Goal: Task Accomplishment & Management: Use online tool/utility

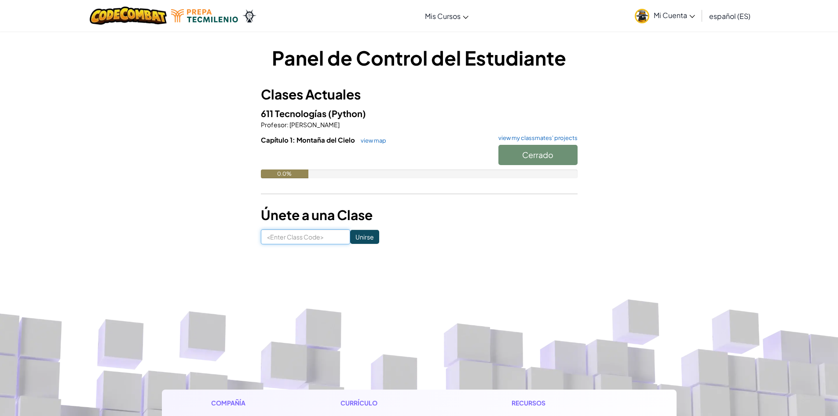
click at [297, 240] on input at bounding box center [305, 236] width 89 height 15
type input "ShapeStonemean"
click at [350, 242] on input "Unirse" at bounding box center [364, 237] width 29 height 14
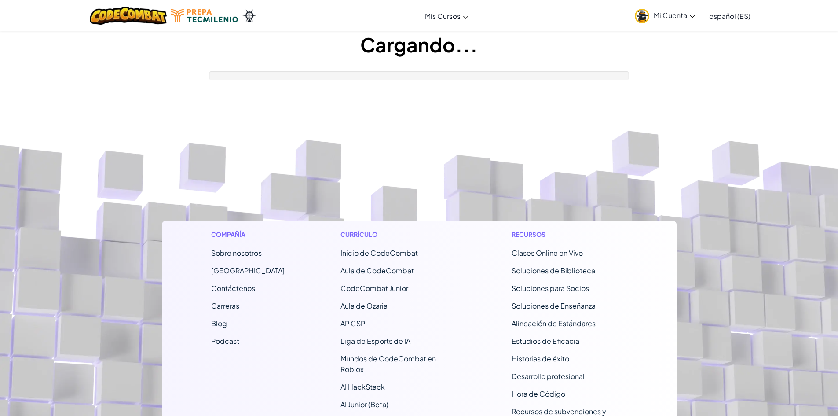
click at [344, 242] on div "Currículo Inicio de CodeCombat Aula de CodeCombat CodeCombat Junior Aula de Oza…" at bounding box center [398, 345] width 129 height 249
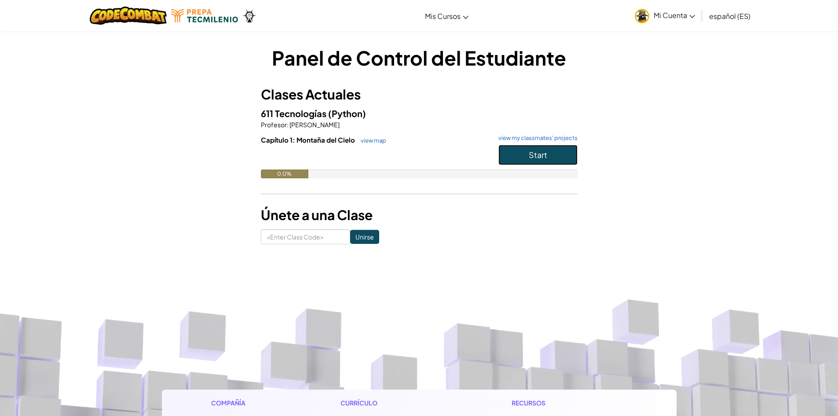
click at [563, 157] on button "Start" at bounding box center [538, 155] width 79 height 20
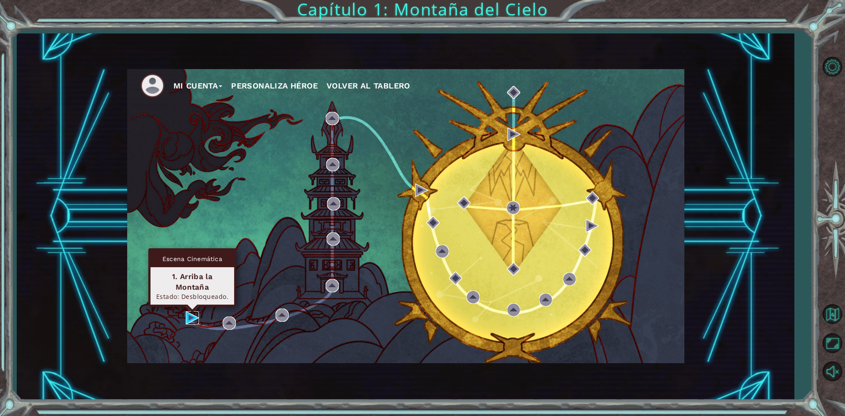
click at [187, 315] on img at bounding box center [192, 317] width 13 height 13
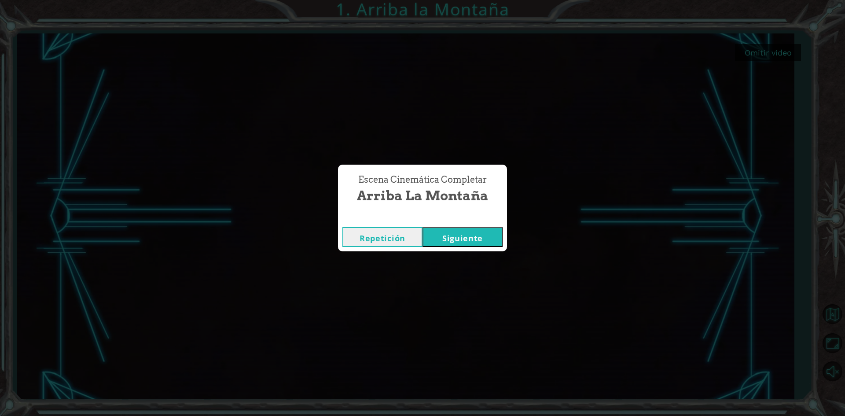
click at [455, 243] on button "Siguiente" at bounding box center [462, 237] width 80 height 20
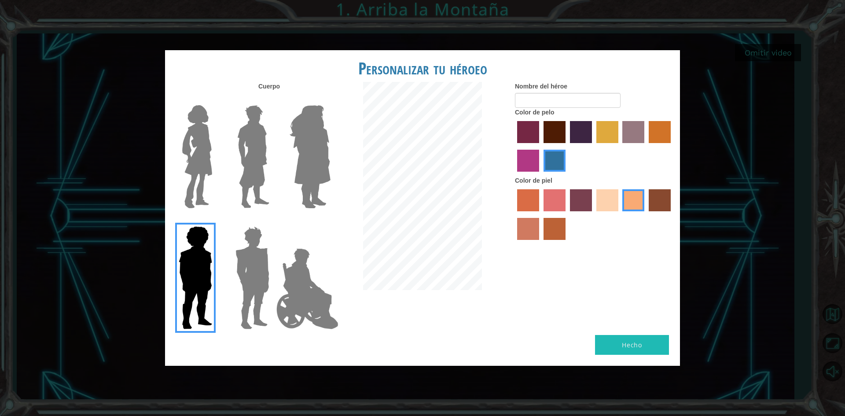
click at [551, 136] on label "maroon hair color" at bounding box center [554, 132] width 22 height 22
click at [540, 146] on input "maroon hair color" at bounding box center [540, 146] width 0 height 0
click at [574, 129] on label "hot purple hair color" at bounding box center [581, 132] width 22 height 22
click at [567, 146] on input "hot purple hair color" at bounding box center [567, 146] width 0 height 0
click at [566, 196] on div at bounding box center [594, 215] width 158 height 57
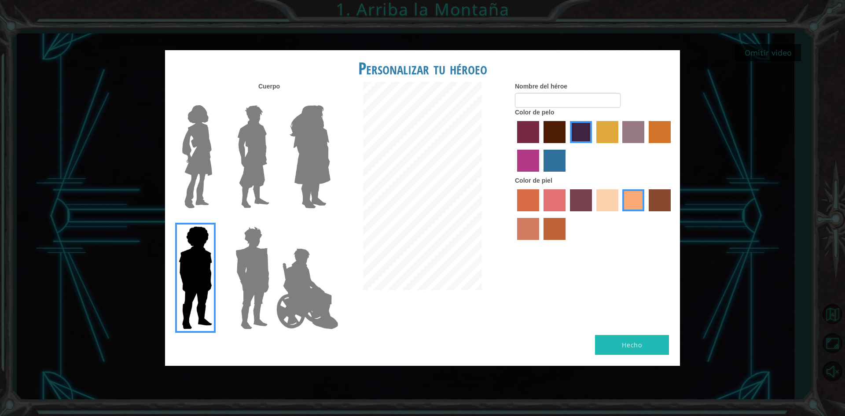
click at [576, 197] on label "tosca skin color" at bounding box center [581, 200] width 22 height 22
click at [567, 214] on input "tosca skin color" at bounding box center [567, 214] width 0 height 0
click at [559, 200] on label "froly skin color" at bounding box center [554, 200] width 22 height 22
click at [540, 214] on input "froly skin color" at bounding box center [540, 214] width 0 height 0
click at [530, 200] on label "sorbus skin color" at bounding box center [528, 200] width 22 height 22
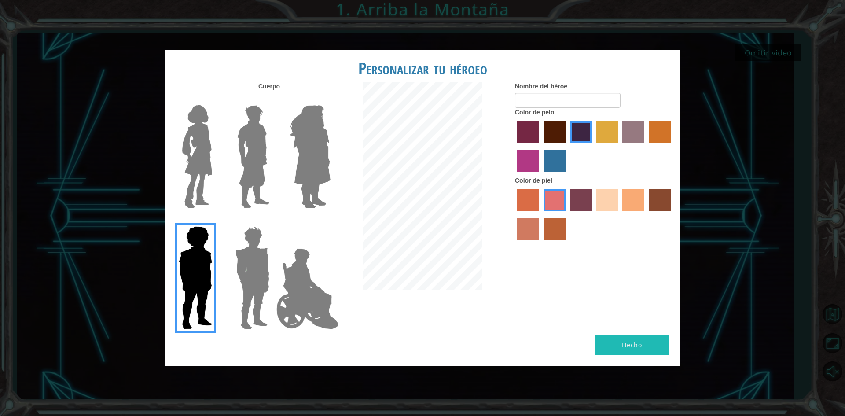
click at [514, 214] on input "sorbus skin color" at bounding box center [514, 214] width 0 height 0
click at [530, 218] on label "burning sand skin color" at bounding box center [528, 229] width 22 height 22
click at [672, 214] on input "burning sand skin color" at bounding box center [672, 214] width 0 height 0
click at [541, 227] on div at bounding box center [594, 215] width 158 height 57
click at [613, 202] on label "sandy beach skin color" at bounding box center [607, 200] width 22 height 22
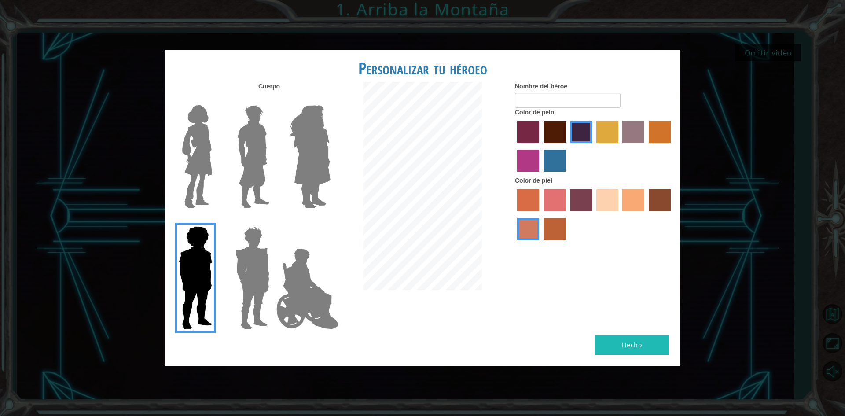
click at [593, 214] on input "sandy beach skin color" at bounding box center [593, 214] width 0 height 0
click at [629, 202] on label "tacao skin color" at bounding box center [633, 200] width 22 height 22
click at [620, 214] on input "tacao skin color" at bounding box center [620, 214] width 0 height 0
click at [532, 103] on input "Nombre del héroe" at bounding box center [568, 100] width 106 height 15
type input "delt"
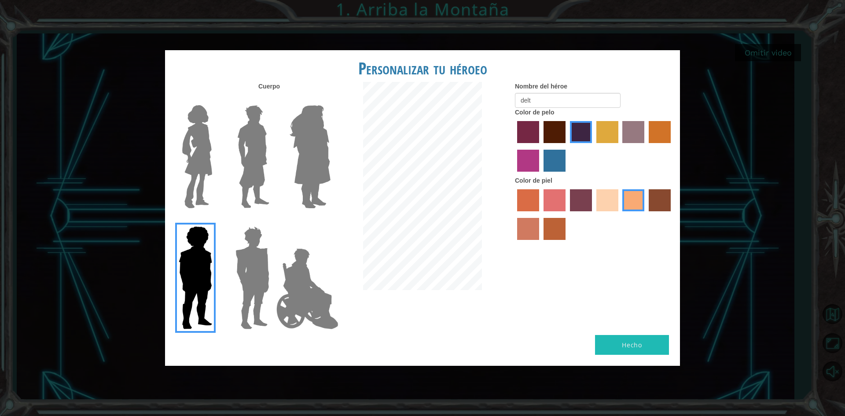
click at [621, 343] on button "Hecho" at bounding box center [632, 345] width 74 height 20
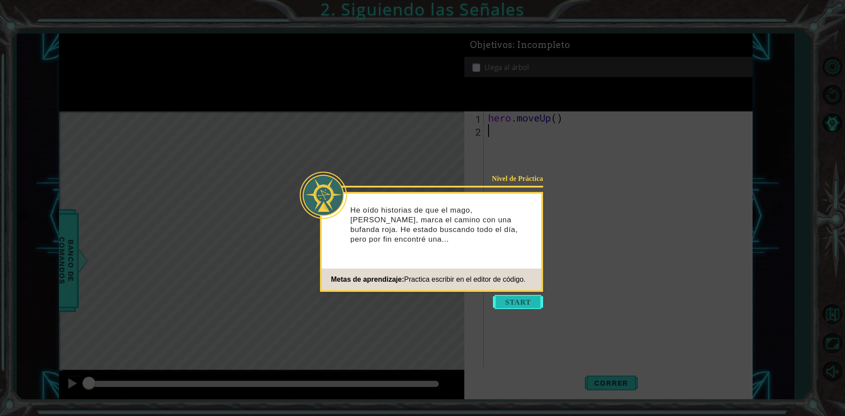
click at [529, 304] on button "Start" at bounding box center [518, 302] width 50 height 14
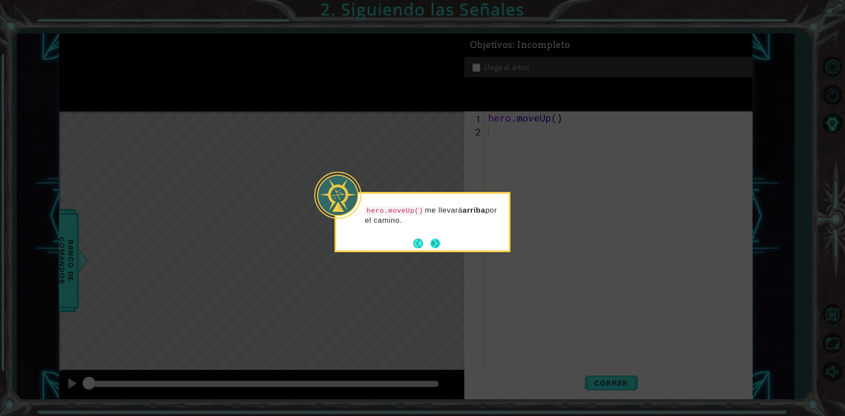
click at [433, 248] on button "Next" at bounding box center [435, 243] width 16 height 16
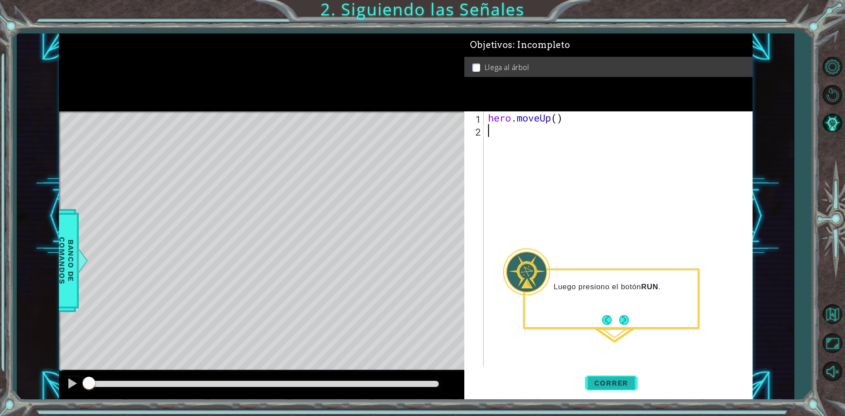
click at [625, 374] on button "Correr" at bounding box center [611, 383] width 53 height 29
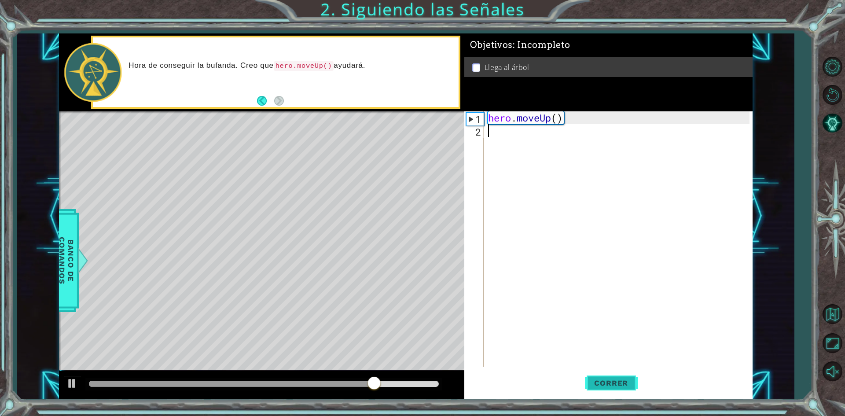
click at [596, 384] on span "Correr" at bounding box center [610, 382] width 51 height 9
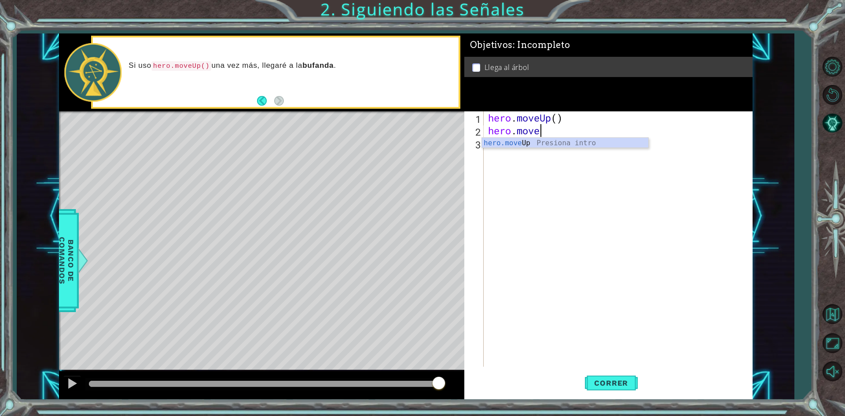
scroll to position [0, 2]
click at [627, 387] on span "Correr" at bounding box center [610, 382] width 51 height 9
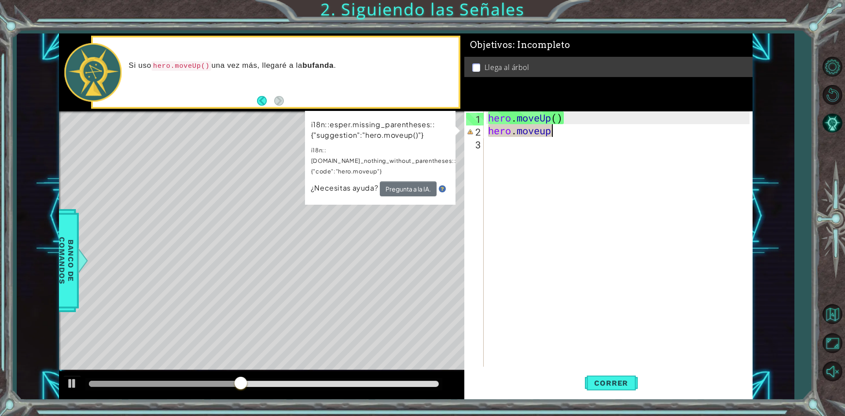
click at [558, 130] on div "hero . moveUp ( ) hero . moveup" at bounding box center [620, 251] width 268 height 281
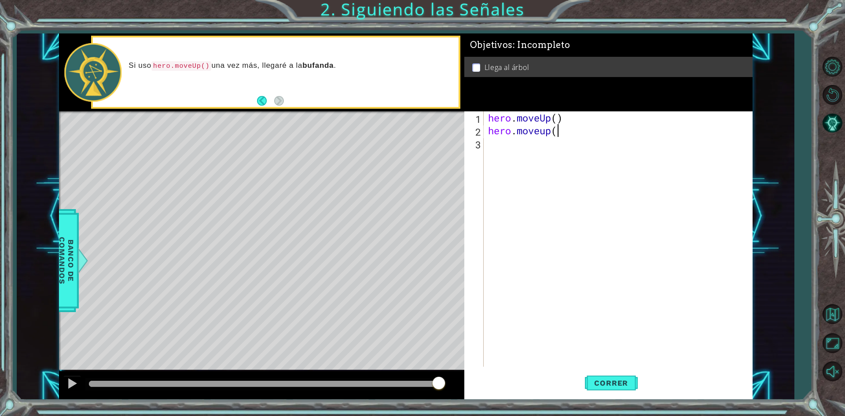
scroll to position [0, 3]
click at [633, 380] on span "Correr" at bounding box center [610, 382] width 51 height 9
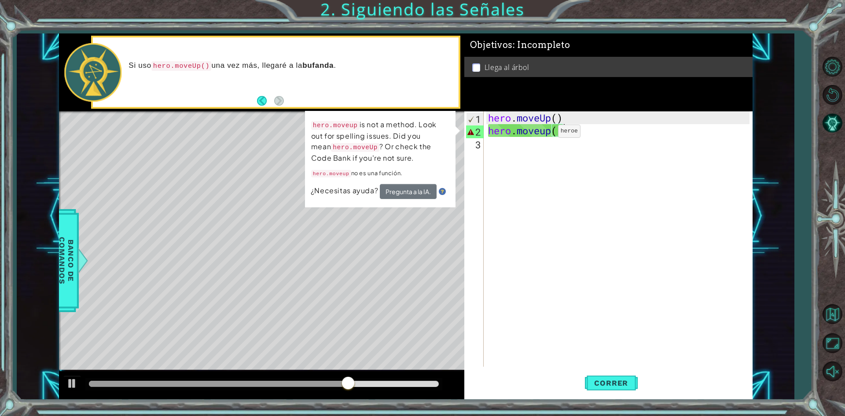
click at [545, 133] on div "hero . moveUp ( ) hero . moveup ( )" at bounding box center [620, 251] width 268 height 281
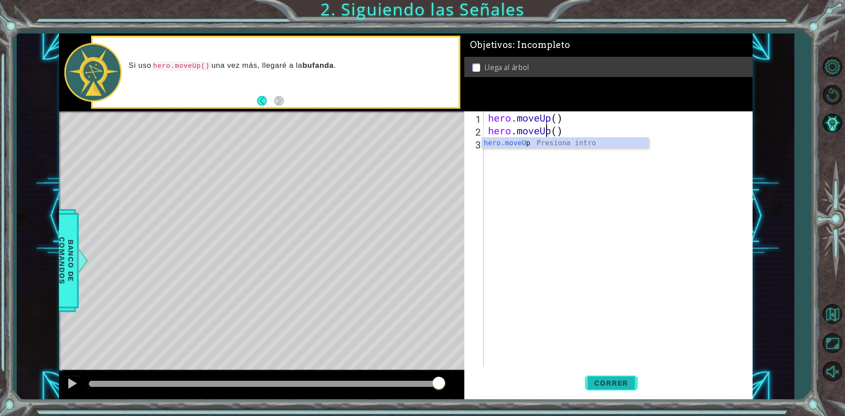
type textarea "hero.moveUp()"
click at [617, 382] on span "Correr" at bounding box center [610, 382] width 51 height 9
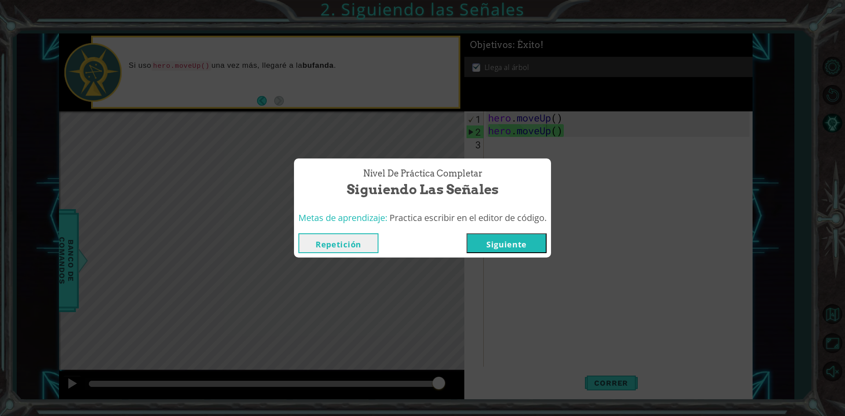
click at [498, 251] on button "Siguiente" at bounding box center [506, 243] width 80 height 20
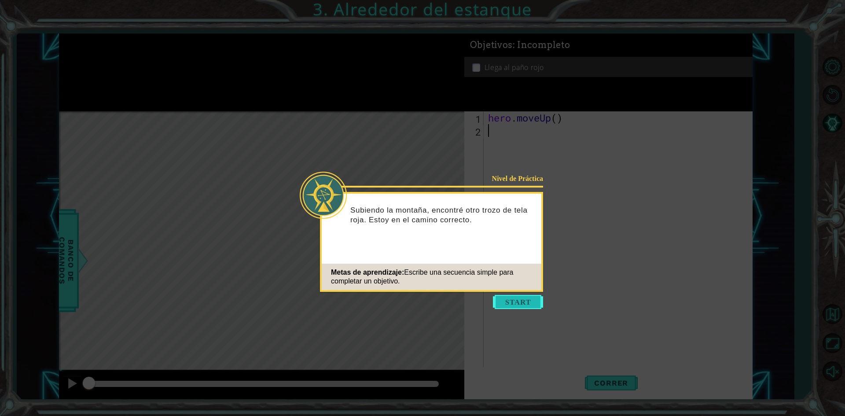
click at [507, 297] on button "Start" at bounding box center [518, 302] width 50 height 14
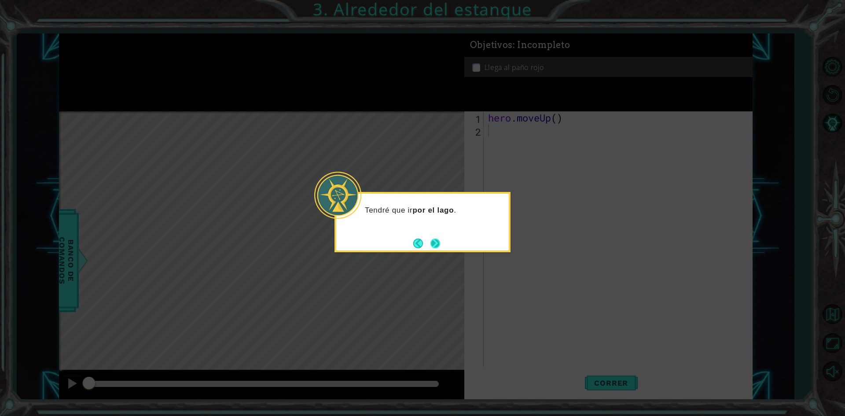
click at [441, 243] on div "Tendré que ir por el lago ." at bounding box center [422, 222] width 176 height 60
click at [433, 244] on button "Next" at bounding box center [435, 243] width 11 height 11
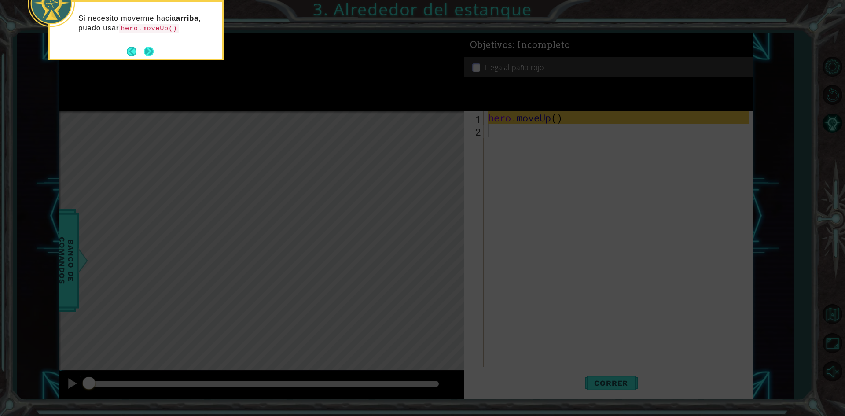
click at [148, 51] on button "Next" at bounding box center [148, 51] width 11 height 11
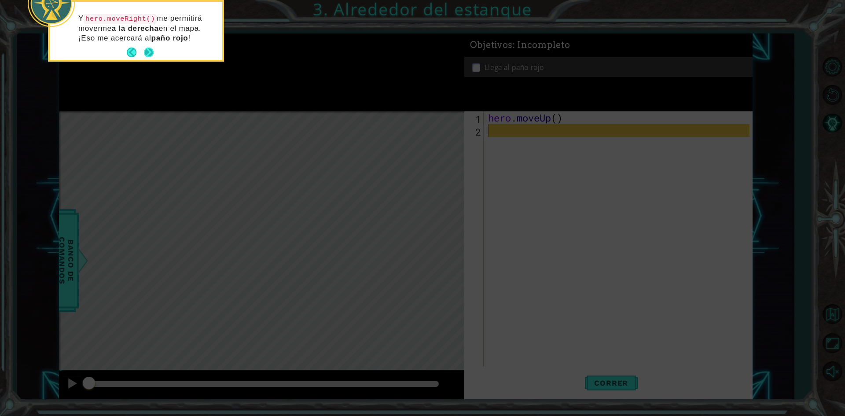
click at [153, 54] on button "Next" at bounding box center [149, 53] width 12 height 12
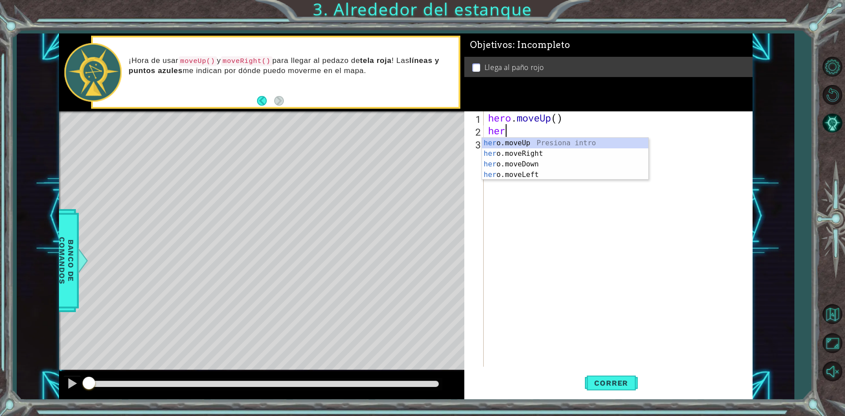
type textarea "hero"
click at [536, 143] on div "hero .moveUp Presiona intro hero .moveRight Presiona intro hero .moveDown Presi…" at bounding box center [565, 169] width 166 height 63
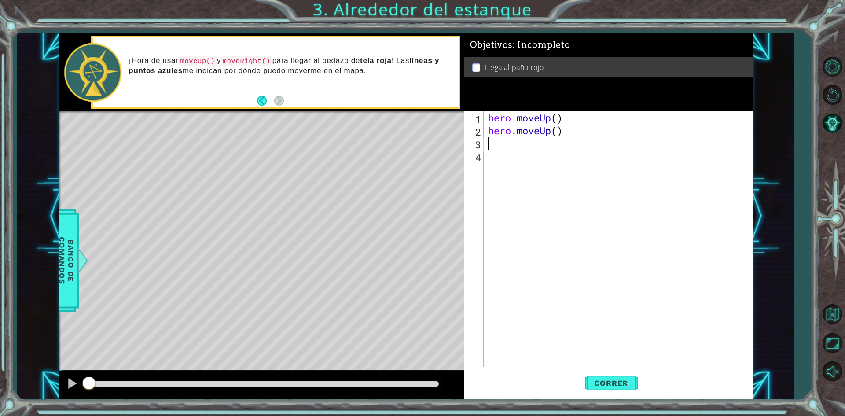
scroll to position [0, 0]
click at [606, 384] on span "Correr" at bounding box center [610, 382] width 51 height 9
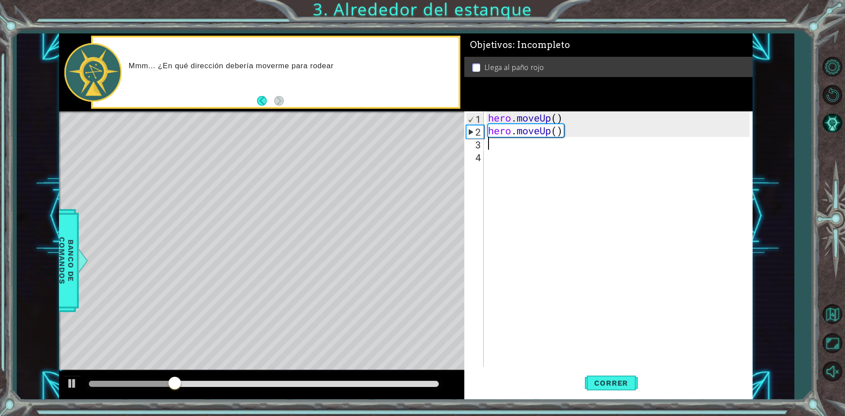
click at [495, 149] on div "hero . moveUp ( ) hero . moveUp ( )" at bounding box center [620, 251] width 268 height 281
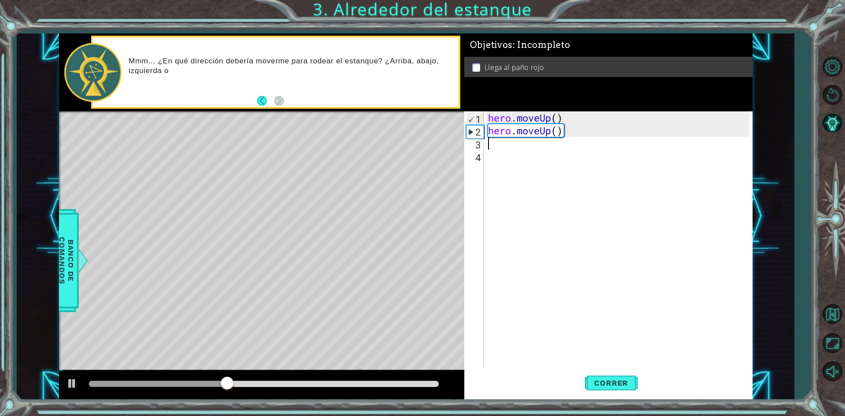
type textarea "h"
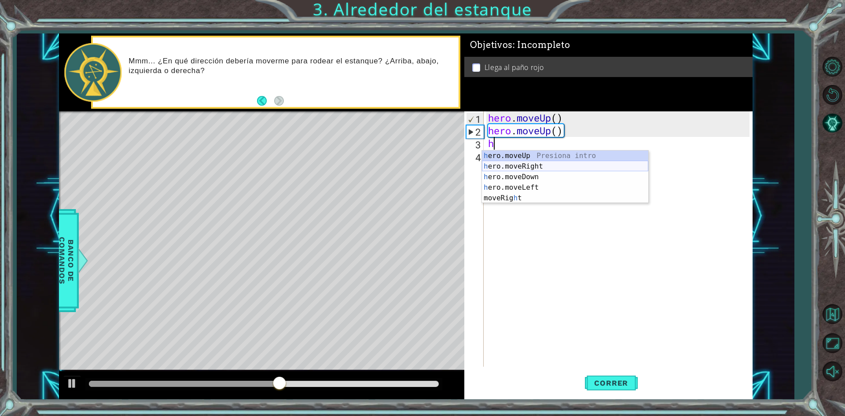
click at [498, 169] on div "h ero.moveUp Presiona intro h ero.moveRight Presiona intro h ero.moveDown Presi…" at bounding box center [565, 187] width 166 height 74
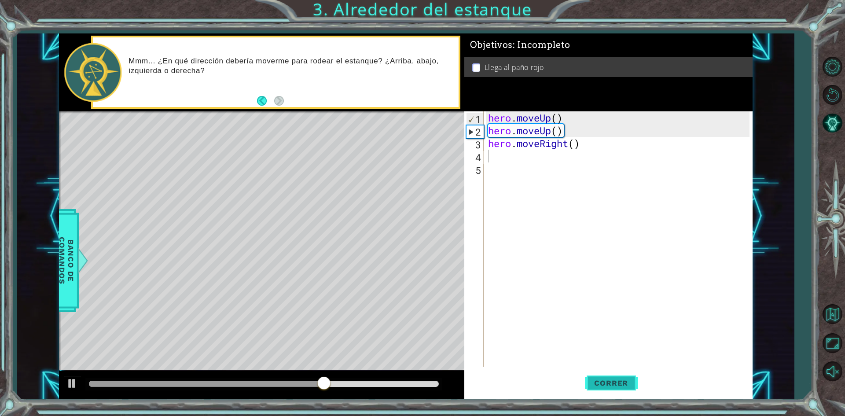
click at [598, 376] on button "Correr" at bounding box center [611, 383] width 53 height 29
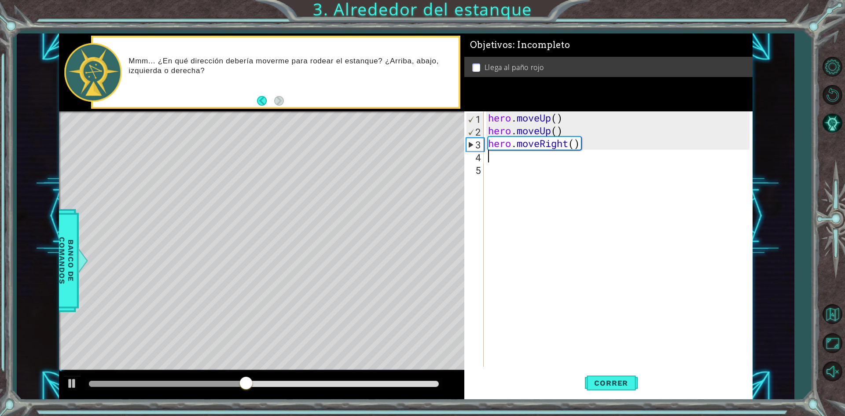
click at [493, 161] on div "hero . moveUp ( ) hero . moveUp ( ) hero . moveRight ( )" at bounding box center [620, 251] width 268 height 281
type textarea "h"
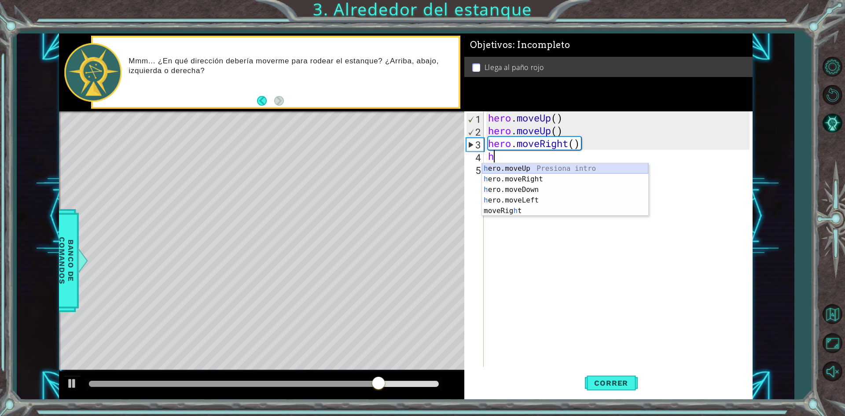
click at [506, 171] on div "h ero.moveUp Presiona intro h ero.moveRight Presiona intro h ero.moveDown Presi…" at bounding box center [565, 200] width 166 height 74
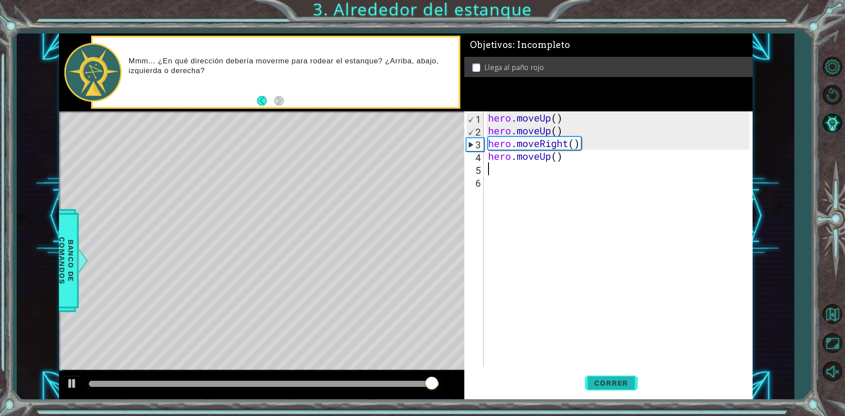
click at [592, 386] on span "Correr" at bounding box center [610, 382] width 51 height 9
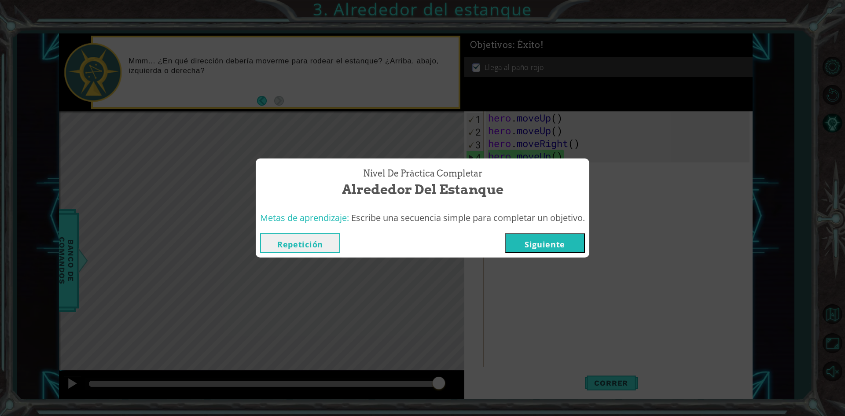
click at [558, 233] on button "Siguiente" at bounding box center [545, 243] width 80 height 20
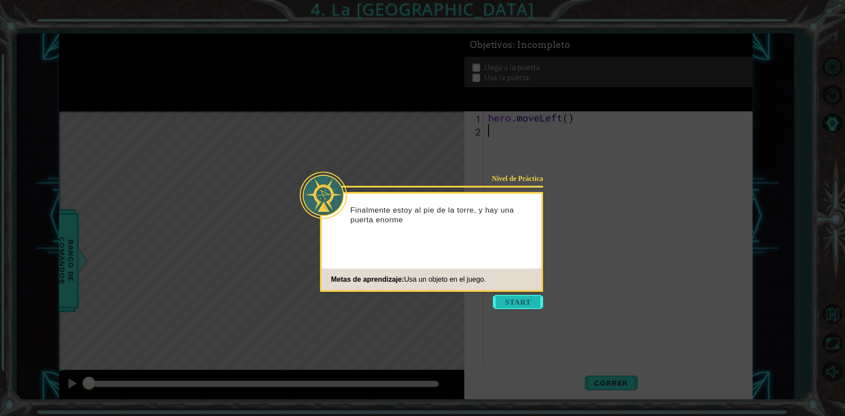
click at [527, 297] on button "Start" at bounding box center [518, 302] width 50 height 14
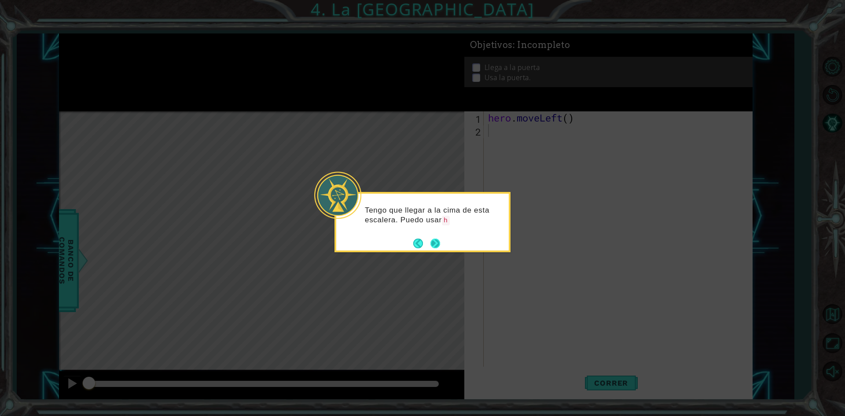
click at [437, 246] on button "Next" at bounding box center [435, 243] width 12 height 12
click at [437, 246] on button "Next" at bounding box center [435, 243] width 10 height 10
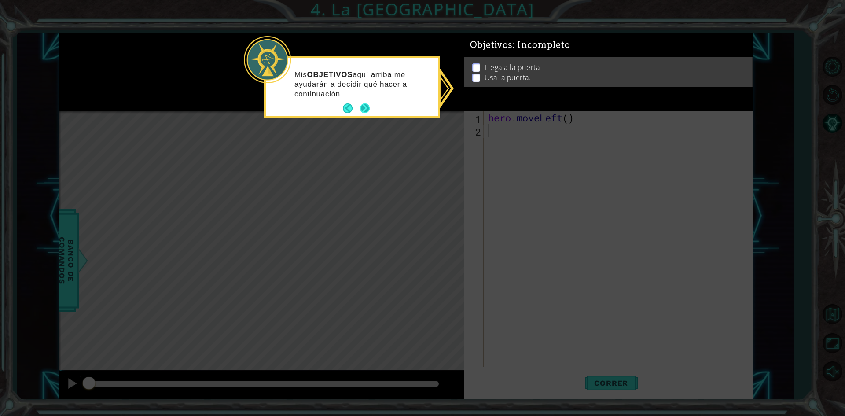
click at [371, 106] on button "Next" at bounding box center [365, 109] width 14 height 14
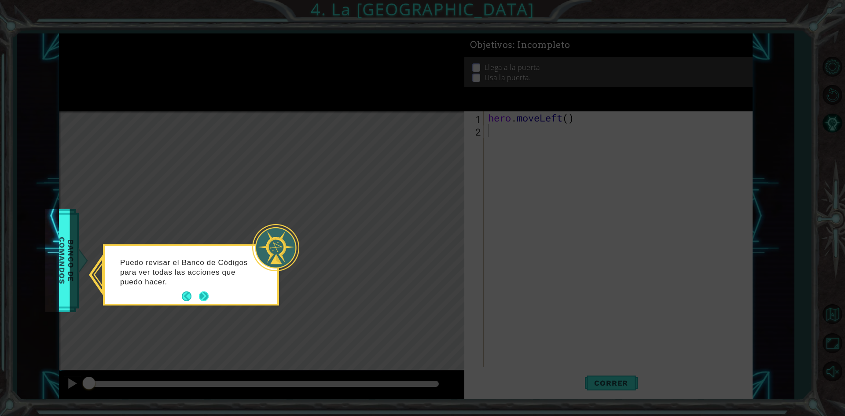
click at [208, 291] on button "Next" at bounding box center [203, 296] width 11 height 11
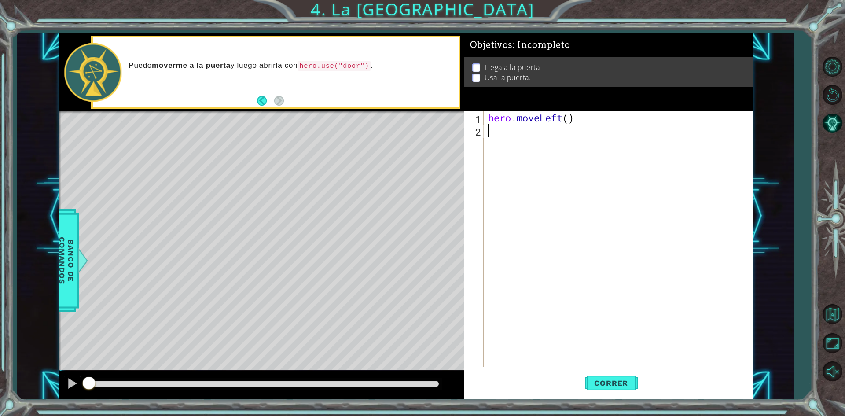
type textarea "h"
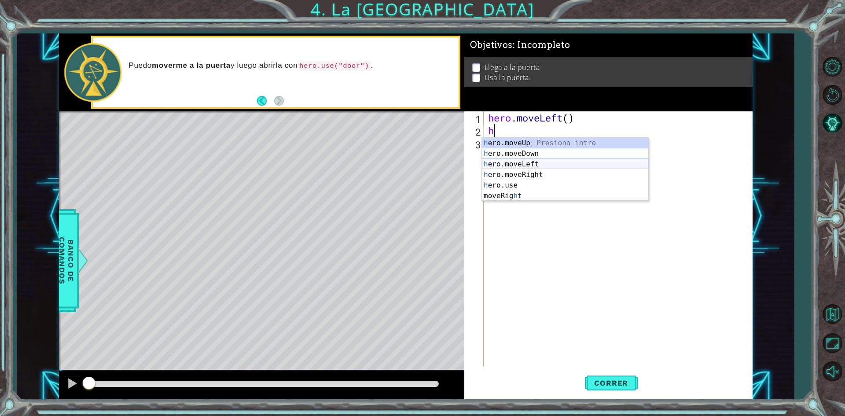
click at [506, 163] on div "h ero.moveUp Presiona intro h ero.moveDown Presiona intro h ero.moveLeft Presio…" at bounding box center [565, 180] width 166 height 84
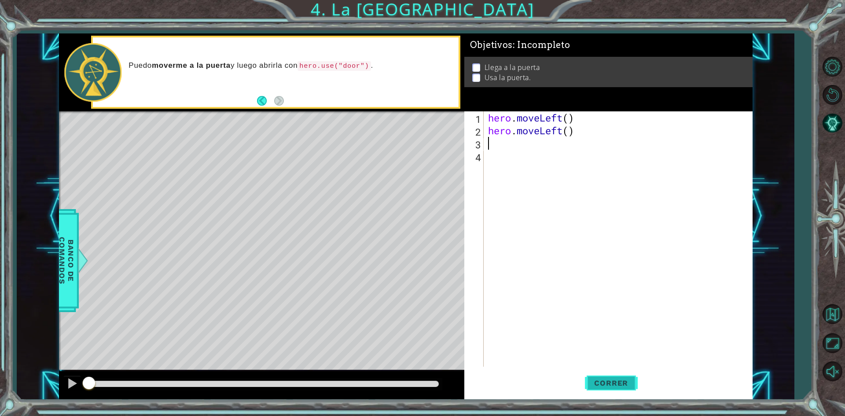
click at [593, 380] on span "Correr" at bounding box center [610, 382] width 51 height 9
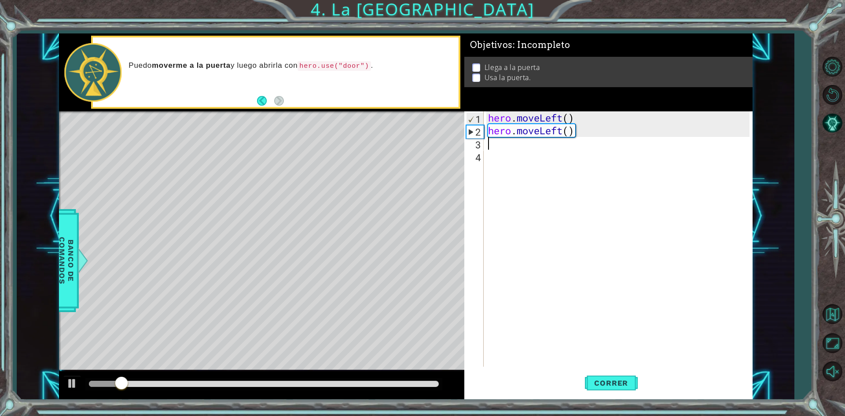
click at [495, 148] on div "hero . moveLeft ( ) hero . moveLeft ( )" at bounding box center [620, 251] width 268 height 281
type textarea "h"
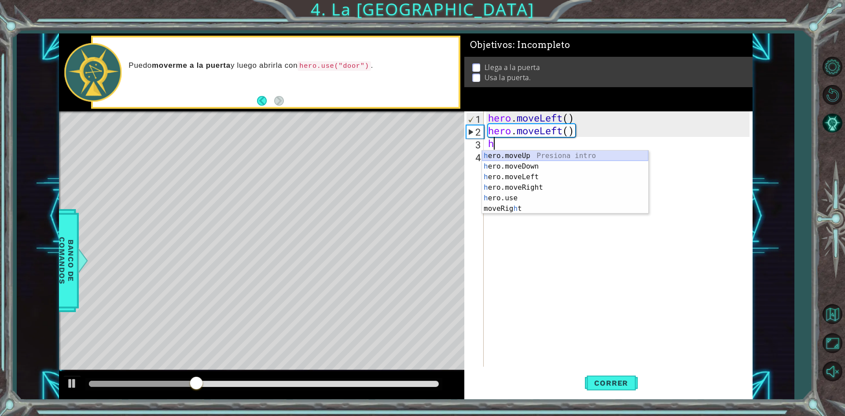
click at [499, 156] on div "h ero.moveUp Presiona intro h ero.moveDown Presiona intro h ero.moveLeft Presio…" at bounding box center [565, 192] width 166 height 84
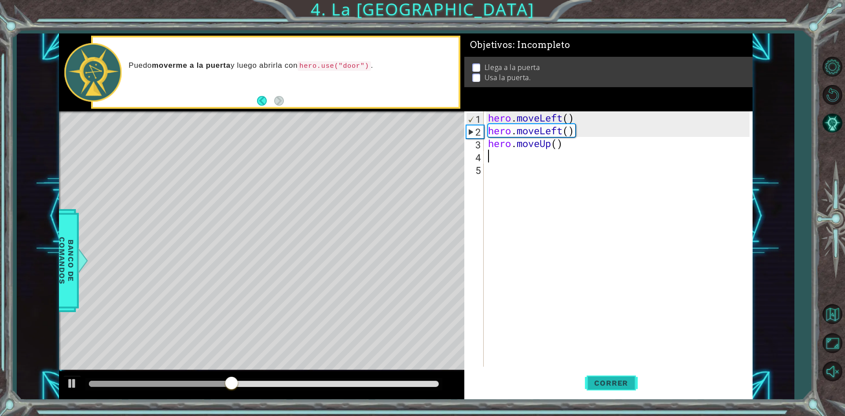
click at [587, 379] on span "Correr" at bounding box center [610, 382] width 51 height 9
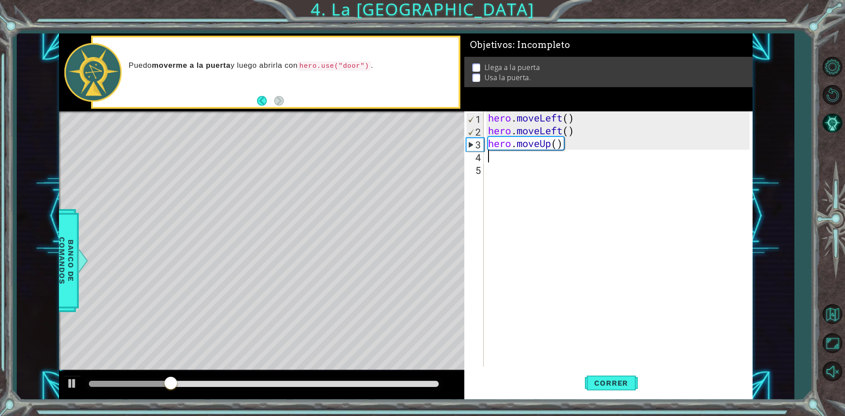
click at [499, 155] on div "hero . moveLeft ( ) hero . moveLeft ( ) hero . moveUp ( )" at bounding box center [620, 251] width 268 height 281
type textarea "h"
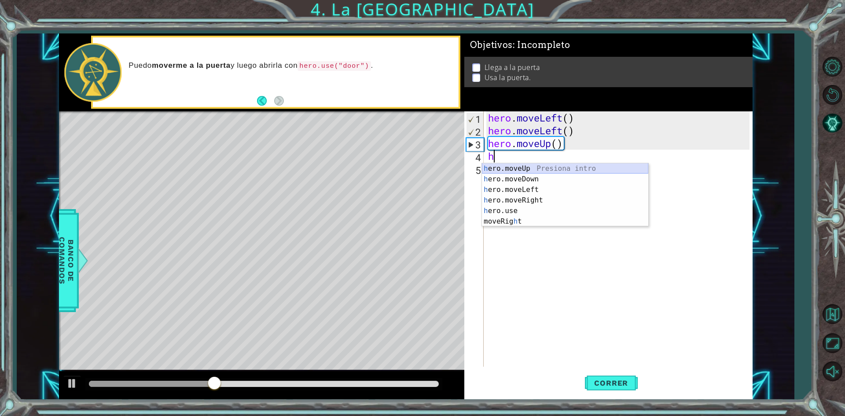
click at [489, 171] on div "h ero.moveUp Presiona intro h ero.moveDown Presiona intro h ero.moveLeft Presio…" at bounding box center [565, 205] width 166 height 84
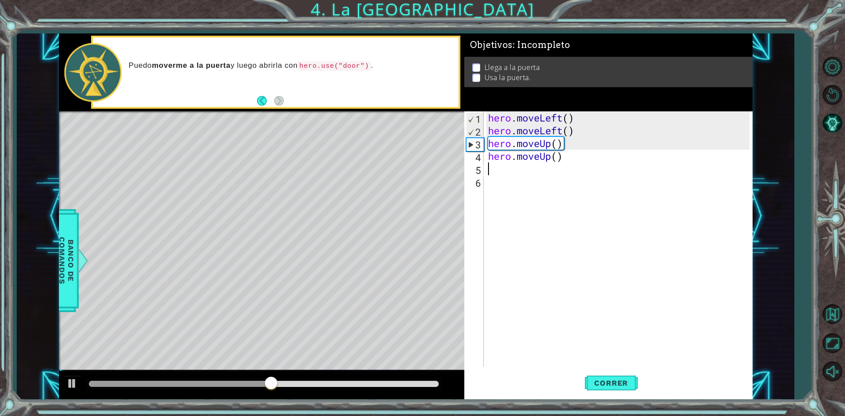
type textarea "h"
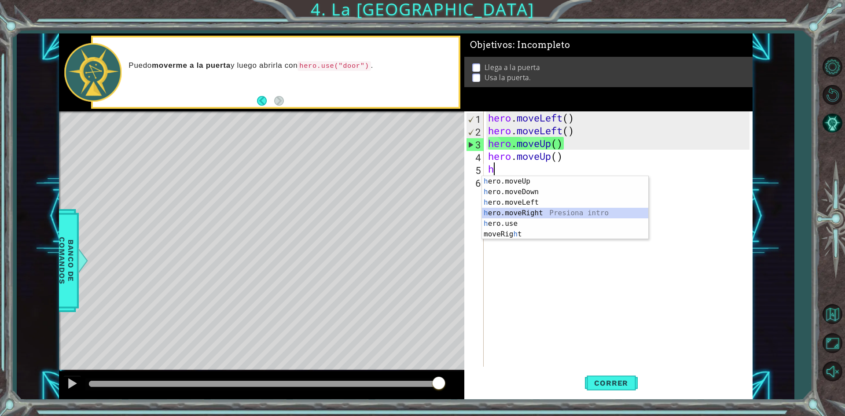
click at [498, 209] on div "h ero.moveUp Presiona intro h ero.moveDown Presiona intro h ero.moveLeft Presio…" at bounding box center [565, 218] width 166 height 84
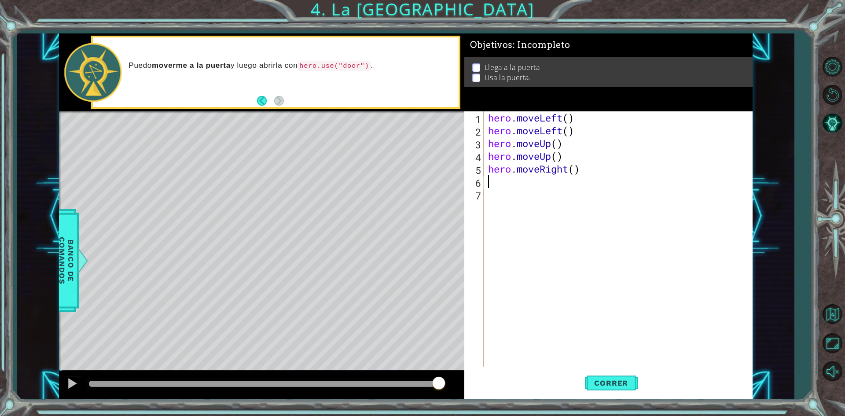
click at [489, 182] on div "hero . moveLeft ( ) hero . moveLeft ( ) hero . moveUp ( ) hero . moveUp ( ) her…" at bounding box center [620, 251] width 268 height 281
type textarea "h"
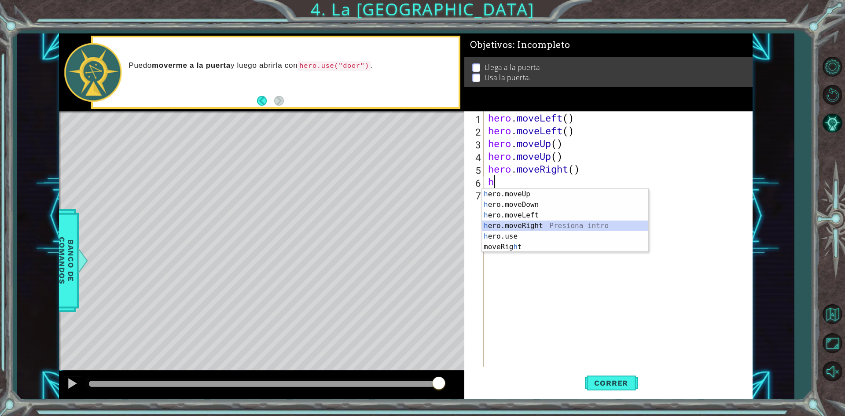
click at [503, 220] on div "h ero.moveUp Presiona intro h ero.moveDown Presiona intro h ero.moveLeft Presio…" at bounding box center [565, 231] width 166 height 84
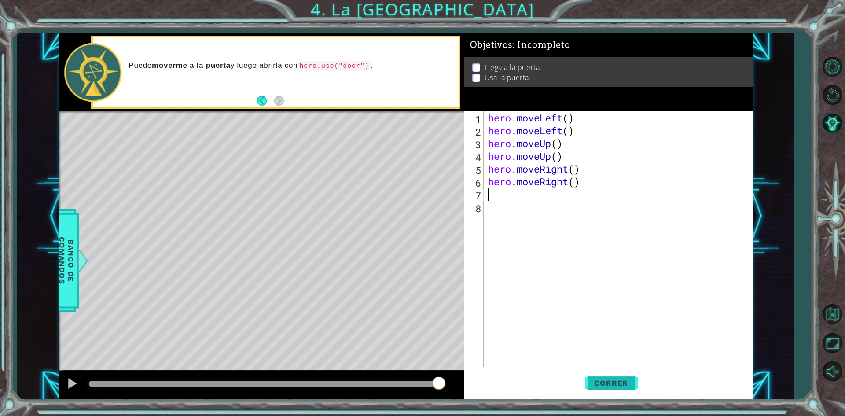
click at [602, 389] on button "Correr" at bounding box center [611, 383] width 53 height 29
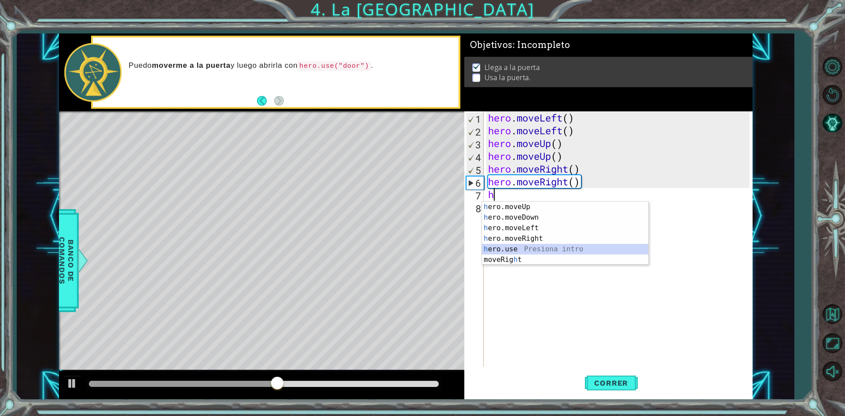
click at [509, 250] on div "h ero.moveUp Presiona intro h ero.moveDown Presiona intro h ero.moveLeft Presio…" at bounding box center [565, 244] width 166 height 84
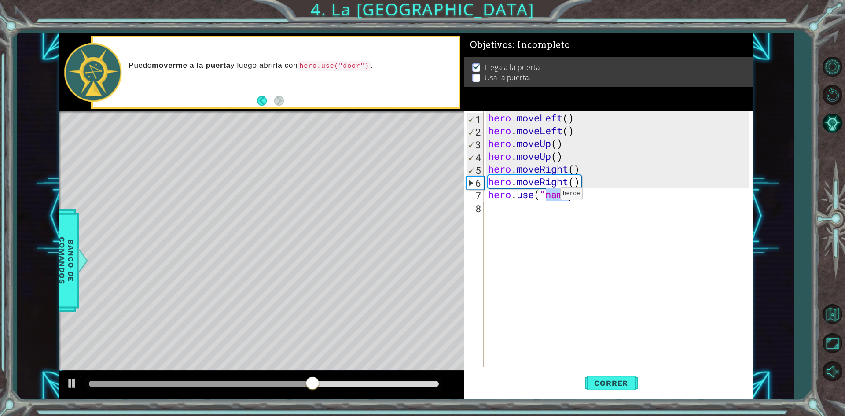
click at [547, 196] on div "hero . moveLeft ( ) hero . moveLeft ( ) hero . moveUp ( ) hero . moveUp ( ) her…" at bounding box center [617, 238] width 263 height 255
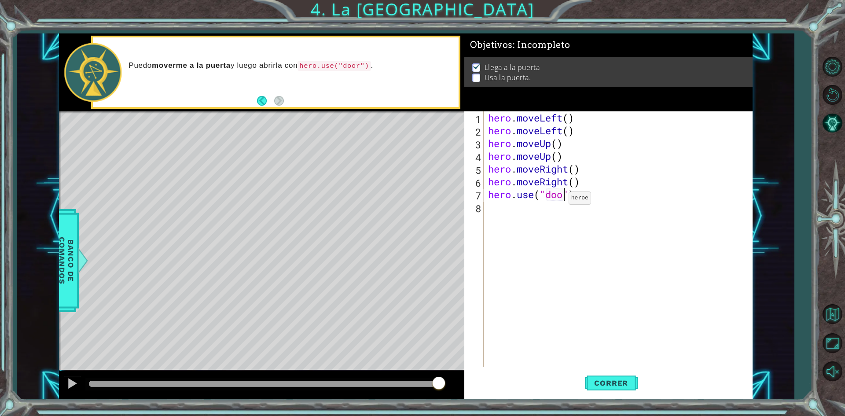
scroll to position [0, 4]
type textarea "hero.use("door")"
click at [604, 385] on span "Correr" at bounding box center [610, 382] width 51 height 9
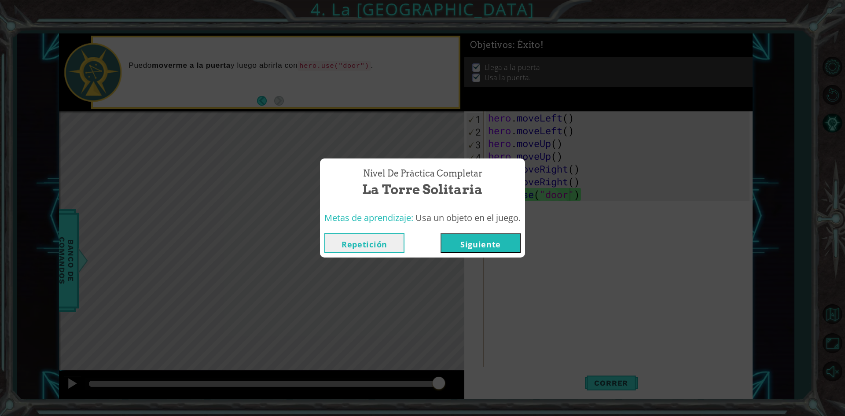
click at [478, 242] on button "Siguiente" at bounding box center [480, 243] width 80 height 20
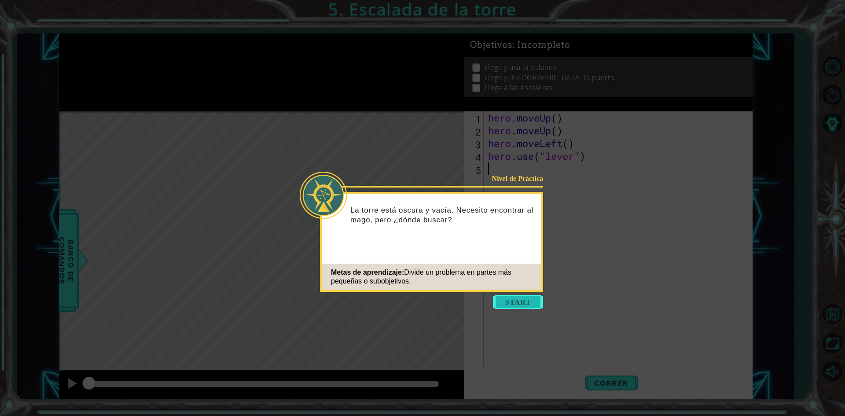
click at [499, 304] on button "Start" at bounding box center [518, 302] width 50 height 14
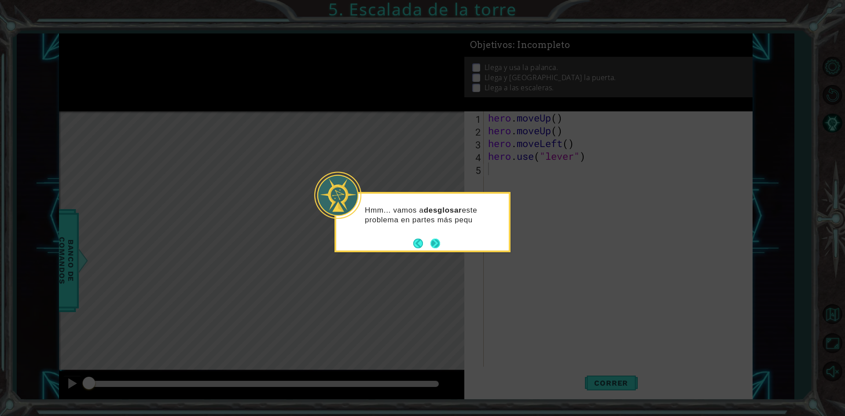
click at [434, 244] on button "Next" at bounding box center [435, 243] width 10 height 10
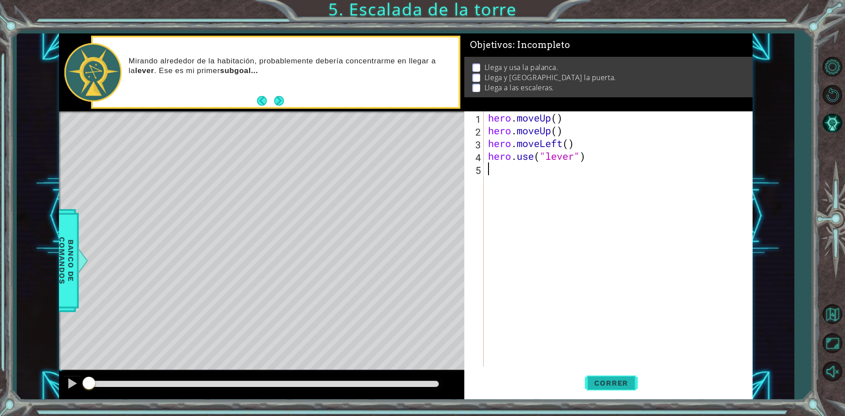
click at [586, 386] on span "Correr" at bounding box center [610, 382] width 51 height 9
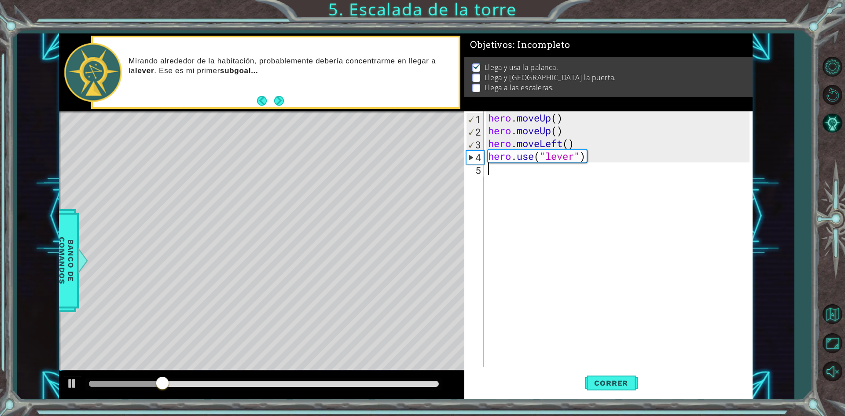
click at [487, 177] on div "hero . moveUp ( ) hero . moveUp ( ) hero . moveLeft ( ) hero . use ( "lever" )" at bounding box center [620, 251] width 268 height 281
type textarea "h"
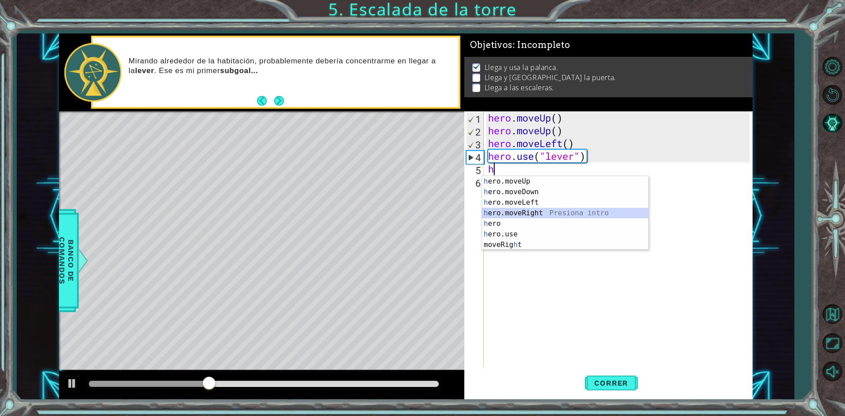
click at [499, 211] on div "h ero.moveUp Presiona intro h ero.moveDown Presiona intro h ero.moveLeft Presio…" at bounding box center [565, 223] width 166 height 95
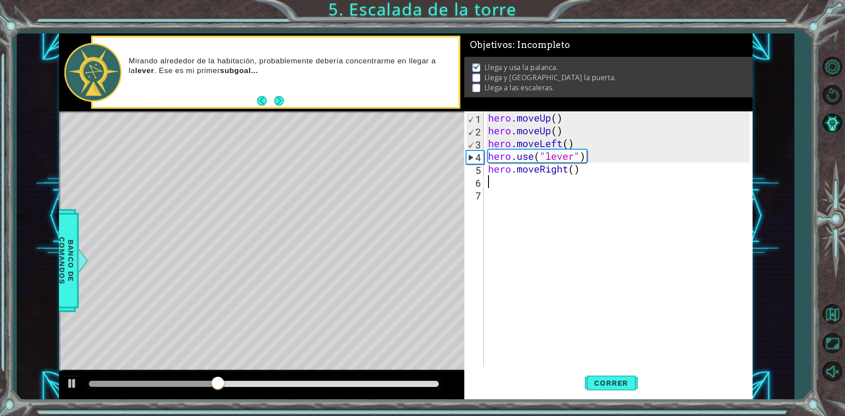
click at [496, 176] on div "hero . moveUp ( ) hero . moveUp ( ) hero . moveLeft ( ) hero . use ( "lever" ) …" at bounding box center [620, 251] width 268 height 281
type textarea "h"
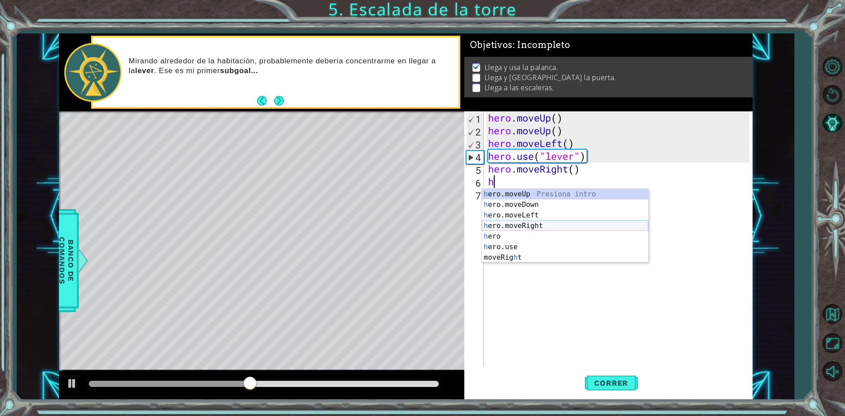
click at [510, 228] on div "h ero.moveUp Presiona intro h ero.moveDown Presiona intro h ero.moveLeft Presio…" at bounding box center [565, 236] width 166 height 95
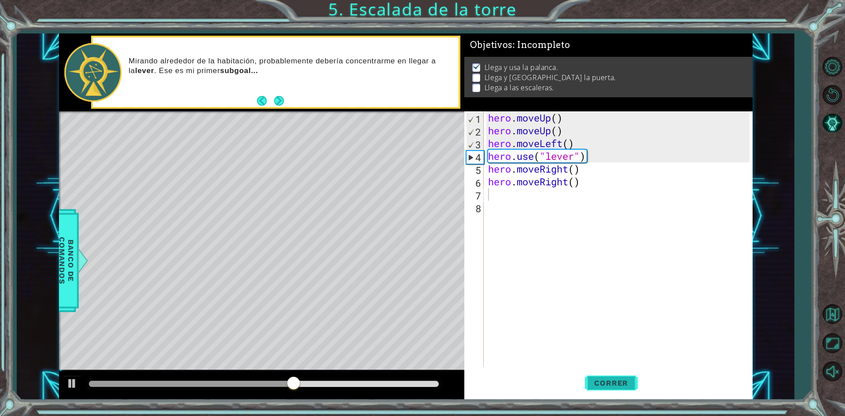
click at [587, 383] on span "Correr" at bounding box center [610, 382] width 51 height 9
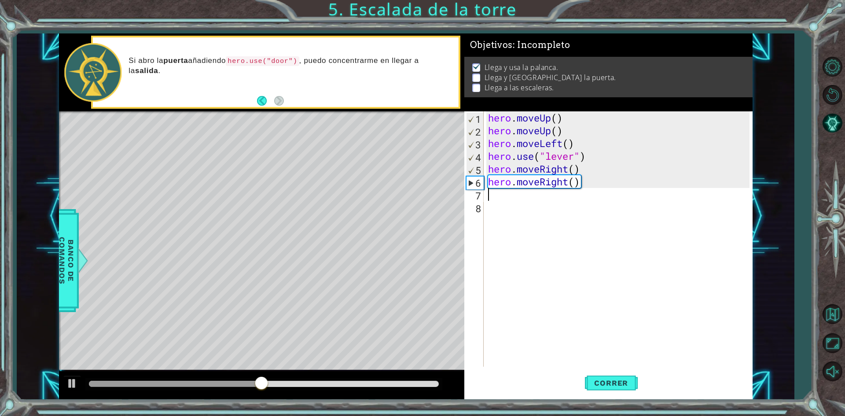
type textarea "h"
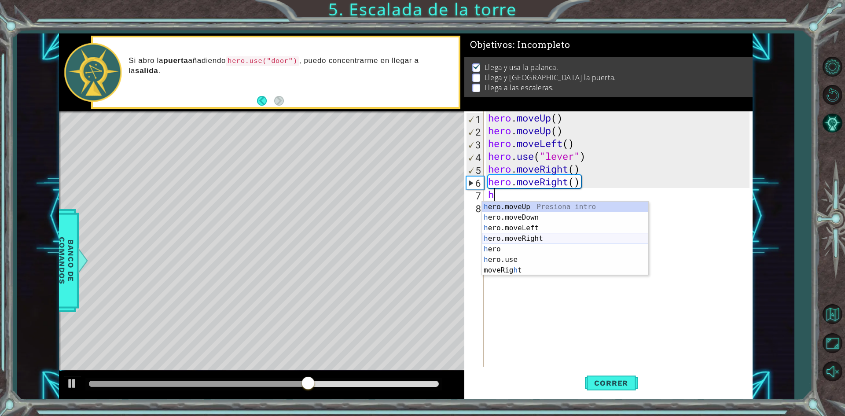
click at [507, 239] on div "h ero.moveUp Presiona intro h ero.moveDown Presiona intro h ero.moveLeft Presio…" at bounding box center [565, 249] width 166 height 95
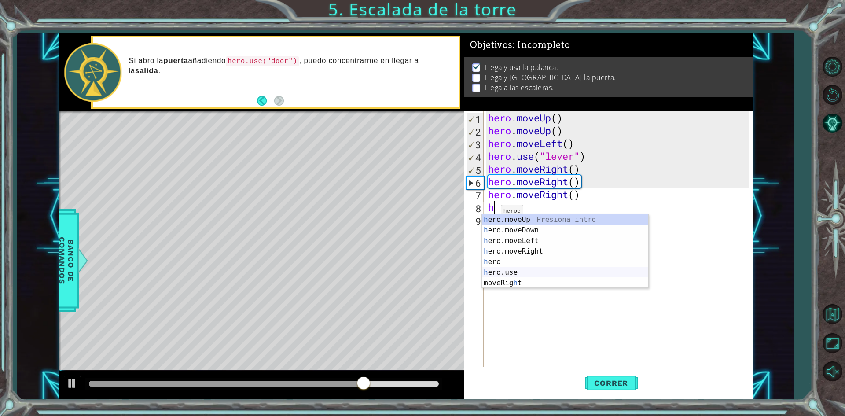
click at [509, 268] on div "h ero.moveUp Presiona intro h ero.moveDown Presiona intro h ero.moveLeft Presio…" at bounding box center [565, 261] width 166 height 95
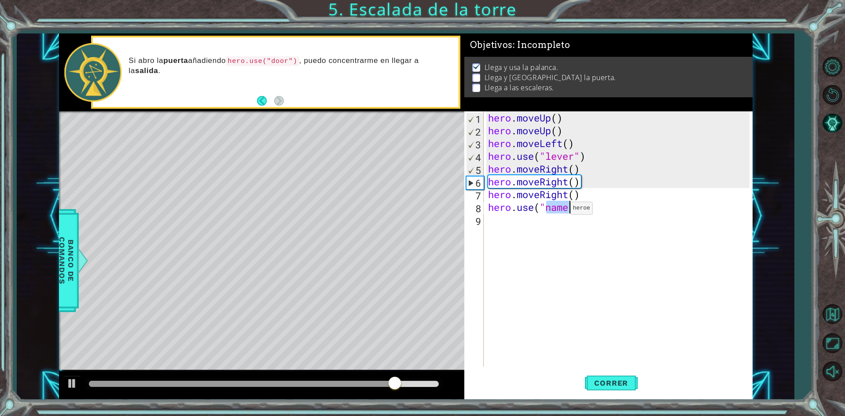
click at [557, 210] on div "hero . moveUp ( ) hero . moveUp ( ) hero . moveLeft ( ) hero . use ( "lever" ) …" at bounding box center [617, 238] width 263 height 255
click at [567, 209] on div "hero . moveUp ( ) hero . moveUp ( ) hero . moveLeft ( ) hero . use ( "lever" ) …" at bounding box center [620, 251] width 268 height 281
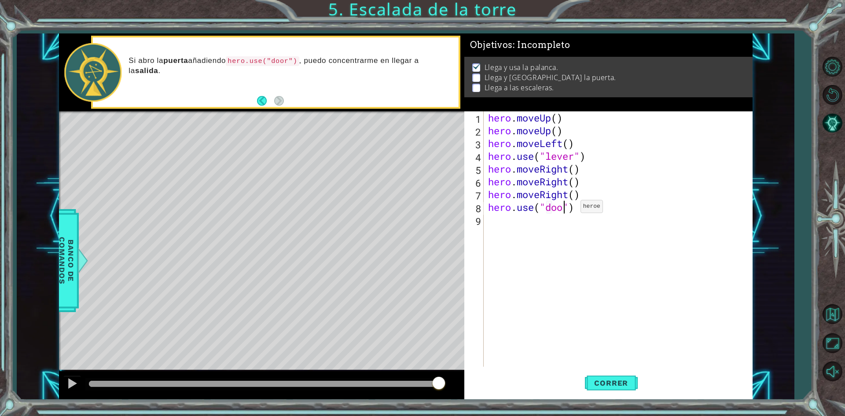
type textarea "hero.use("door")"
click at [500, 225] on div "hero . moveUp ( ) hero . moveUp ( ) hero . moveLeft ( ) hero . use ( "lever" ) …" at bounding box center [620, 251] width 268 height 281
type textarea "h"
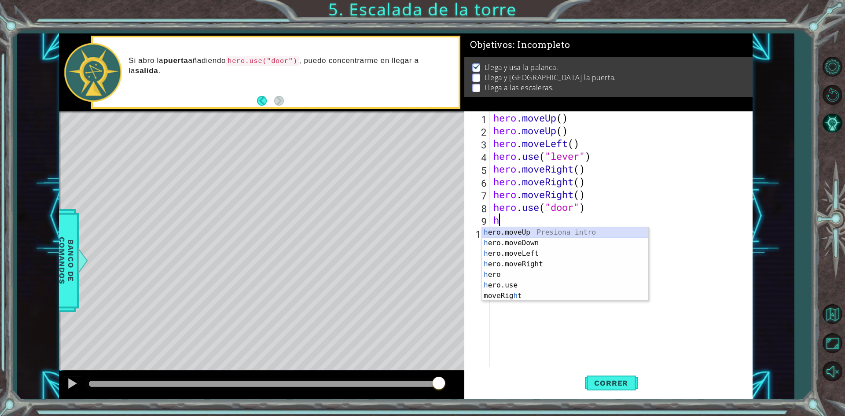
click at [504, 235] on div "h ero.moveUp Presiona intro h ero.moveDown Presiona intro h ero.moveLeft Presio…" at bounding box center [565, 274] width 166 height 95
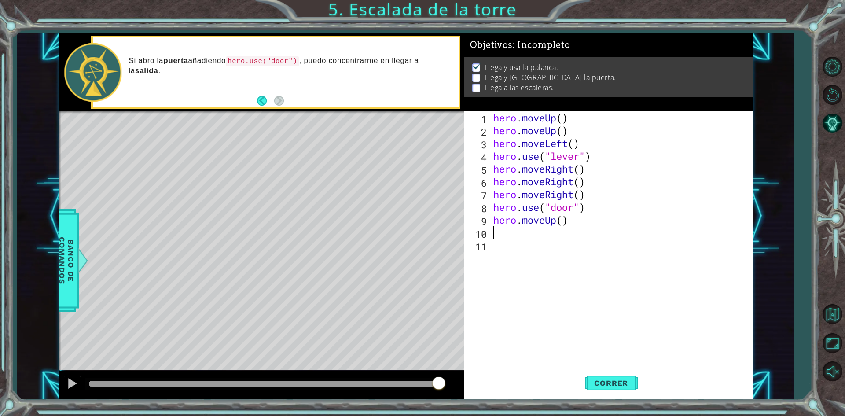
type textarea "h"
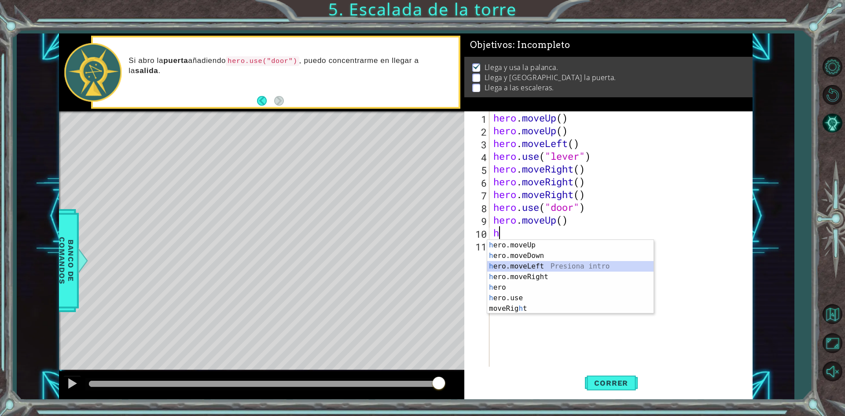
click at [514, 263] on div "h ero.moveUp Presiona intro h ero.moveDown Presiona intro h ero.moveLeft Presio…" at bounding box center [570, 287] width 166 height 95
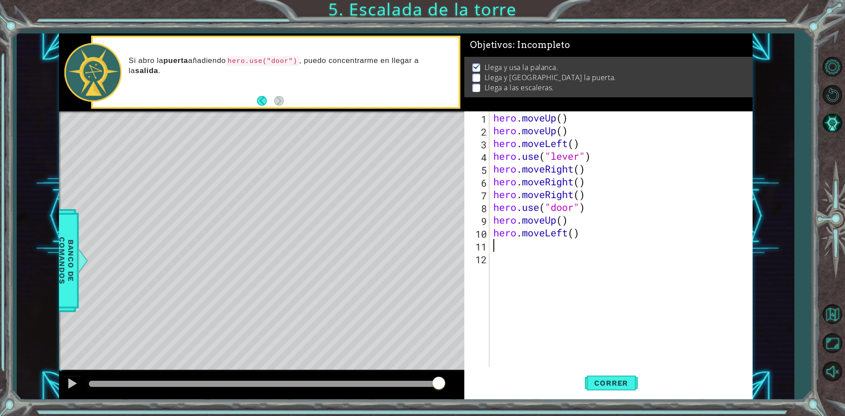
type textarea "h"
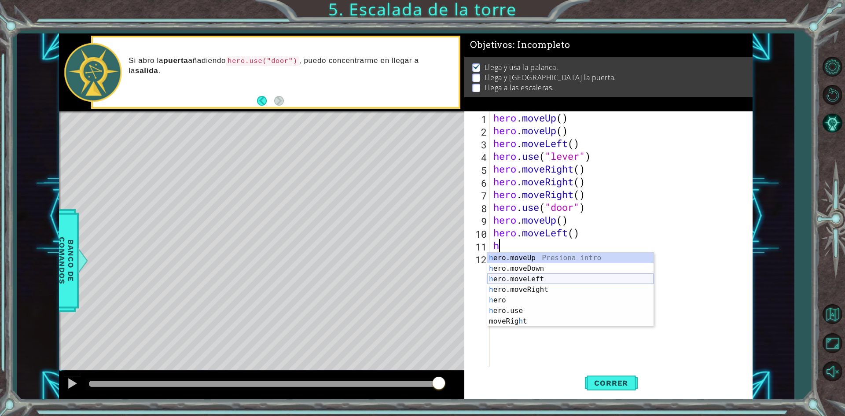
click at [506, 279] on div "h ero.moveUp Presiona intro h ero.moveDown Presiona intro h ero.moveLeft Presio…" at bounding box center [570, 300] width 166 height 95
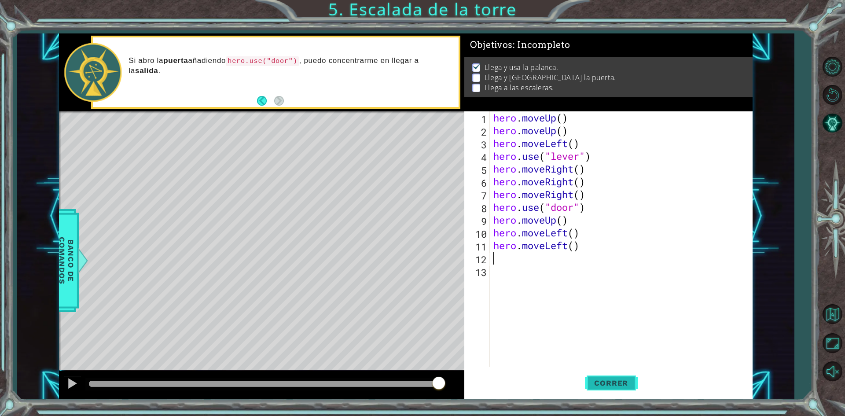
click at [609, 385] on span "Correr" at bounding box center [610, 382] width 51 height 9
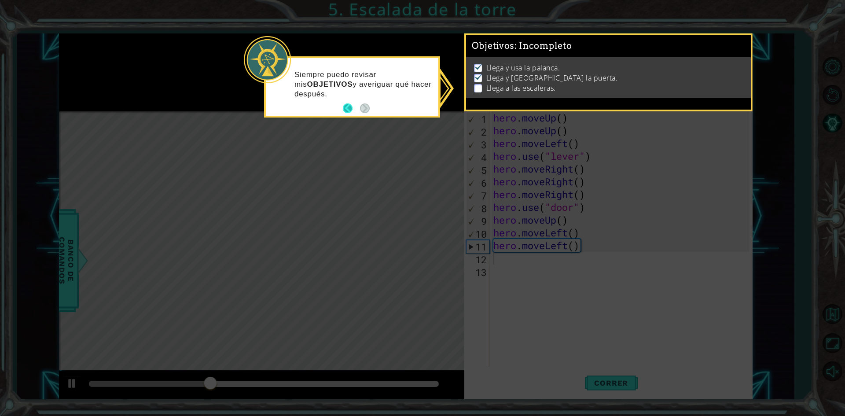
click at [351, 105] on button "Back" at bounding box center [351, 108] width 17 height 10
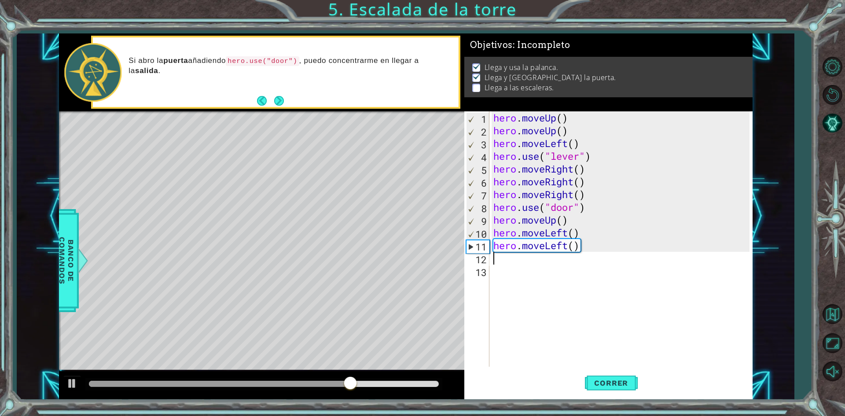
type textarea "h"
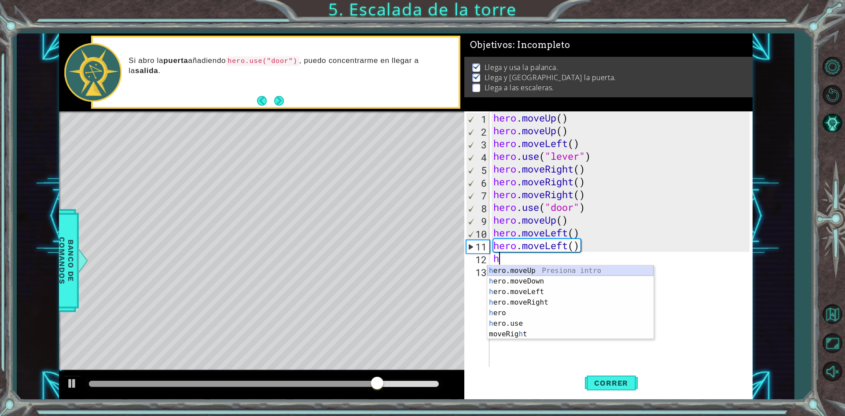
click at [505, 275] on div "h ero.moveUp Presiona intro h ero.moveDown Presiona intro h ero.moveLeft Presio…" at bounding box center [570, 312] width 166 height 95
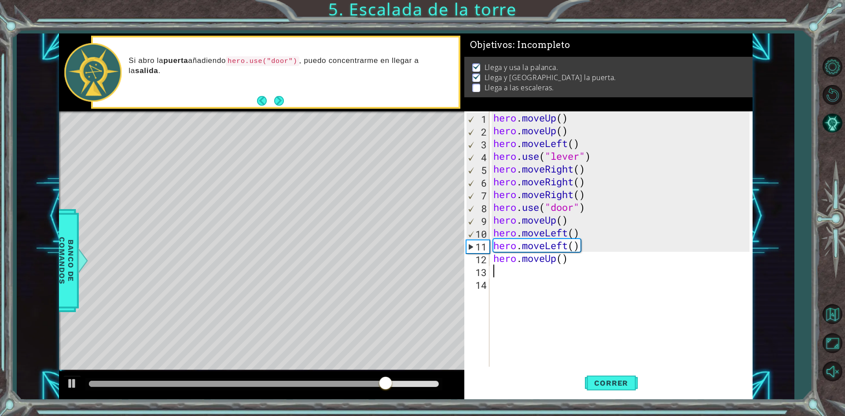
click at [502, 272] on div "hero . moveUp ( ) hero . moveUp ( ) hero . moveLeft ( ) hero . use ( "lever" ) …" at bounding box center [623, 251] width 262 height 281
type textarea "h"
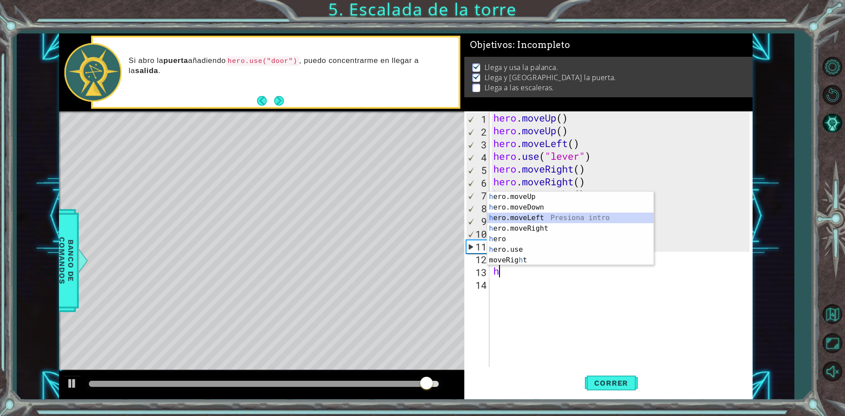
click at [501, 219] on div "h ero.moveUp Presiona intro h ero.moveDown Presiona intro h ero.moveLeft Presio…" at bounding box center [570, 238] width 166 height 95
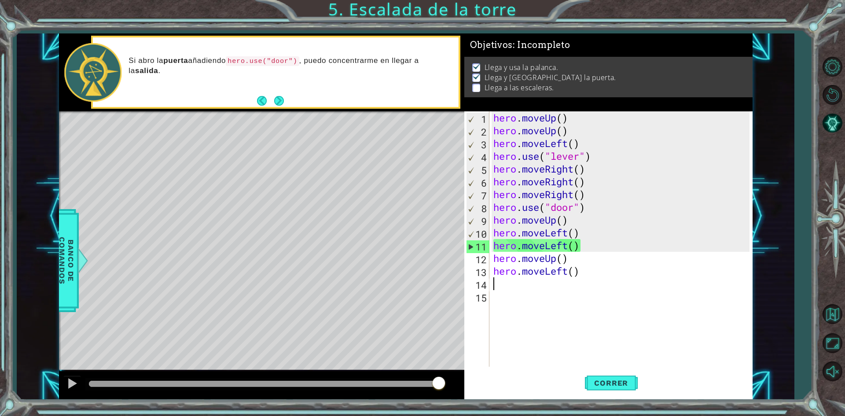
type textarea "h"
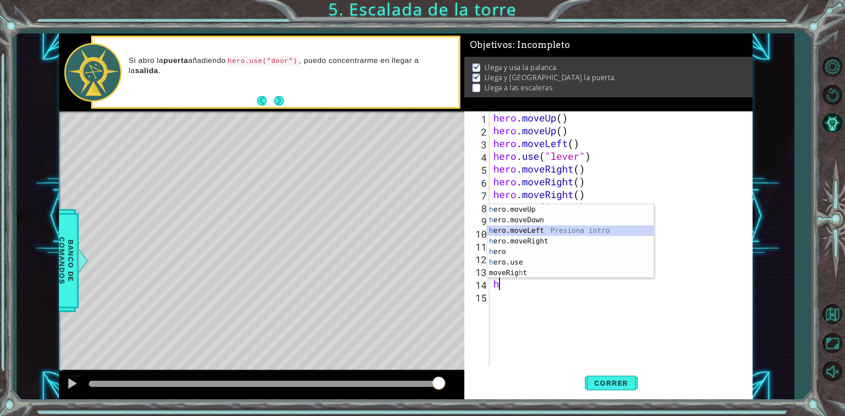
click at [509, 230] on div "h ero.moveUp Presiona intro h ero.moveDown Presiona intro h ero.moveLeft Presio…" at bounding box center [570, 251] width 166 height 95
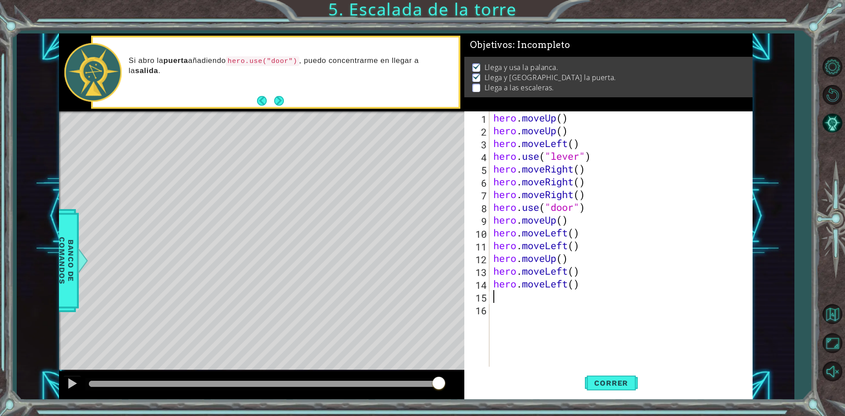
type textarea "h"
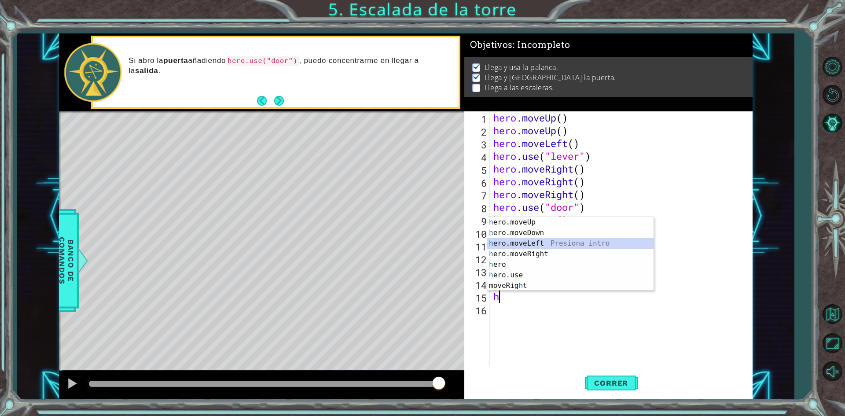
click at [501, 248] on div "h ero.moveUp Presiona intro h ero.moveDown Presiona intro h ero.moveLeft Presio…" at bounding box center [570, 264] width 166 height 95
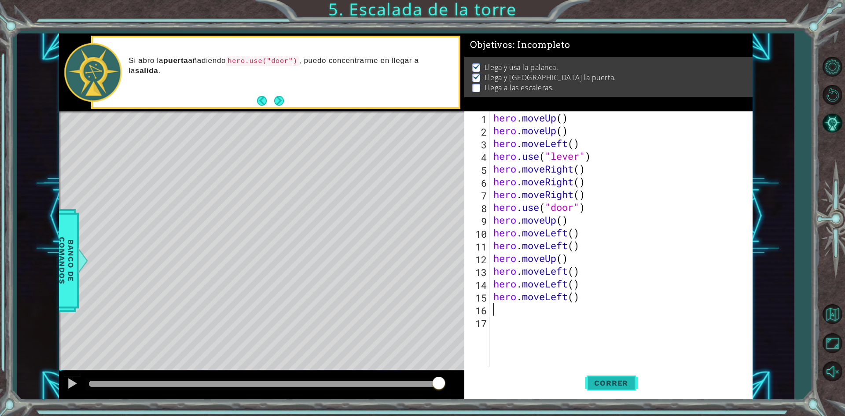
click at [588, 375] on button "Correr" at bounding box center [611, 383] width 53 height 29
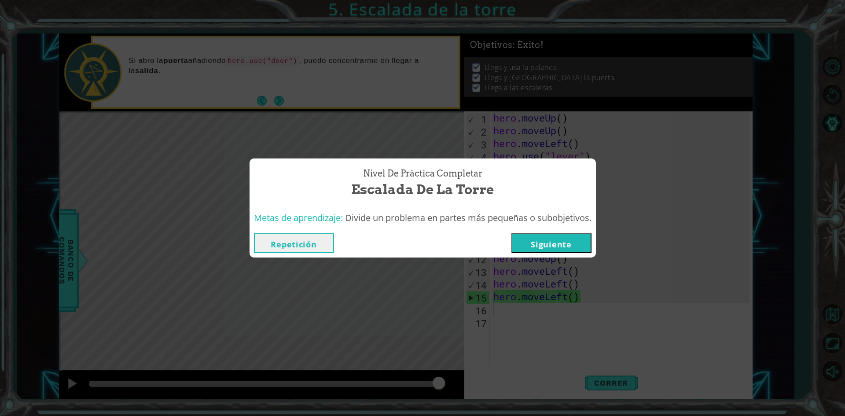
click at [561, 243] on button "Siguiente" at bounding box center [551, 243] width 80 height 20
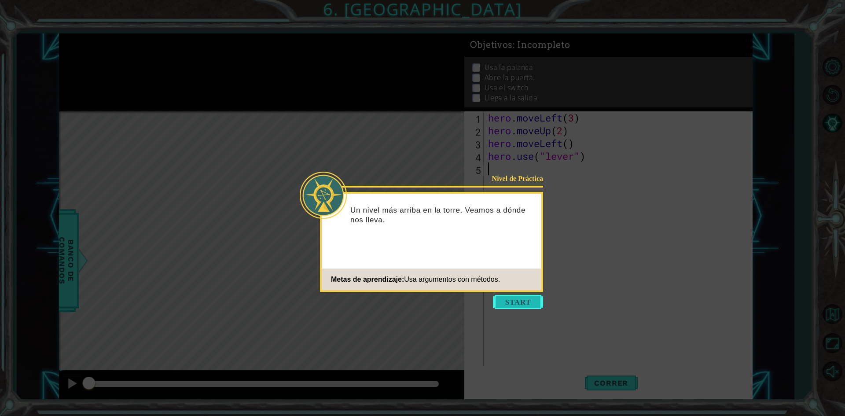
click at [517, 300] on button "Start" at bounding box center [518, 302] width 50 height 14
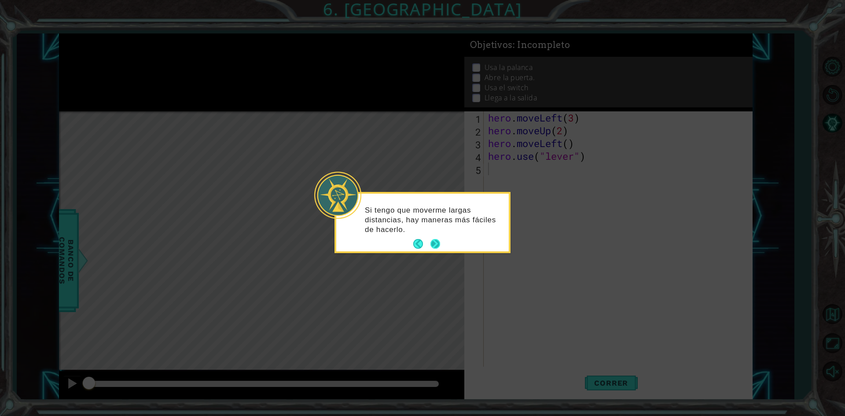
click at [435, 242] on button "Next" at bounding box center [435, 244] width 12 height 12
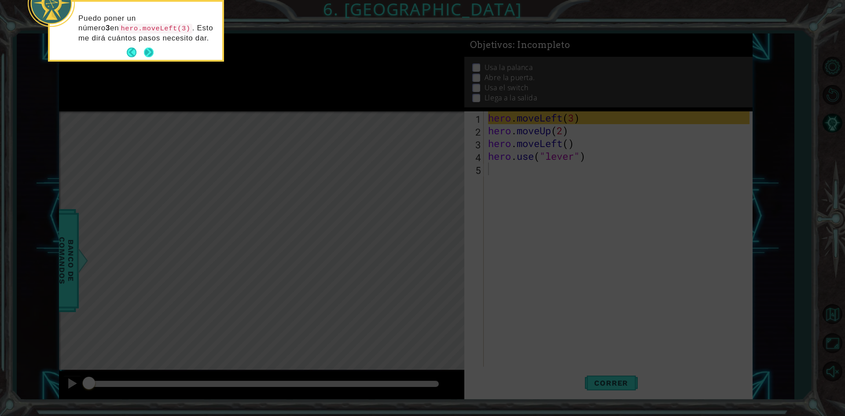
click at [148, 51] on button "Next" at bounding box center [148, 52] width 16 height 16
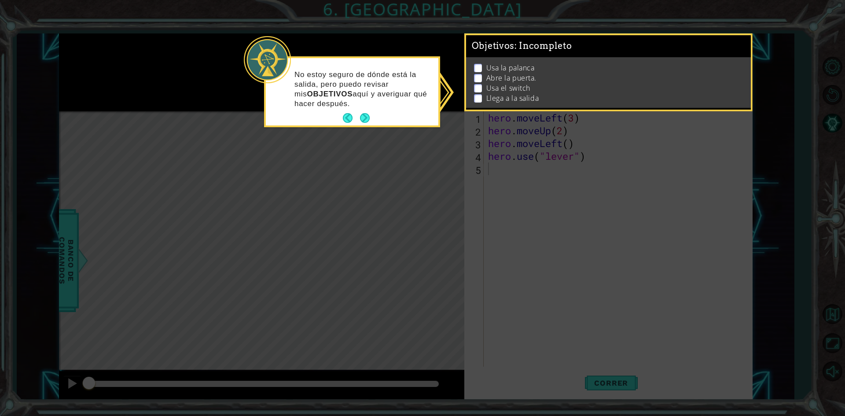
click at [367, 118] on button "Next" at bounding box center [364, 117] width 13 height 13
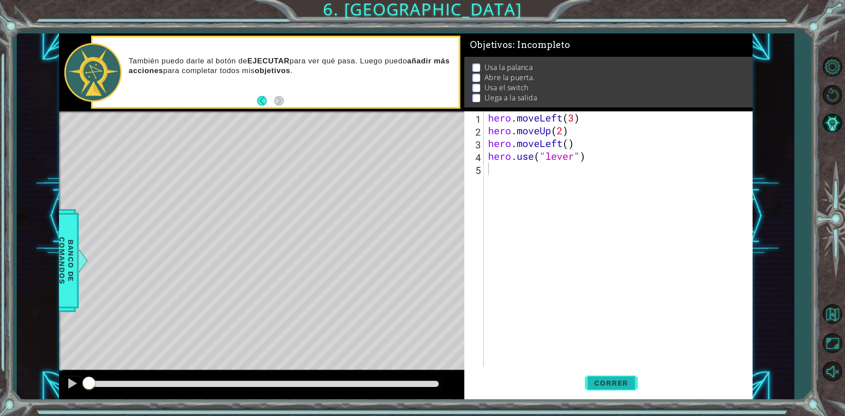
click at [599, 382] on span "Correr" at bounding box center [610, 382] width 51 height 9
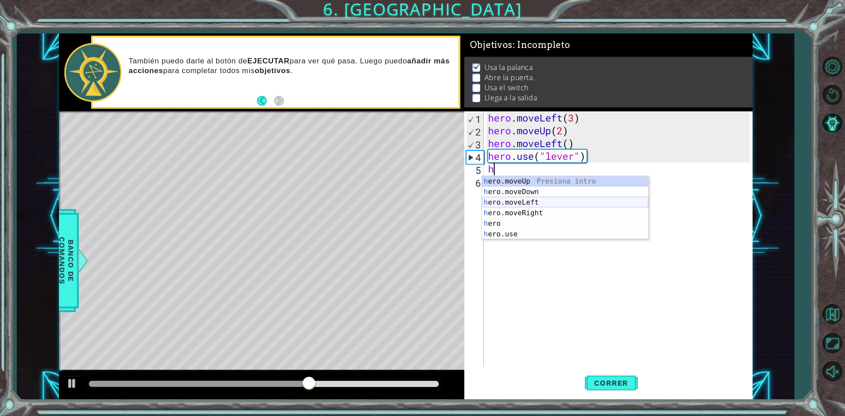
click at [493, 203] on div "h ero.moveUp Presiona intro h ero.moveDown Presiona intro h ero.moveLeft Presio…" at bounding box center [565, 218] width 166 height 84
type textarea "hero.moveLeft(1)"
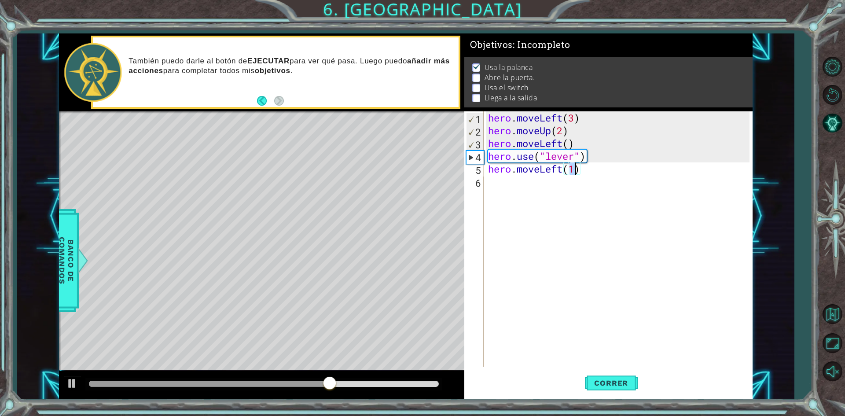
click at [492, 188] on div "hero . moveLeft ( 3 ) hero . moveUp ( 2 ) hero . moveLeft ( ) hero . use ( "lev…" at bounding box center [620, 251] width 268 height 281
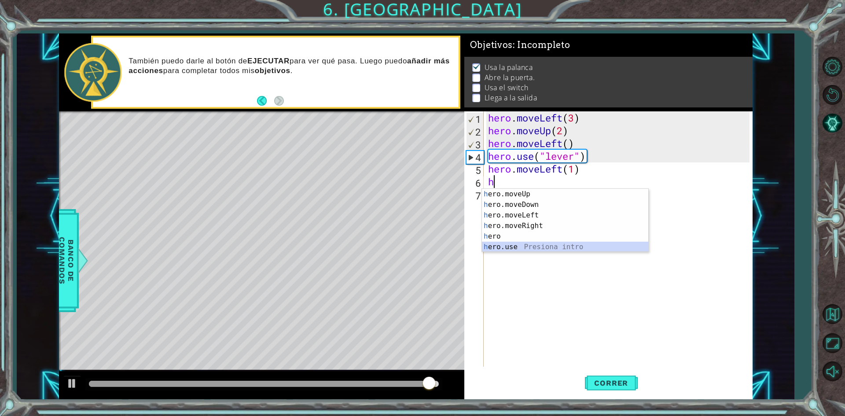
click at [497, 246] on div "h ero.moveUp Presiona intro h ero.moveDown Presiona intro h ero.moveLeft Presio…" at bounding box center [565, 231] width 166 height 84
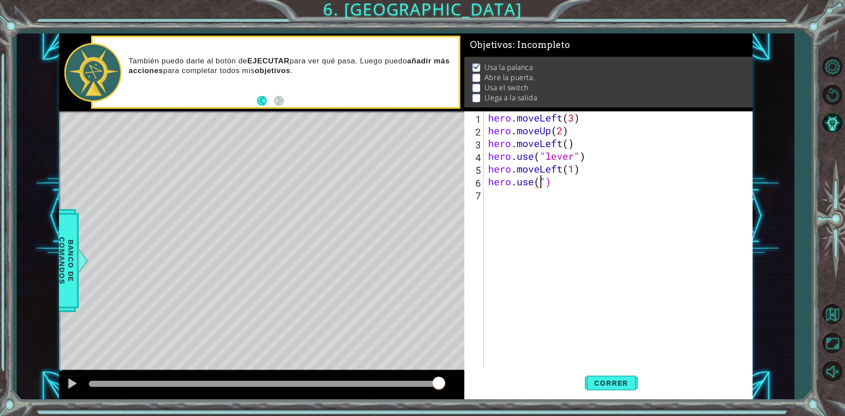
scroll to position [0, 3]
type textarea "hero.use("door")"
click at [505, 195] on div "hero . moveLeft ( 3 ) hero . moveUp ( 2 ) hero . moveLeft ( ) hero . use ( "lev…" at bounding box center [620, 251] width 268 height 281
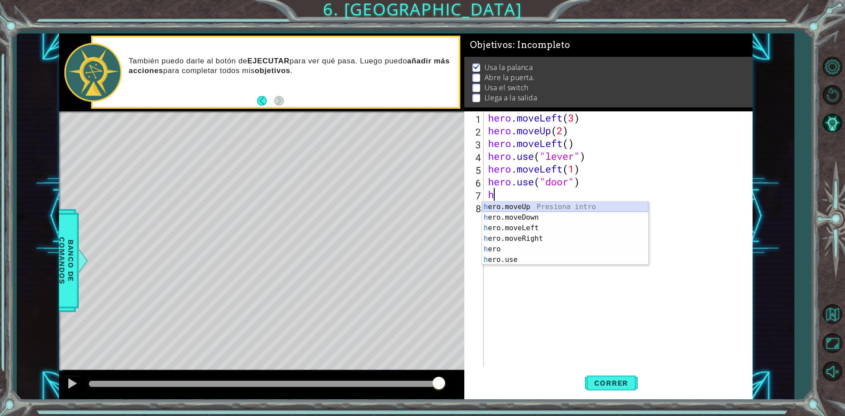
click at [495, 209] on div "h ero.moveUp Presiona intro h ero.moveDown Presiona intro h ero.moveLeft Presio…" at bounding box center [565, 244] width 166 height 84
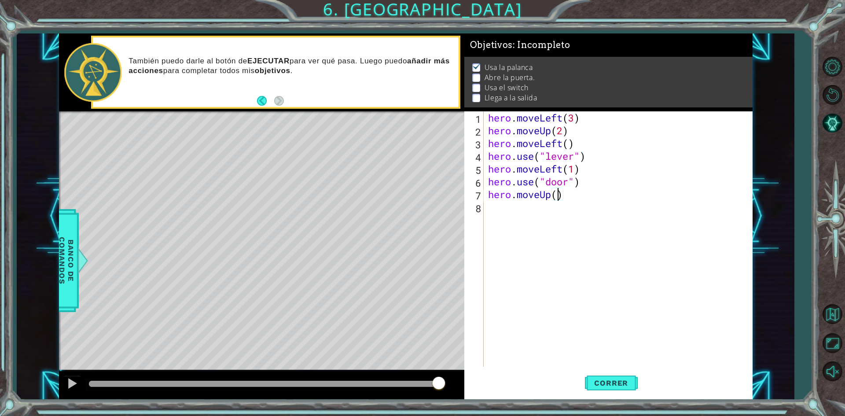
type textarea "hero.moveUp(2)"
click at [499, 213] on div "hero . moveLeft ( 3 ) hero . moveUp ( 2 ) hero . moveLeft ( ) hero . use ( "lev…" at bounding box center [620, 251] width 268 height 281
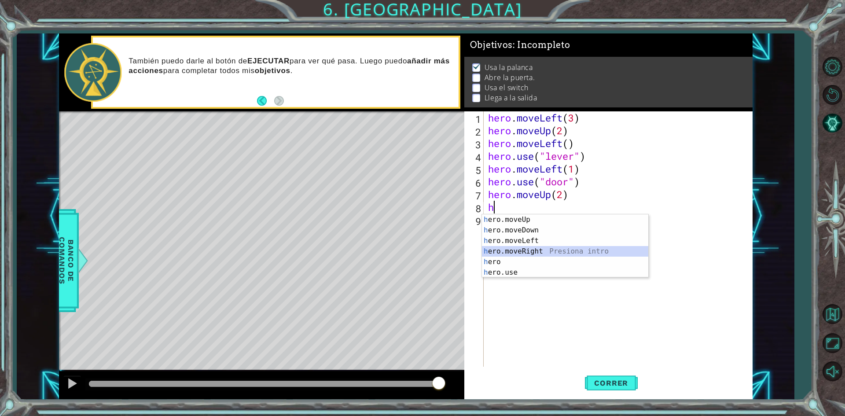
click at [498, 254] on div "h ero.moveUp Presiona intro h ero.moveDown Presiona intro h ero.moveLeft Presio…" at bounding box center [565, 256] width 166 height 84
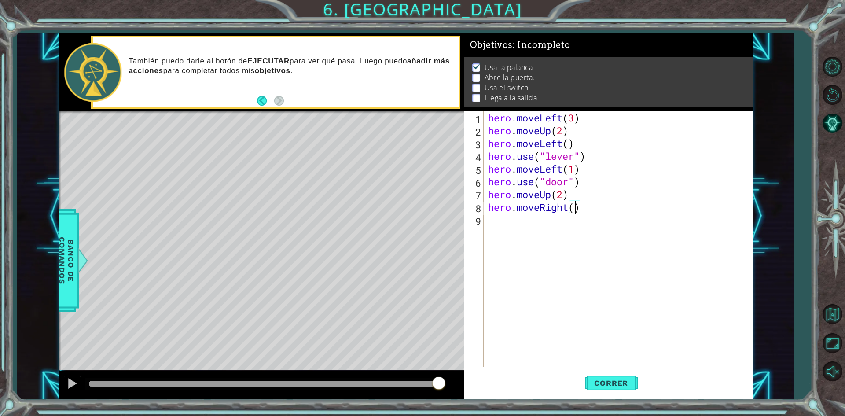
type textarea "hero.moveRight(2)"
click at [495, 222] on div "hero . moveLeft ( 3 ) hero . moveUp ( 2 ) hero . moveLeft ( ) hero . use ( "lev…" at bounding box center [620, 251] width 268 height 281
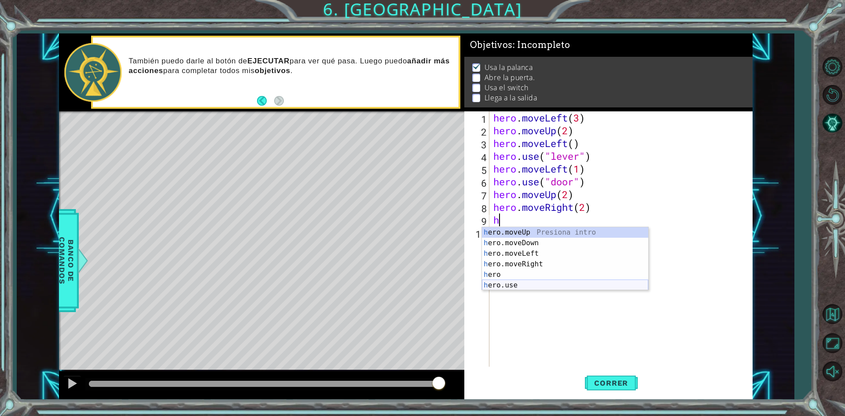
click at [491, 288] on div "h ero.moveUp Presiona intro h ero.moveDown Presiona intro h ero.moveLeft Presio…" at bounding box center [565, 269] width 166 height 84
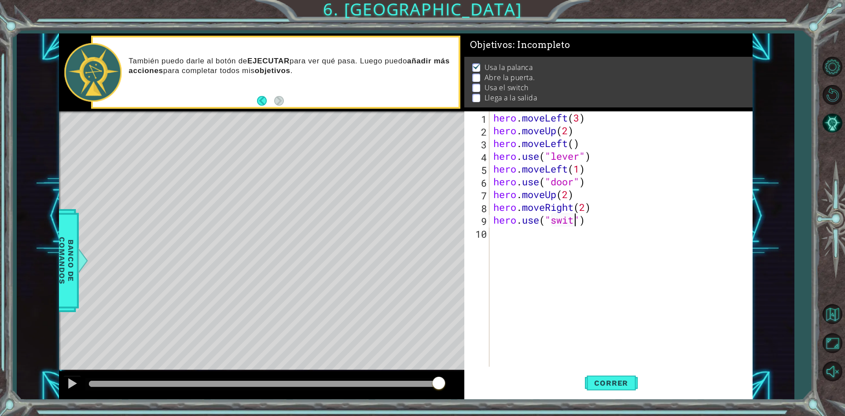
scroll to position [0, 4]
type textarea "hero.use("switch")"
click at [495, 233] on div "hero . moveLeft ( 3 ) hero . moveUp ( 2 ) hero . moveLeft ( ) hero . use ( "lev…" at bounding box center [623, 251] width 262 height 281
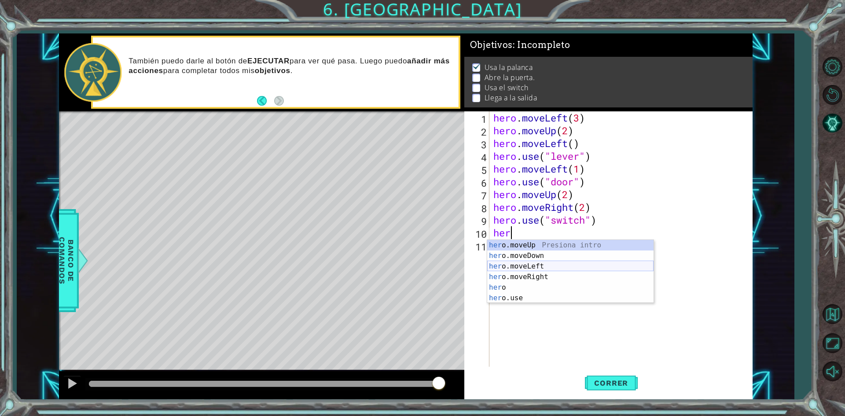
click at [515, 271] on div "her o.moveUp Presiona intro her o.moveDown Presiona intro her o.moveLeft Presio…" at bounding box center [570, 282] width 166 height 84
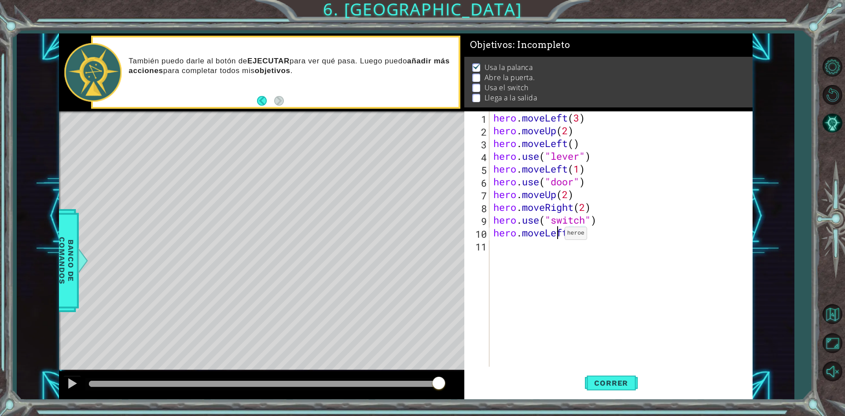
click at [557, 235] on div "hero . moveLeft ( 3 ) hero . moveUp ( 2 ) hero . moveLeft ( ) hero . use ( "lev…" at bounding box center [623, 251] width 262 height 281
click at [569, 235] on div "hero . moveLeft ( 3 ) hero . moveUp ( 2 ) hero . moveLeft ( ) hero . use ( "lev…" at bounding box center [623, 251] width 262 height 281
click at [527, 272] on div "hero.move Up Presiona intro hero.move Down Presiona intro hero.move Left Presio…" at bounding box center [570, 271] width 166 height 63
click at [612, 235] on div "hero . moveLeft ( 3 ) hero . moveUp ( 2 ) hero . moveLeft ( ) hero . use ( "lev…" at bounding box center [623, 251] width 262 height 281
type textarea "hero.moveRight(1)"
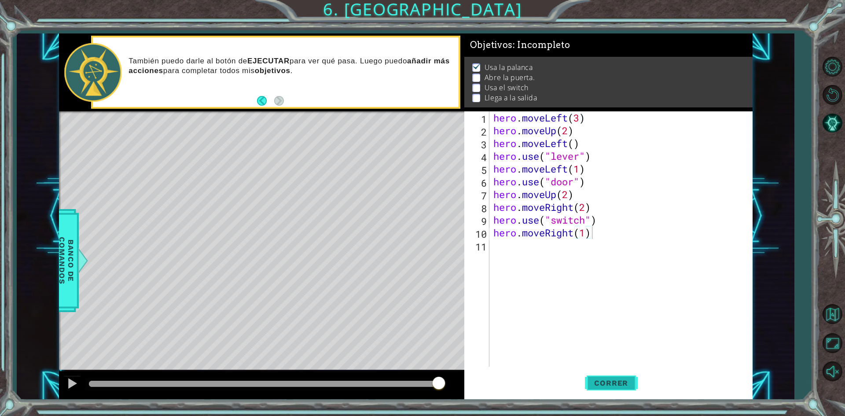
click at [601, 379] on span "Correr" at bounding box center [610, 382] width 51 height 9
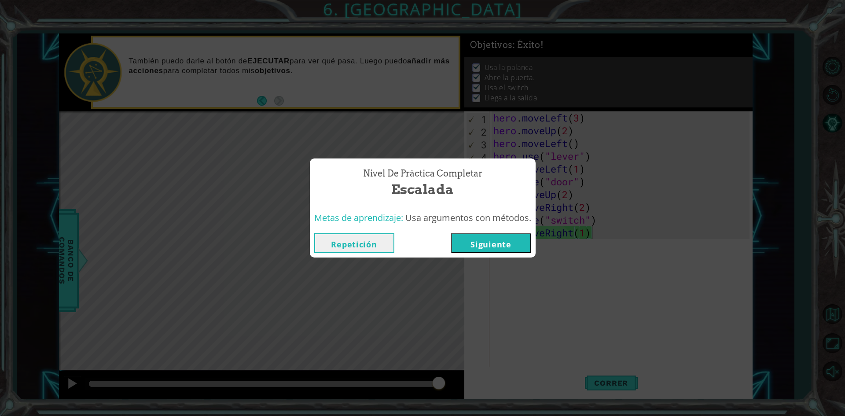
click at [482, 243] on button "Siguiente" at bounding box center [491, 243] width 80 height 20
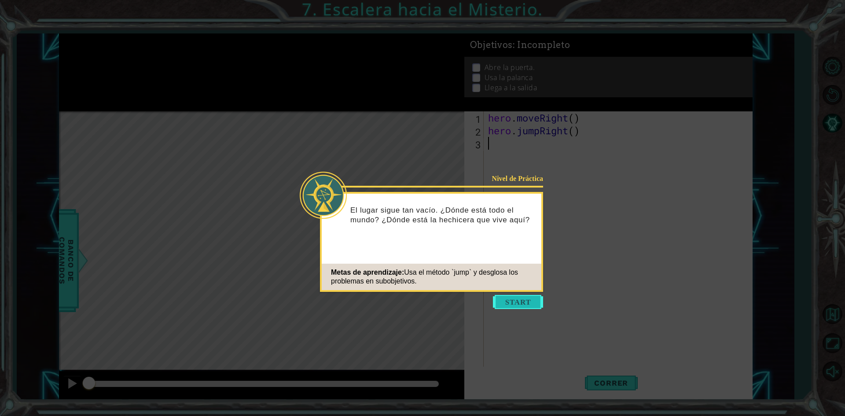
click at [497, 305] on button "Start" at bounding box center [518, 302] width 50 height 14
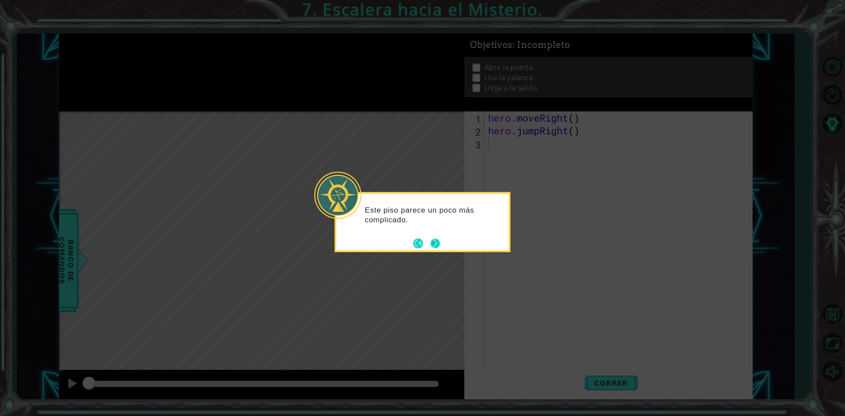
click at [437, 242] on button "Next" at bounding box center [434, 243] width 11 height 11
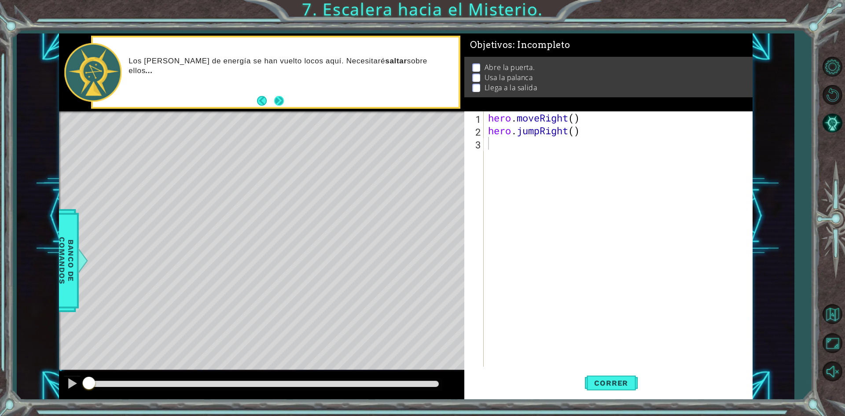
click at [278, 104] on button "Next" at bounding box center [279, 101] width 14 height 14
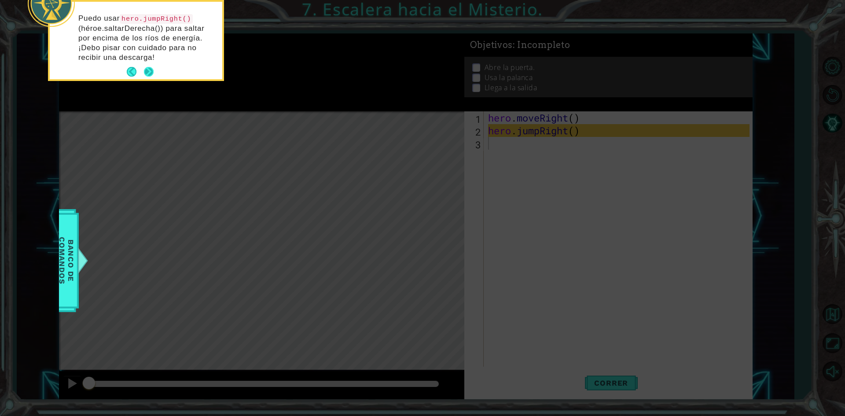
click at [152, 70] on button "Next" at bounding box center [149, 72] width 15 height 15
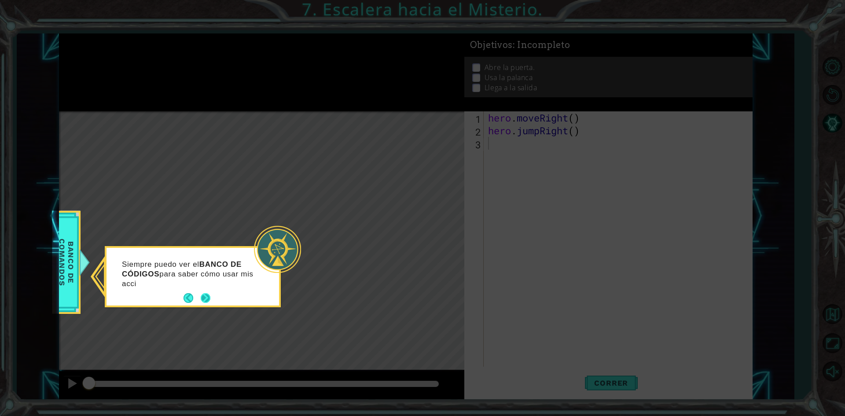
click at [202, 293] on button "Next" at bounding box center [205, 298] width 11 height 11
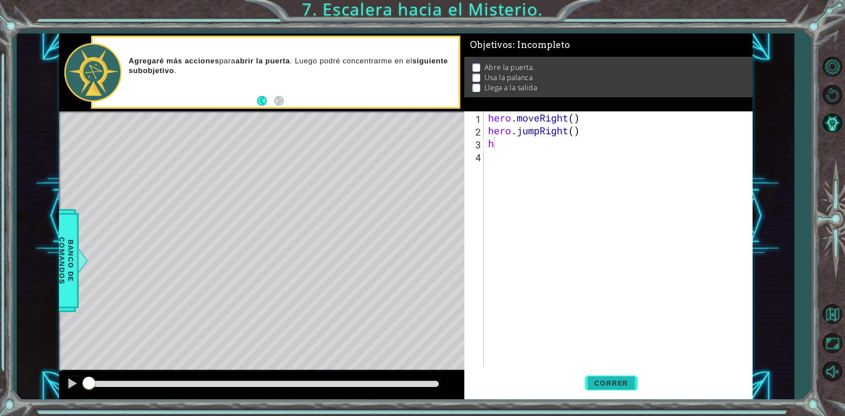
click at [591, 380] on span "Correr" at bounding box center [610, 382] width 51 height 9
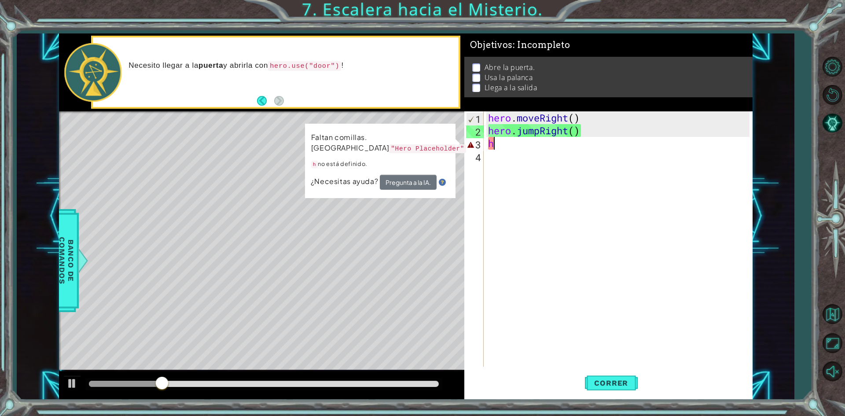
type textarea "he"
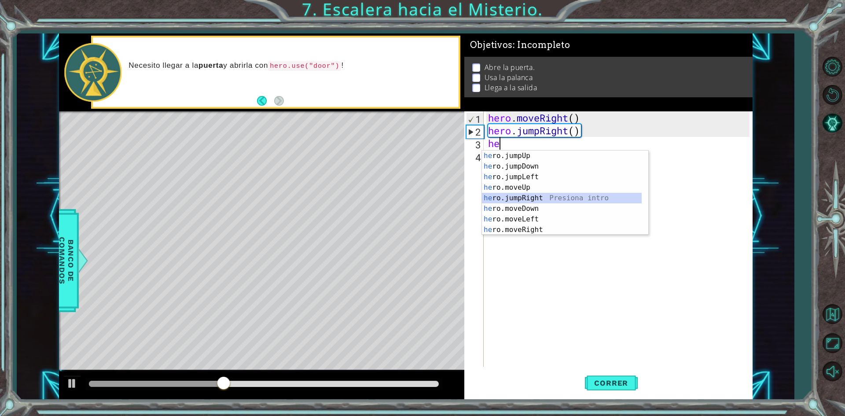
click at [498, 195] on div "he ro.jumpUp Presiona intro he ro.jumpDown Presiona intro he ro.jumpLeft Presio…" at bounding box center [562, 203] width 160 height 106
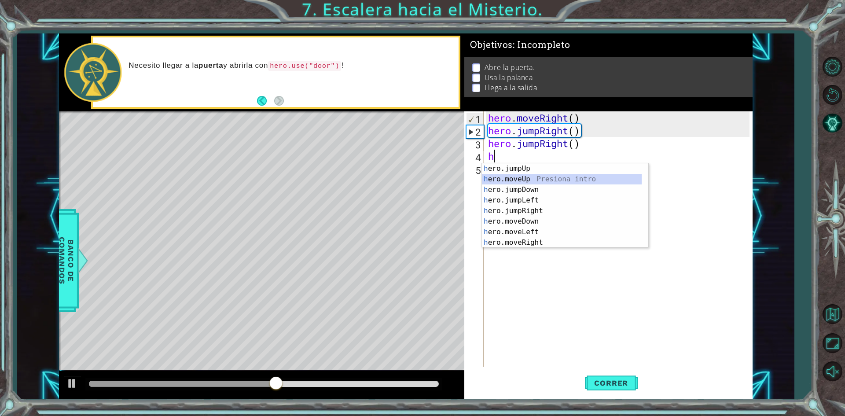
click at [498, 180] on div "h ero.jumpUp Presiona intro h ero.moveUp Presiona intro h ero.jumpDown Presiona…" at bounding box center [562, 216] width 160 height 106
type textarea "hero.moveUp(1)"
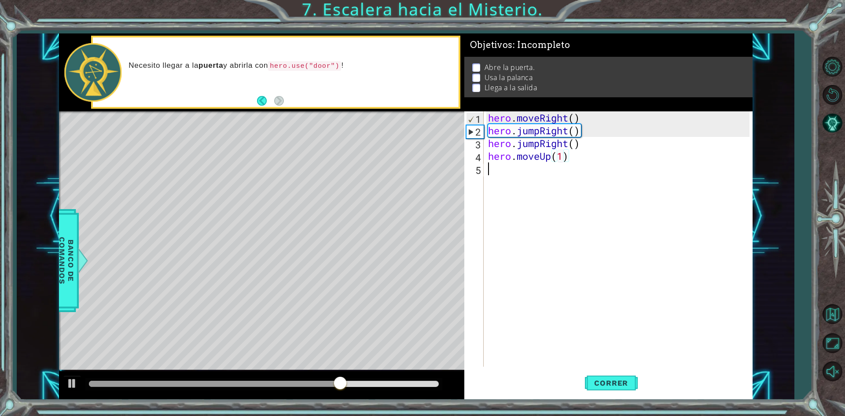
click at [496, 173] on div "hero . moveRight ( ) hero . jumpRight ( ) hero . jumpRight ( ) hero . moveUp ( …" at bounding box center [620, 251] width 268 height 281
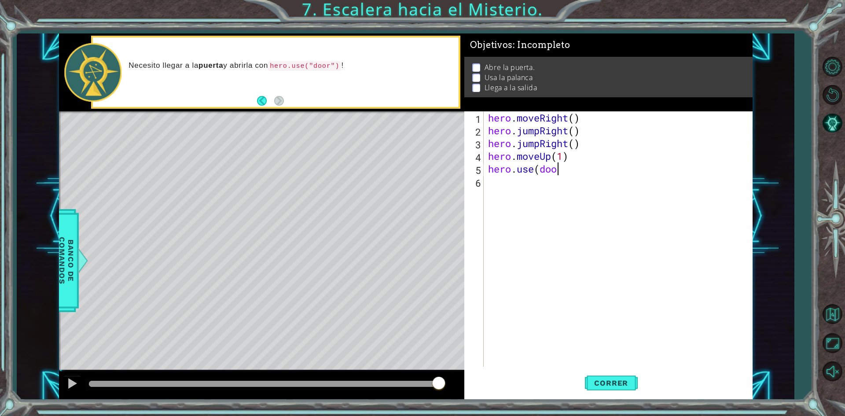
scroll to position [0, 3]
type textarea "hero.use(door)"
click at [492, 189] on div "hero . moveRight ( ) hero . jumpRight ( ) hero . jumpRight ( ) hero . moveUp ( …" at bounding box center [620, 251] width 268 height 281
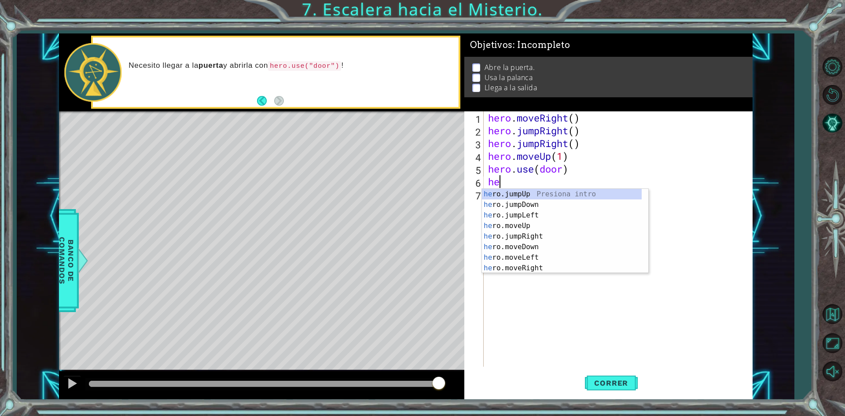
type textarea "her"
click at [515, 205] on div "her o.jumpUp Presiona intro her o.jumpDown Presiona intro her o.jumpLeft Presio…" at bounding box center [562, 242] width 160 height 106
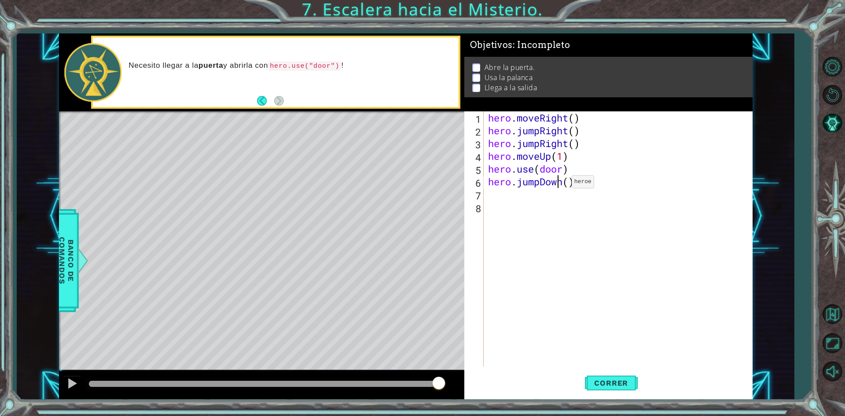
click at [558, 184] on div "hero . moveRight ( ) hero . jumpRight ( ) hero . jumpRight ( ) hero . moveUp ( …" at bounding box center [620, 251] width 268 height 281
click at [562, 185] on div "hero . moveRight ( ) hero . jumpRight ( ) hero . jumpRight ( ) hero . moveUp ( …" at bounding box center [620, 251] width 268 height 281
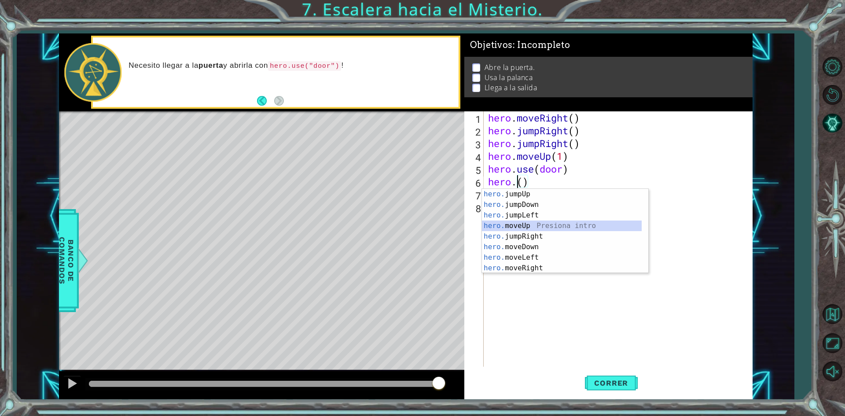
click at [519, 228] on div "hero. jumpUp Presiona intro hero. jumpDown Presiona intro hero. jumpLeft Presio…" at bounding box center [562, 242] width 160 height 106
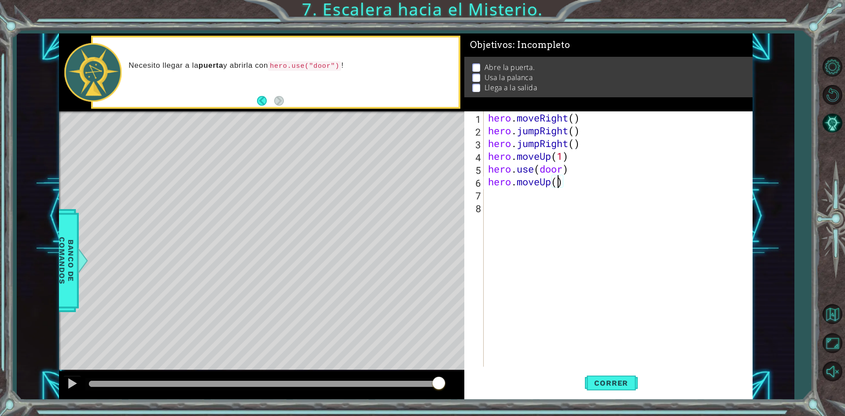
type textarea "hero.moveUp(2)"
click at [488, 194] on div "hero . moveRight ( ) hero . jumpRight ( ) hero . jumpRight ( ) hero . moveUp ( …" at bounding box center [620, 251] width 268 height 281
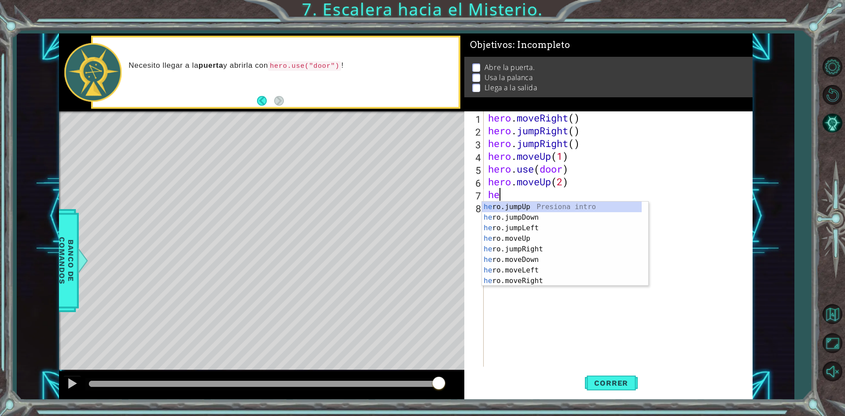
type textarea "her"
click at [485, 229] on div "her o.jumpUp Presiona intro her o.jumpDown Presiona intro her o.jumpLeft Presio…" at bounding box center [562, 255] width 160 height 106
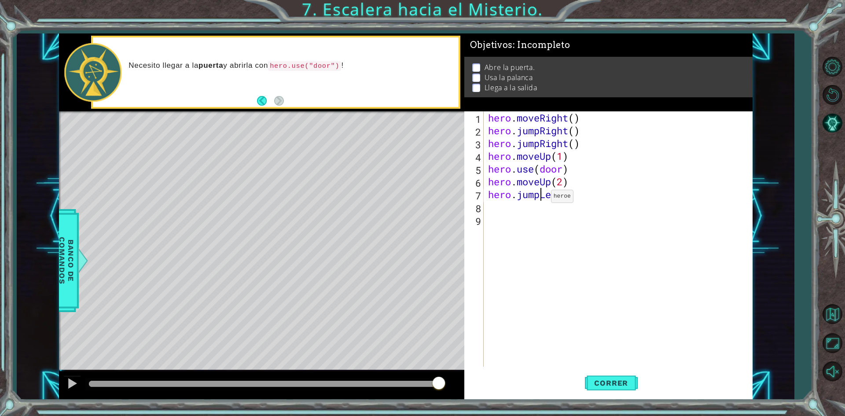
click at [538, 198] on div "hero . moveRight ( ) hero . jumpRight ( ) hero . jumpRight ( ) hero . moveUp ( …" at bounding box center [620, 251] width 268 height 281
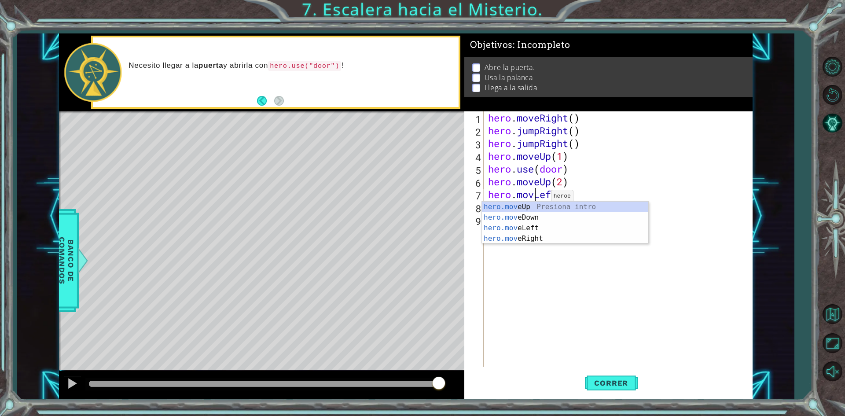
type textarea "hero.moveLeft()"
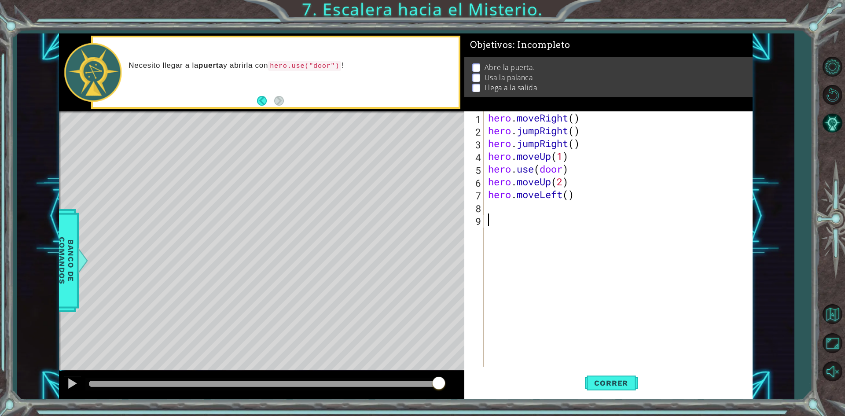
click at [514, 258] on div "hero . moveRight ( ) hero . jumpRight ( ) hero . jumpRight ( ) hero . moveUp ( …" at bounding box center [620, 251] width 268 height 281
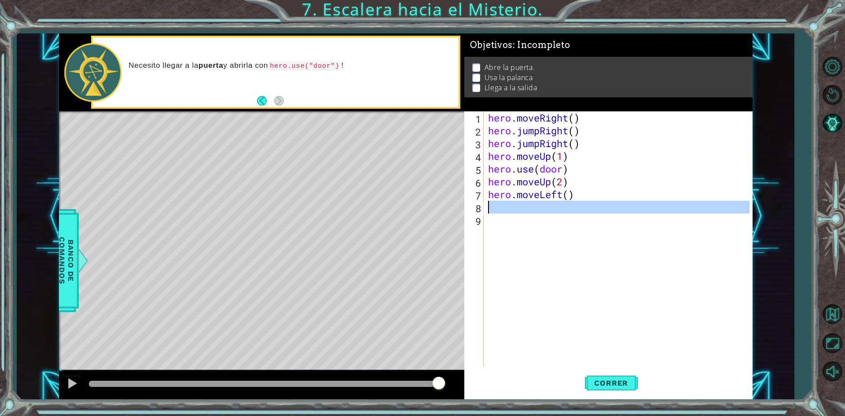
click at [483, 209] on div "8" at bounding box center [475, 208] width 18 height 13
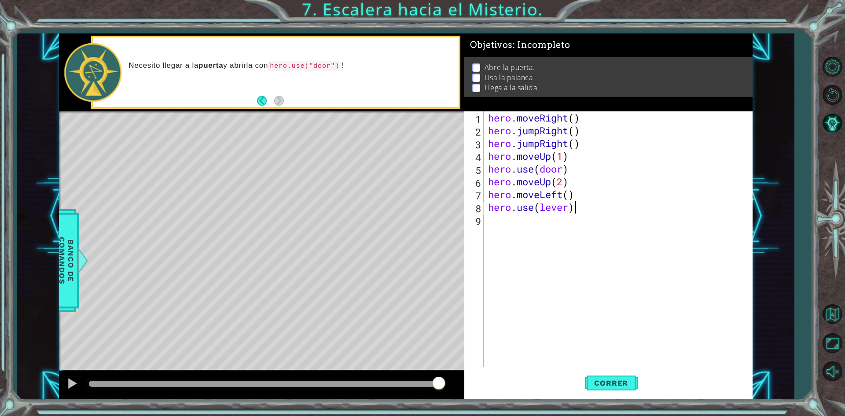
scroll to position [0, 4]
click at [623, 383] on span "Correr" at bounding box center [610, 382] width 51 height 9
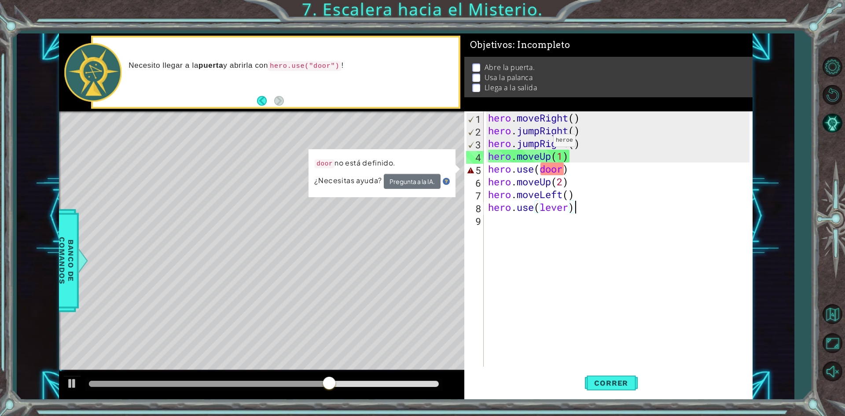
click at [540, 143] on div "hero . moveRight ( ) hero . jumpRight ( ) hero . jumpRight ( ) hero . moveUp ( …" at bounding box center [620, 251] width 268 height 281
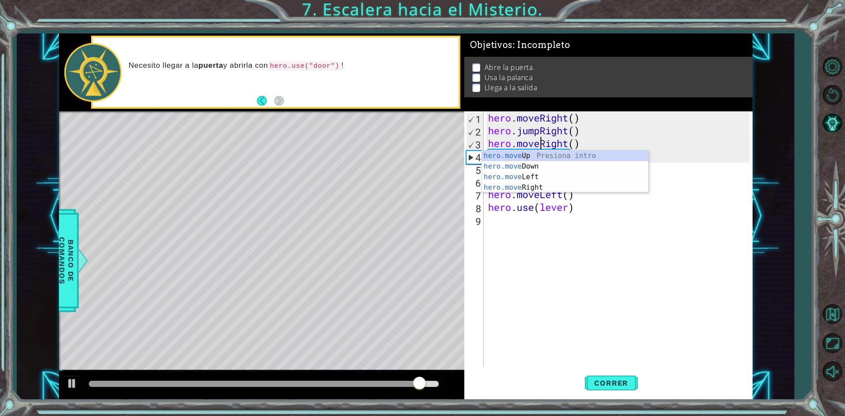
scroll to position [0, 2]
click at [604, 382] on span "Correr" at bounding box center [610, 382] width 51 height 9
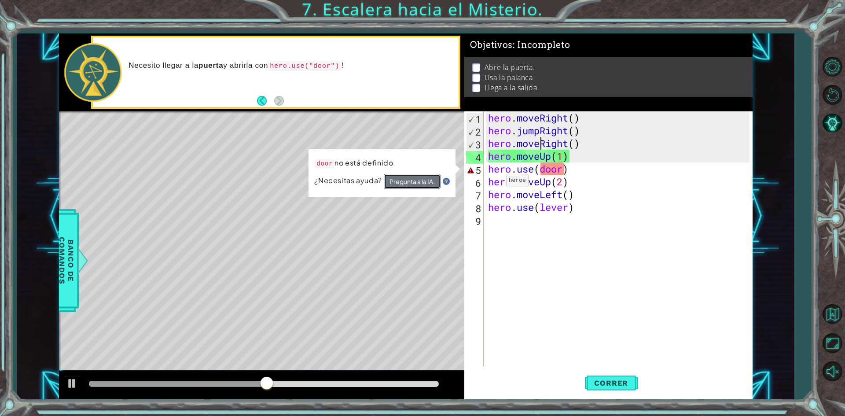
click at [417, 183] on button "Pregunta a la IA." at bounding box center [412, 180] width 57 height 15
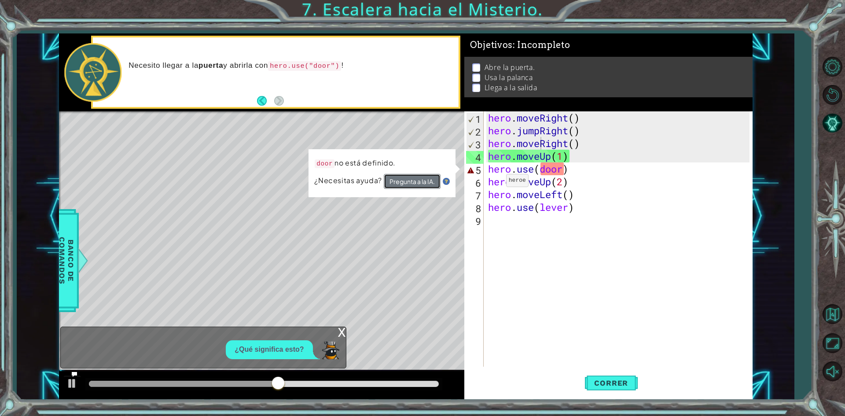
click at [417, 183] on button "Pregunta a la IA." at bounding box center [411, 181] width 57 height 15
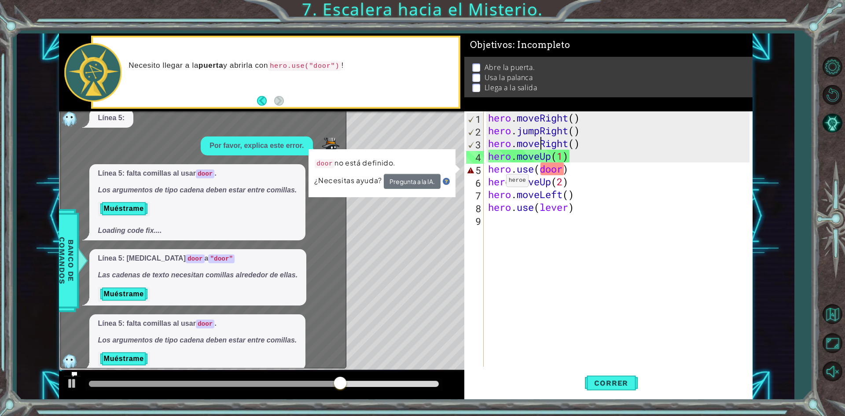
scroll to position [48, 0]
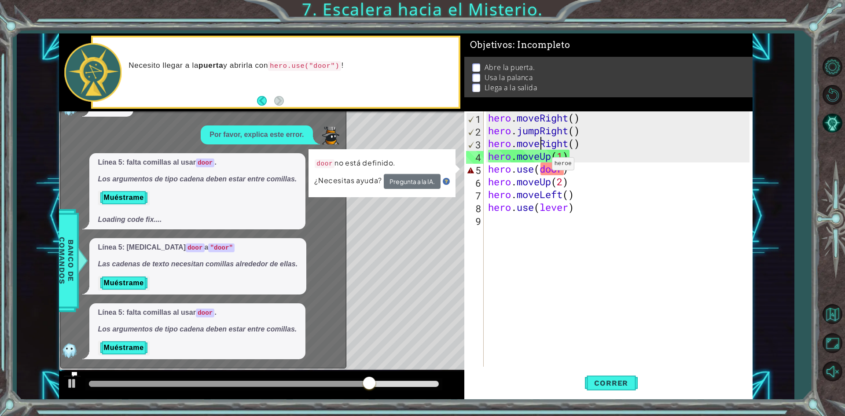
click at [539, 166] on div "hero . moveRight ( ) hero . jumpRight ( ) hero . moveRight ( ) hero . moveUp ( …" at bounding box center [620, 251] width 268 height 281
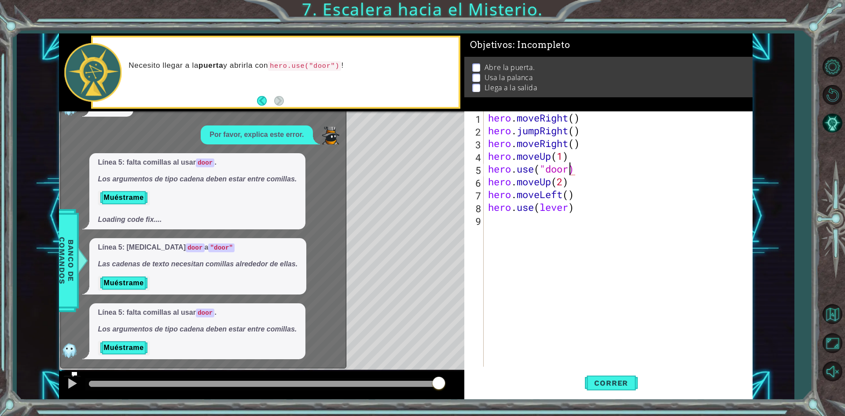
click at [568, 164] on div "hero . moveRight ( ) hero . jumpRight ( ) hero . moveRight ( ) hero . moveUp ( …" at bounding box center [620, 251] width 268 height 281
click at [615, 383] on span "Correr" at bounding box center [610, 382] width 51 height 9
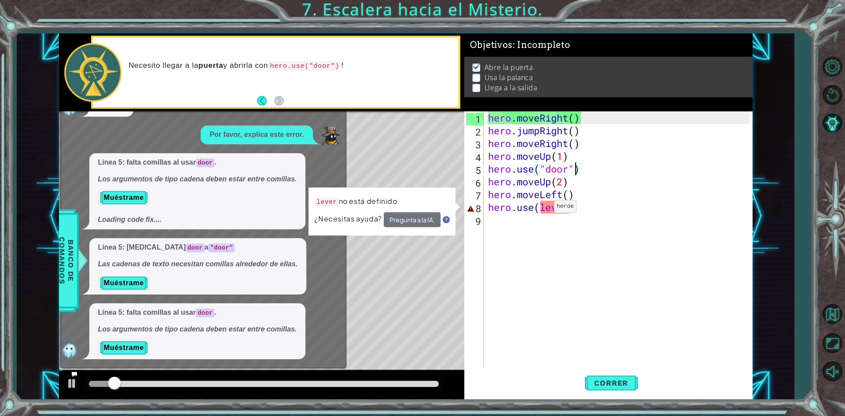
click at [541, 209] on div "hero . moveRight ( ) hero . jumpRight ( ) hero . moveRight ( ) hero . moveUp ( …" at bounding box center [620, 251] width 268 height 281
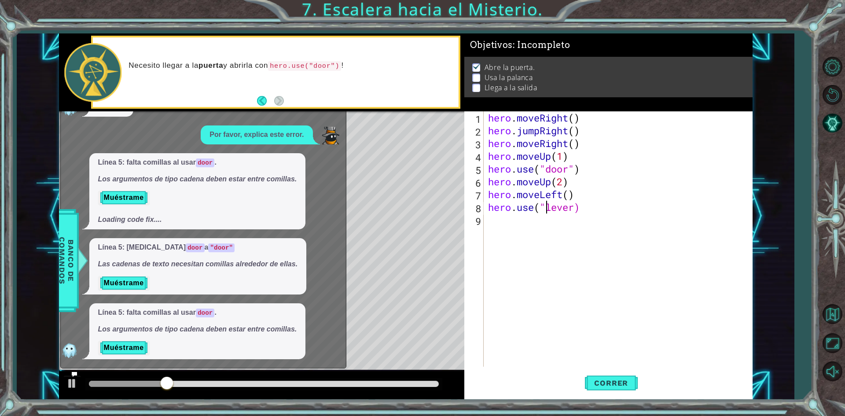
click at [572, 205] on div "hero . moveRight ( ) hero . jumpRight ( ) hero . moveRight ( ) hero . moveUp ( …" at bounding box center [620, 251] width 268 height 281
type textarea "hero.use("lever")"
click at [598, 373] on button "Correr" at bounding box center [611, 383] width 53 height 29
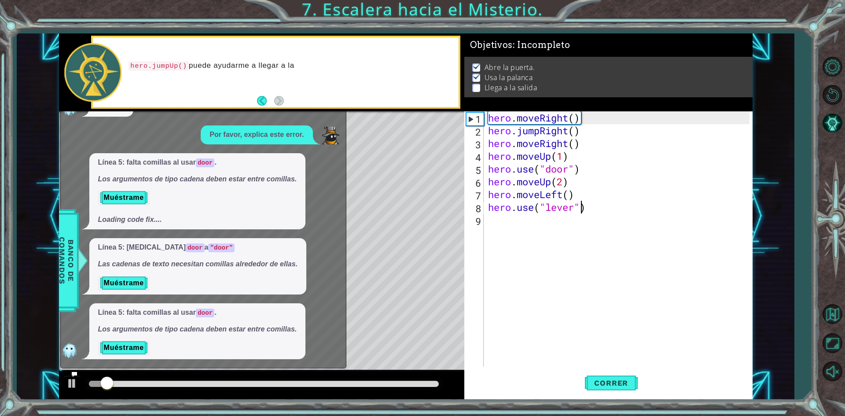
click at [259, 95] on footer at bounding box center [270, 100] width 27 height 13
click at [262, 102] on button "Back" at bounding box center [265, 101] width 17 height 10
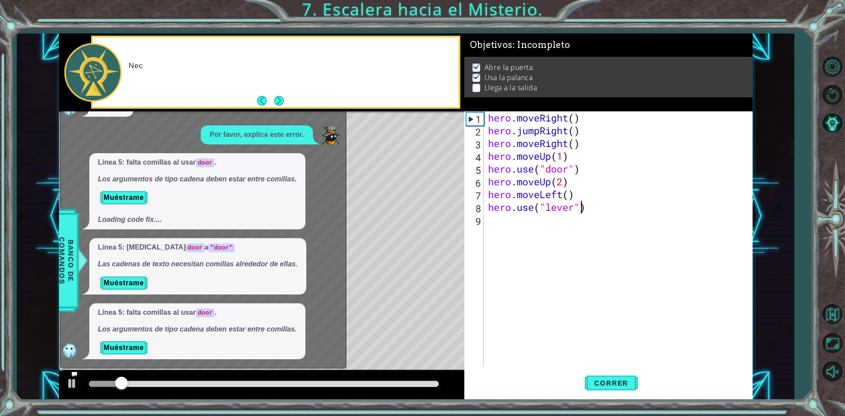
click at [262, 102] on button "Back" at bounding box center [265, 101] width 17 height 10
click at [282, 101] on button "Next" at bounding box center [278, 100] width 15 height 15
click at [282, 101] on button "Next" at bounding box center [279, 100] width 16 height 16
click at [72, 374] on icon at bounding box center [74, 374] width 6 height 6
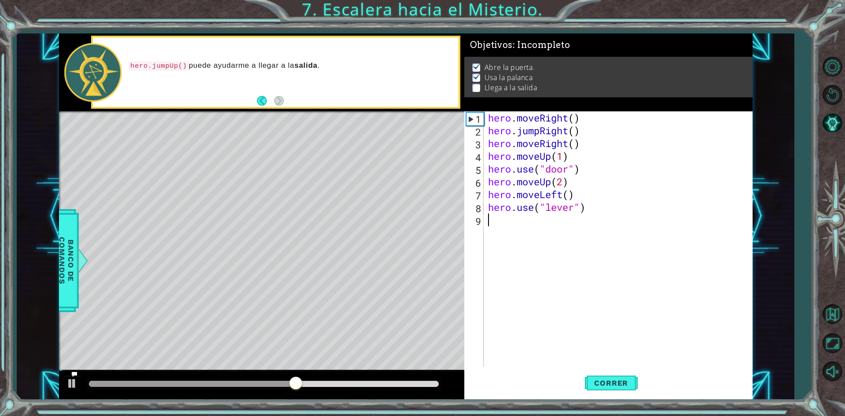
scroll to position [0, 0]
click at [492, 218] on div "hero . moveRight ( ) hero . jumpRight ( ) hero . moveRight ( ) hero . moveUp ( …" at bounding box center [620, 251] width 268 height 281
type textarea "h"
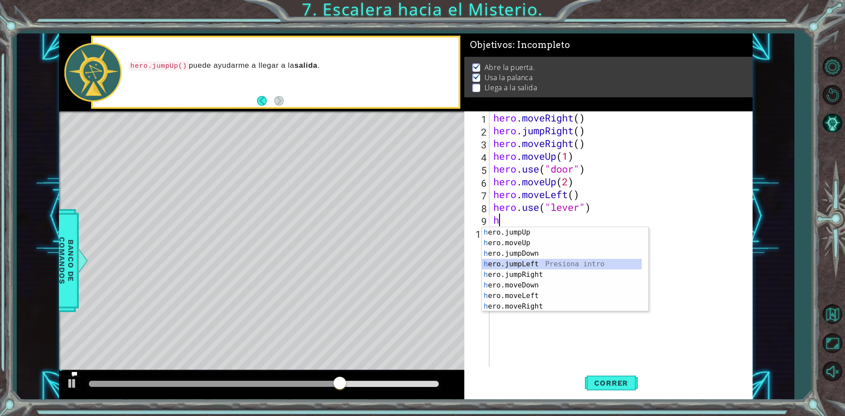
click at [505, 261] on div "h ero.jumpUp Presiona intro h ero.moveUp Presiona intro h ero.jumpDown Presiona…" at bounding box center [562, 280] width 160 height 106
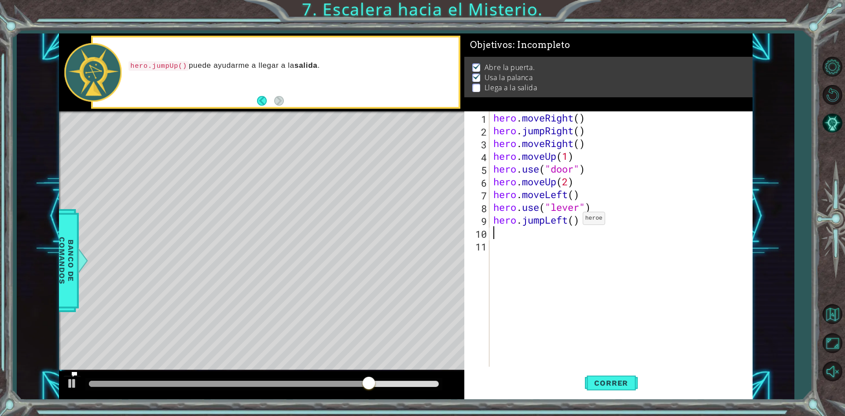
click at [575, 220] on div "hero . moveRight ( ) hero . jumpRight ( ) hero . moveRight ( ) hero . moveUp ( …" at bounding box center [623, 251] width 262 height 281
type textarea "hero.jumpLeft(2)"
click at [497, 234] on div "hero . moveRight ( ) hero . jumpRight ( ) hero . moveRight ( ) hero . moveUp ( …" at bounding box center [623, 251] width 262 height 281
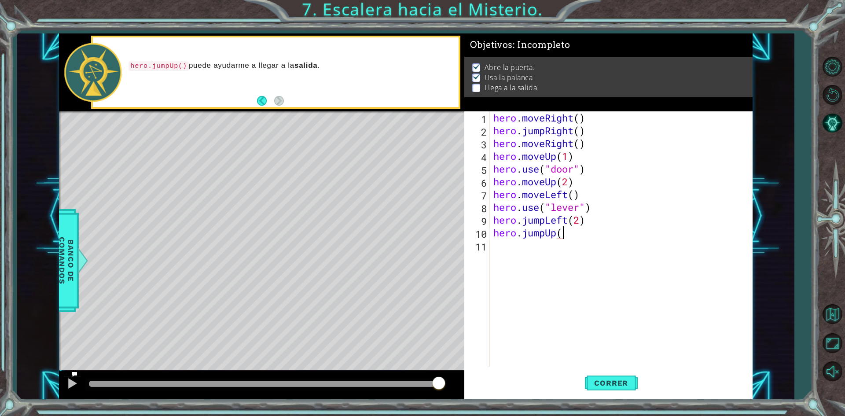
type textarea "hero.jumpUp()"
click at [511, 248] on div "hero . moveRight ( ) hero . jumpRight ( ) hero . moveRight ( ) hero . moveUp ( …" at bounding box center [623, 251] width 262 height 281
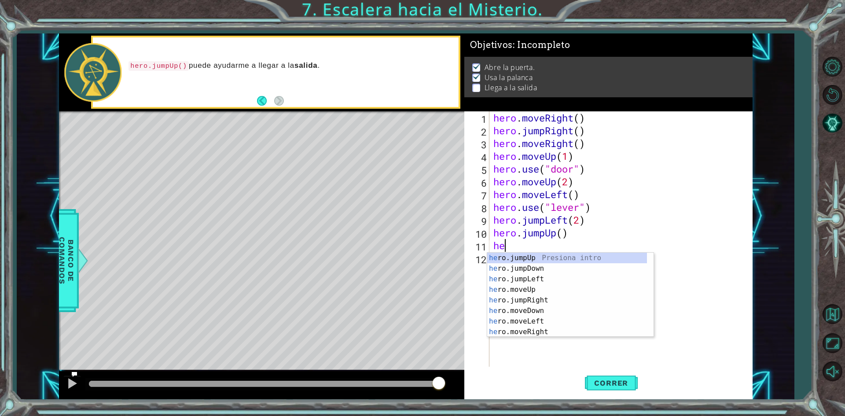
type textarea "her"
click at [538, 301] on div "her o.jumpUp Presiona intro her o.jumpDown Presiona intro her o.jumpLeft Presio…" at bounding box center [567, 306] width 160 height 106
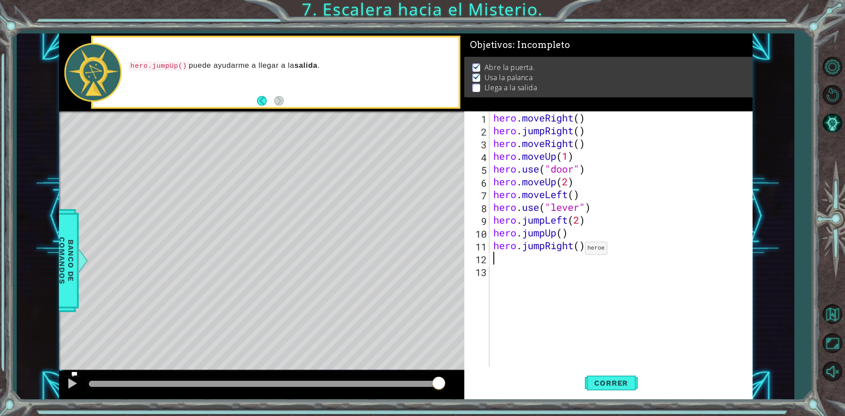
click at [577, 250] on div "hero . moveRight ( ) hero . jumpRight ( ) hero . moveRight ( ) hero . moveUp ( …" at bounding box center [623, 251] width 262 height 281
click at [581, 249] on div "hero . moveRight ( ) hero . jumpRight ( ) hero . moveRight ( ) hero . moveUp ( …" at bounding box center [623, 251] width 262 height 281
type textarea "hero.jumpRight(2)"
click at [618, 379] on span "Correr" at bounding box center [610, 382] width 51 height 9
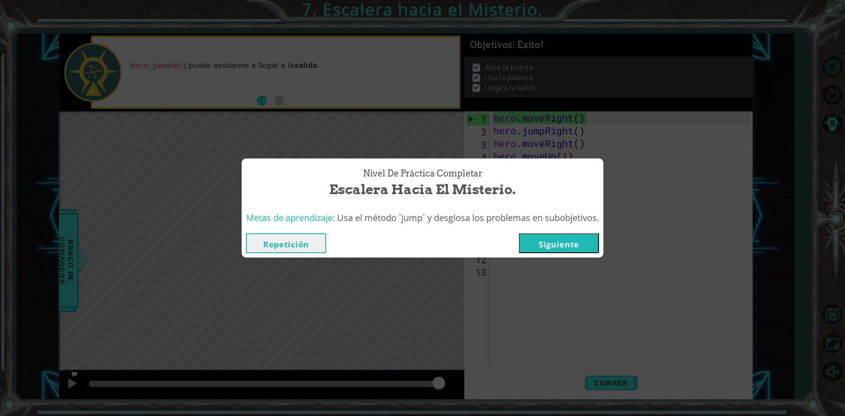
click at [549, 242] on button "Siguiente" at bounding box center [559, 243] width 80 height 20
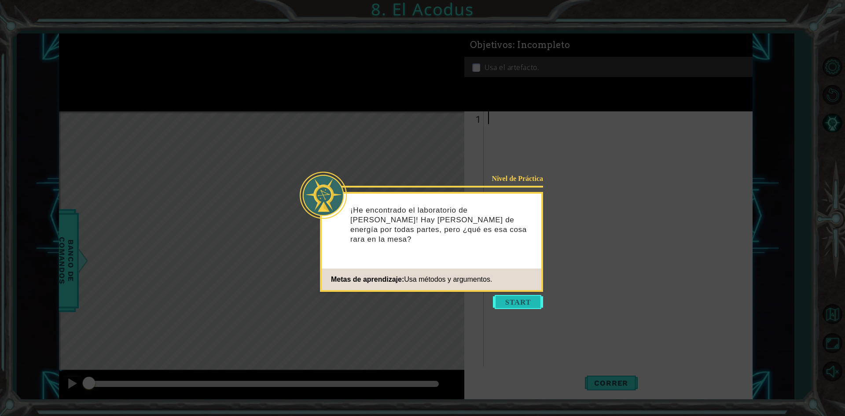
click at [502, 304] on button "Start" at bounding box center [518, 302] width 50 height 14
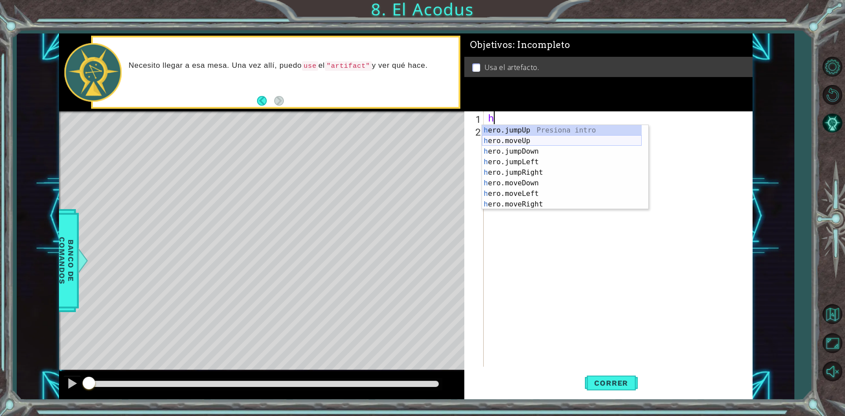
click at [503, 144] on div "h ero.jumpUp Presiona intro h ero.moveUp Presiona intro h ero.jumpDown Presiona…" at bounding box center [562, 178] width 160 height 106
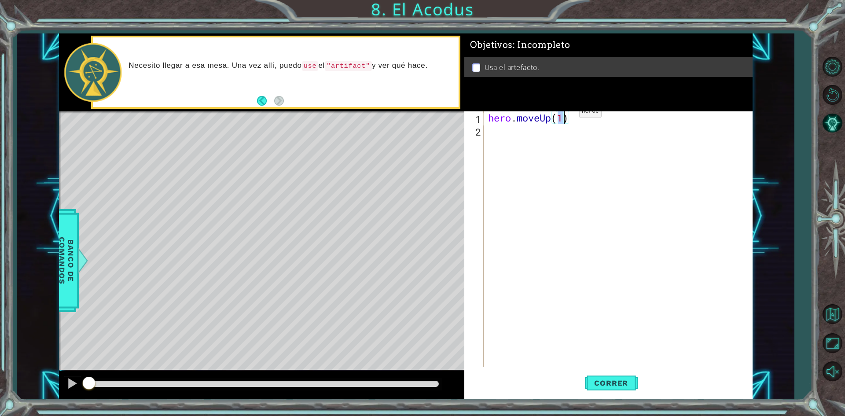
click at [566, 114] on div "hero . moveUp ( 1 )" at bounding box center [617, 238] width 263 height 255
type textarea "hero.moveUp(2)"
click at [495, 133] on div "hero . moveUp ( 2 )" at bounding box center [620, 251] width 268 height 281
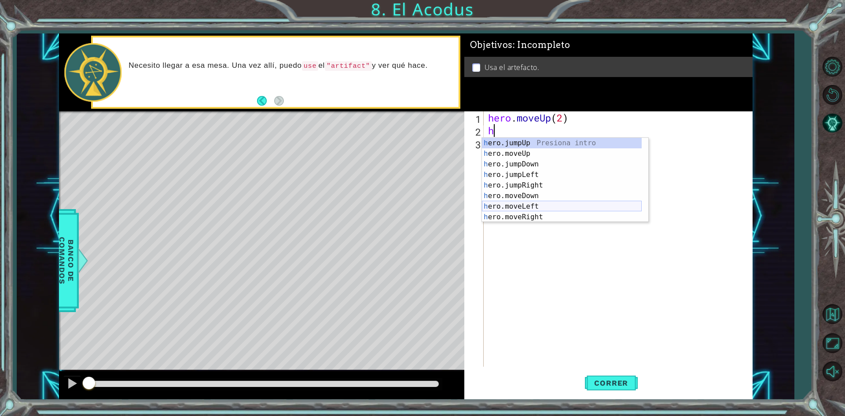
click at [513, 210] on div "h ero.jumpUp Presiona intro h ero.moveUp Presiona intro h ero.jumpDown Presiona…" at bounding box center [562, 191] width 160 height 106
type textarea "hero.moveLeft(1)"
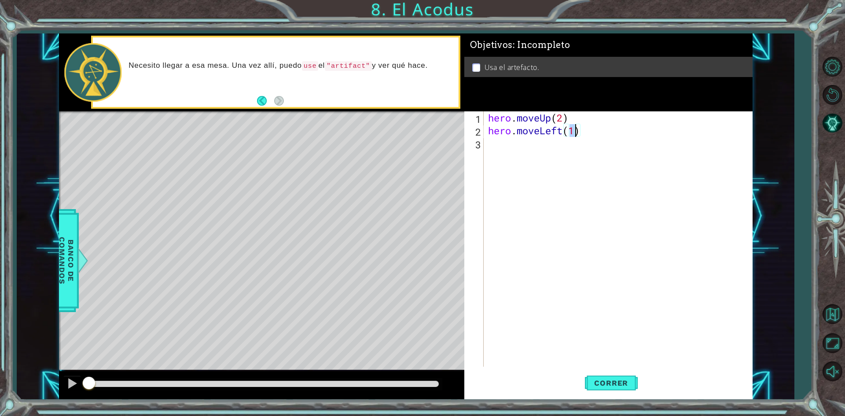
click at [498, 140] on div "hero . moveUp ( 2 ) hero . moveLeft ( 1 )" at bounding box center [620, 251] width 268 height 281
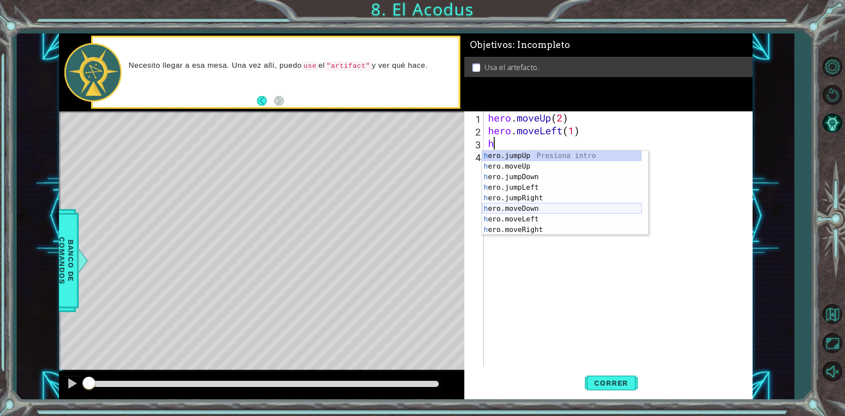
click at [512, 207] on div "h ero.jumpUp Presiona intro h ero.moveUp Presiona intro h ero.jumpDown Presiona…" at bounding box center [562, 203] width 160 height 106
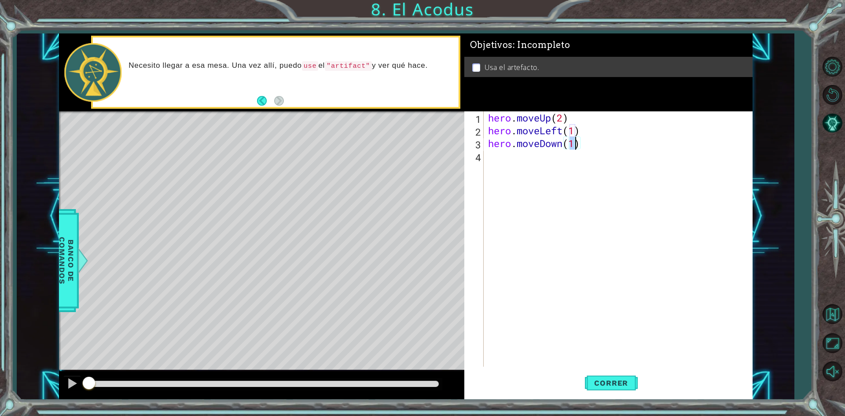
type textarea "hero.moveDown(2)"
click at [508, 156] on div "hero . moveUp ( 2 ) hero . moveLeft ( 1 ) hero . moveDown ( 2 )" at bounding box center [620, 251] width 268 height 281
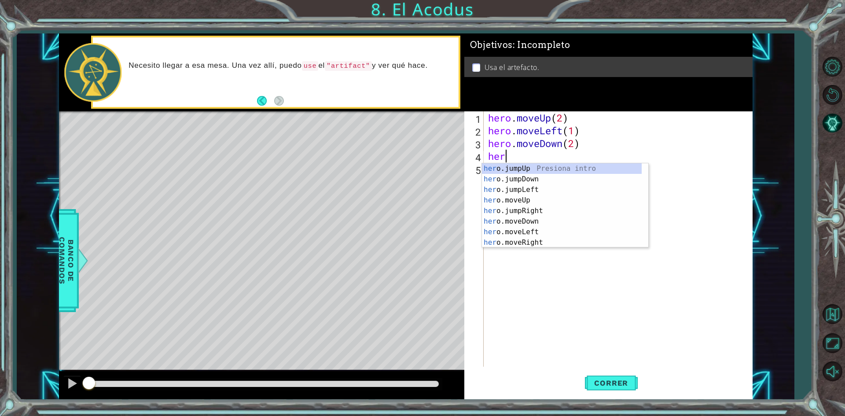
type textarea "hero"
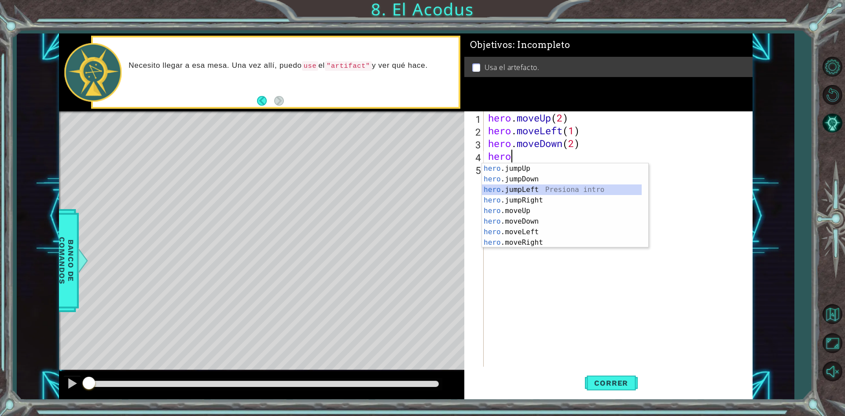
click at [521, 191] on div "hero .jumpUp Presiona intro hero .jumpDown Presiona intro hero .jumpLeft Presio…" at bounding box center [562, 216] width 160 height 106
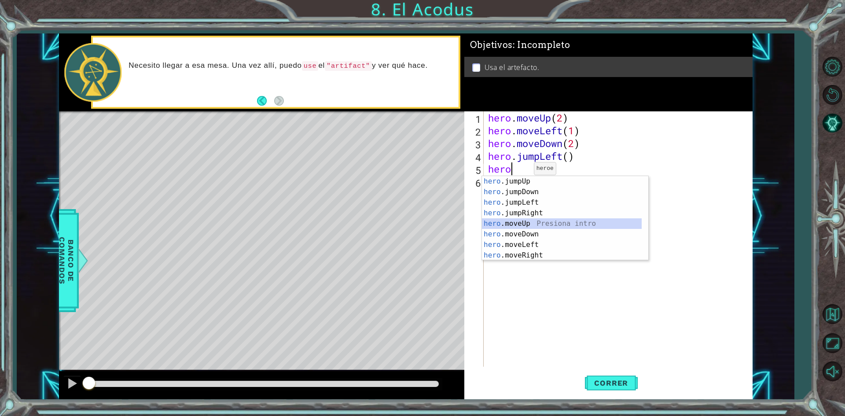
click at [503, 226] on div "hero .jumpUp Presiona intro hero .jumpDown Presiona intro hero .jumpLeft Presio…" at bounding box center [562, 229] width 160 height 106
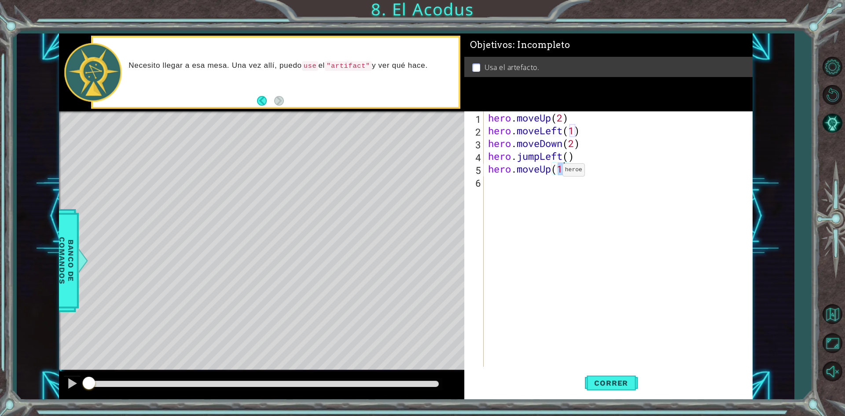
type textarea "hero.moveUp(2)"
click at [495, 182] on div "hero . moveUp ( 2 ) hero . moveLeft ( 1 ) hero . moveDown ( 2 ) hero . jumpLeft…" at bounding box center [620, 251] width 268 height 281
type textarea "h"
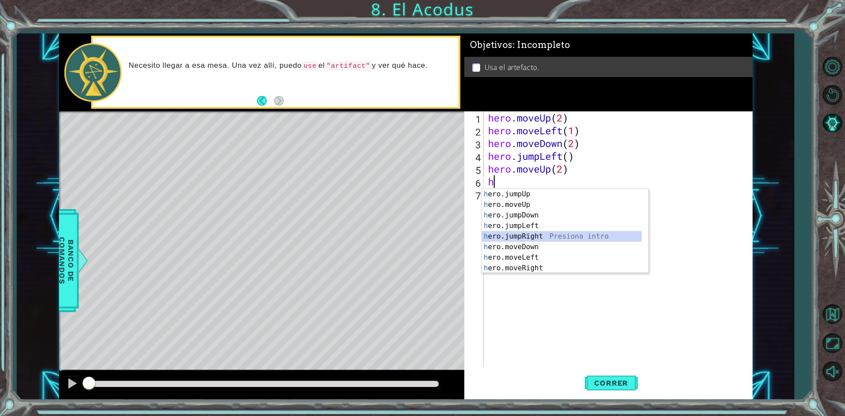
click at [526, 234] on div "h ero.jumpUp Presiona intro h ero.moveUp Presiona intro h ero.jumpDown Presiona…" at bounding box center [562, 242] width 160 height 106
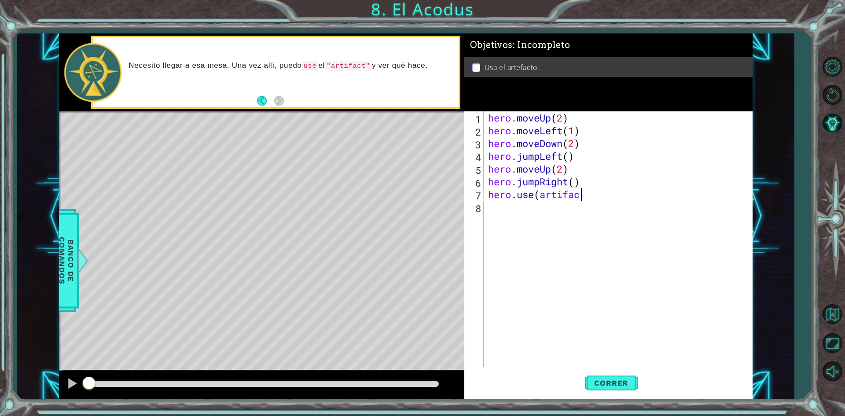
scroll to position [0, 4]
click at [609, 380] on span "Correr" at bounding box center [610, 382] width 51 height 9
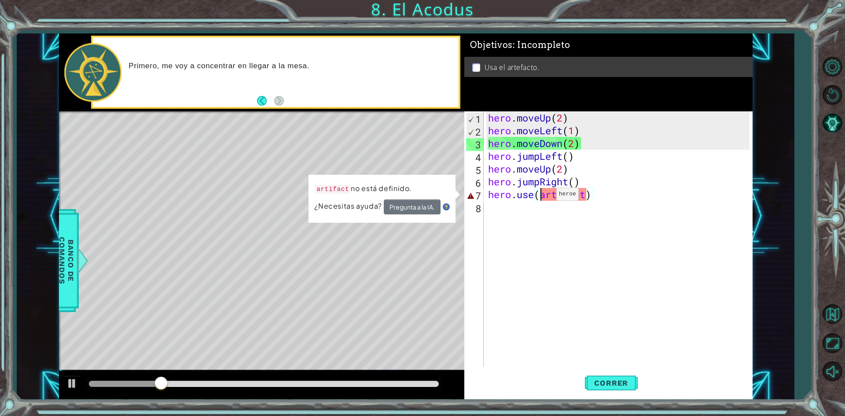
click at [543, 196] on div "hero . moveUp ( 2 ) hero . moveLeft ( 1 ) hero . moveDown ( 2 ) hero . jumpLeft…" at bounding box center [620, 251] width 268 height 281
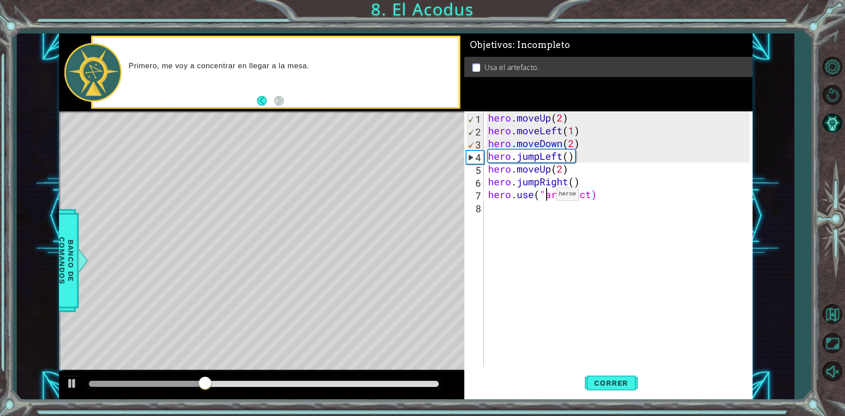
scroll to position [0, 3]
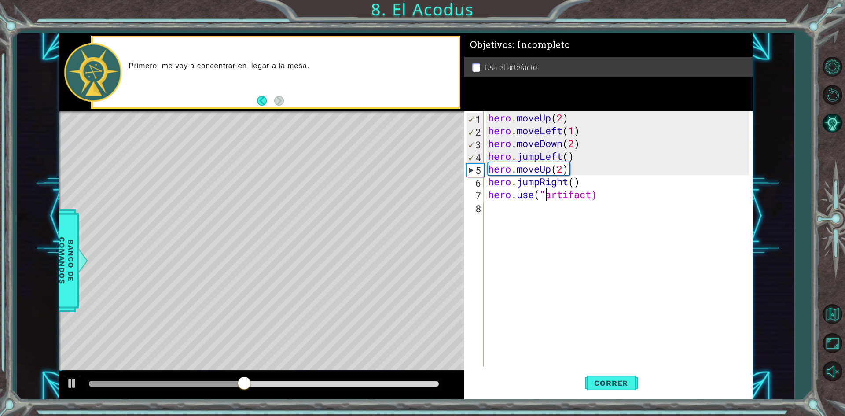
click at [591, 190] on div "hero . moveUp ( 2 ) hero . moveLeft ( 1 ) hero . moveDown ( 2 ) hero . jumpLeft…" at bounding box center [620, 251] width 268 height 281
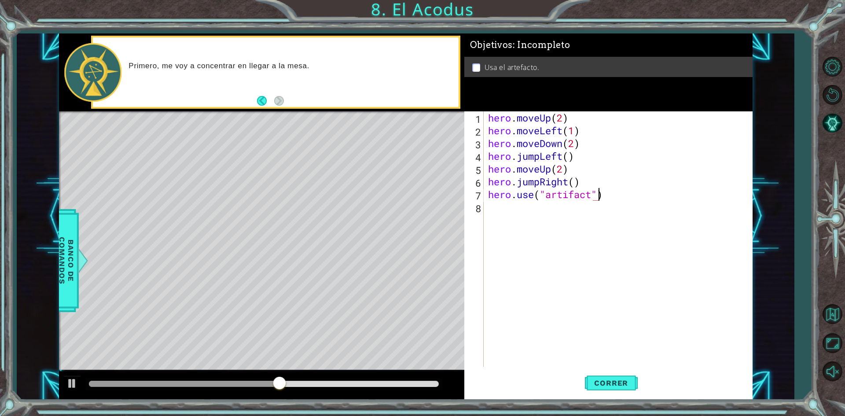
scroll to position [0, 5]
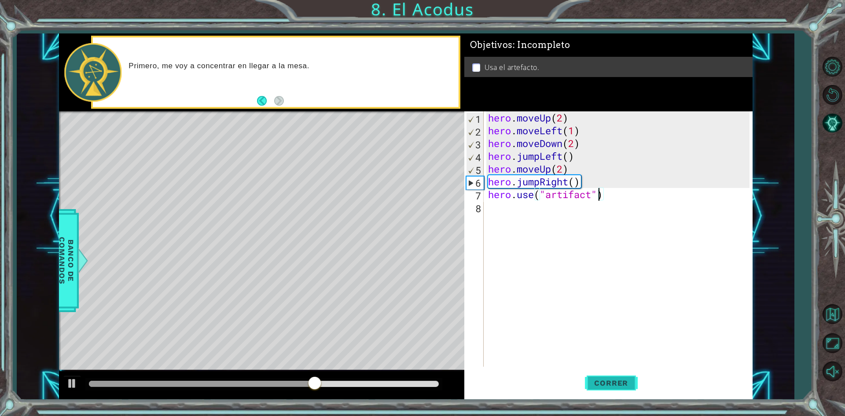
click at [602, 382] on span "Correr" at bounding box center [610, 382] width 51 height 9
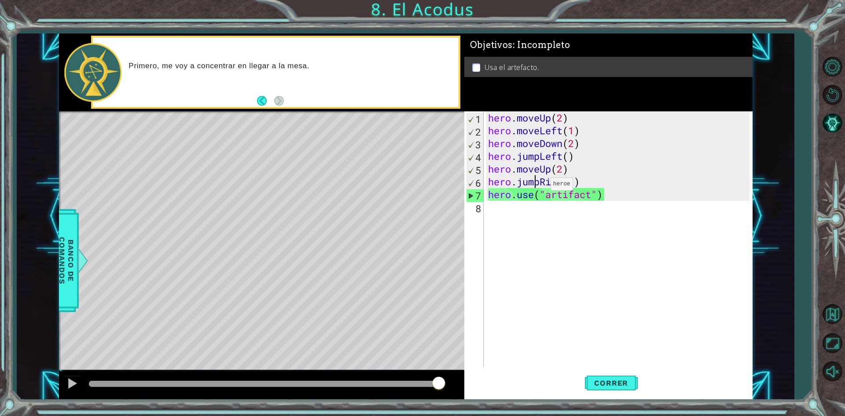
click at [537, 186] on div "hero . moveUp ( 2 ) hero . moveLeft ( 1 ) hero . moveDown ( 2 ) hero . jumpLeft…" at bounding box center [620, 251] width 268 height 281
click at [539, 183] on div "hero . moveUp ( 2 ) hero . moveLeft ( 1 ) hero . moveDown ( 2 ) hero . jumpLeft…" at bounding box center [620, 251] width 268 height 281
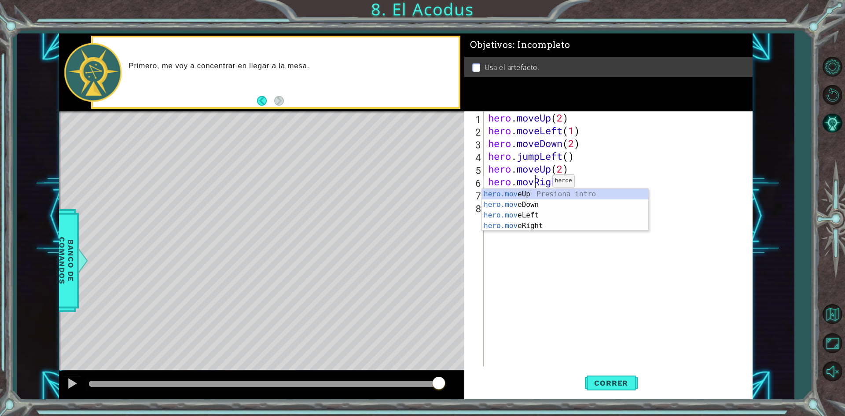
scroll to position [0, 2]
type textarea "hero.moveRight()"
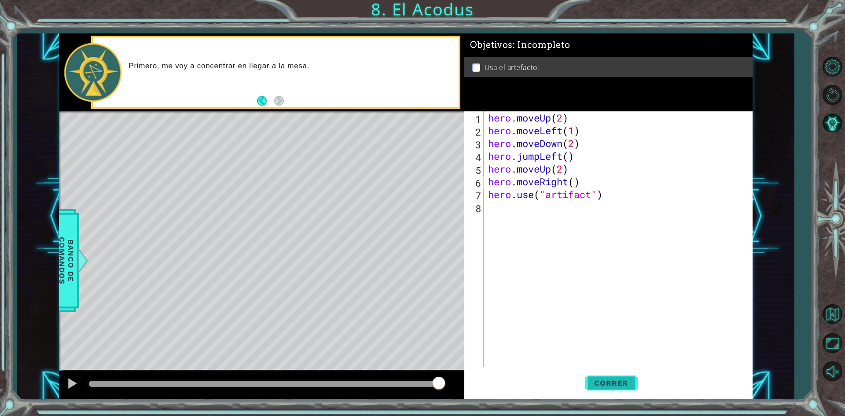
click at [616, 373] on button "Correr" at bounding box center [611, 383] width 53 height 29
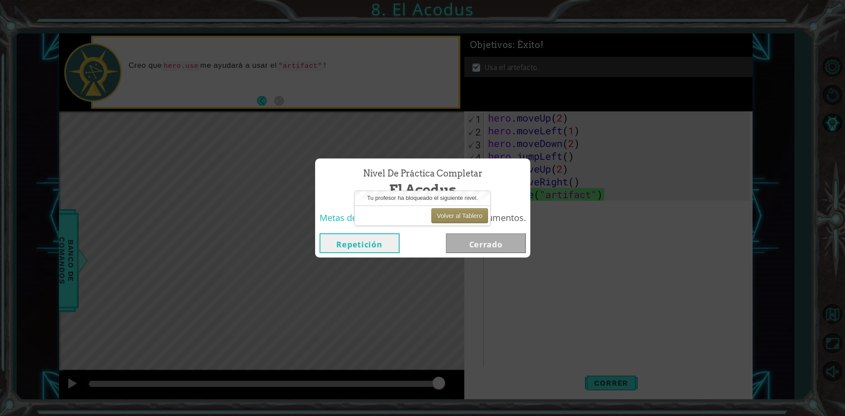
click at [265, 202] on div "Nivel de Práctica Completar El Acodus Metas de aprendizaje: Usa métodos y argum…" at bounding box center [422, 208] width 845 height 416
click at [570, 170] on div "Nivel de Práctica Completar El Acodus Metas de aprendizaje: Usa métodos y argum…" at bounding box center [422, 208] width 845 height 416
click at [533, 169] on div "Nivel de Práctica Completar El Acodus Metas de aprendizaje: Usa métodos y argum…" at bounding box center [422, 208] width 845 height 416
click at [465, 217] on button "Volver al Tablero" at bounding box center [459, 215] width 57 height 15
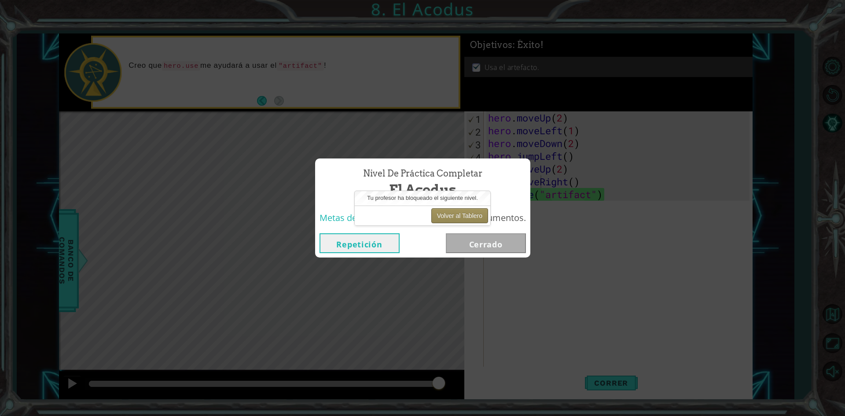
click at [465, 217] on button "Volver al Tablero" at bounding box center [459, 215] width 57 height 15
click at [453, 220] on button "Volver al Tablero" at bounding box center [459, 215] width 57 height 15
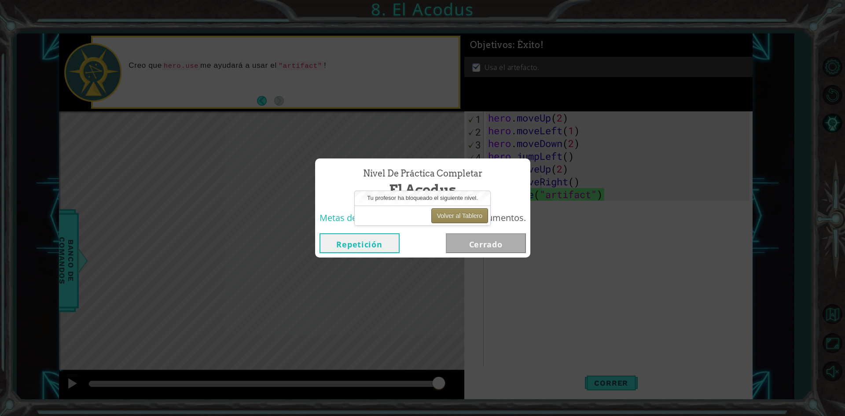
click at [453, 220] on button "Volver al Tablero" at bounding box center [459, 215] width 57 height 15
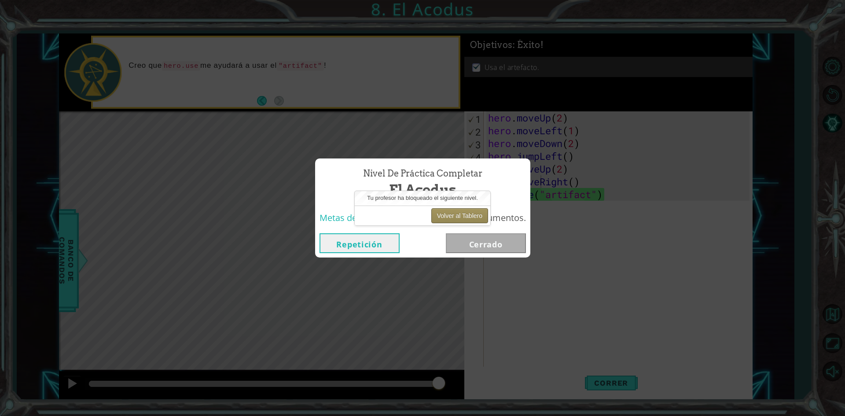
click at [453, 220] on button "Volver al Tablero" at bounding box center [459, 215] width 57 height 15
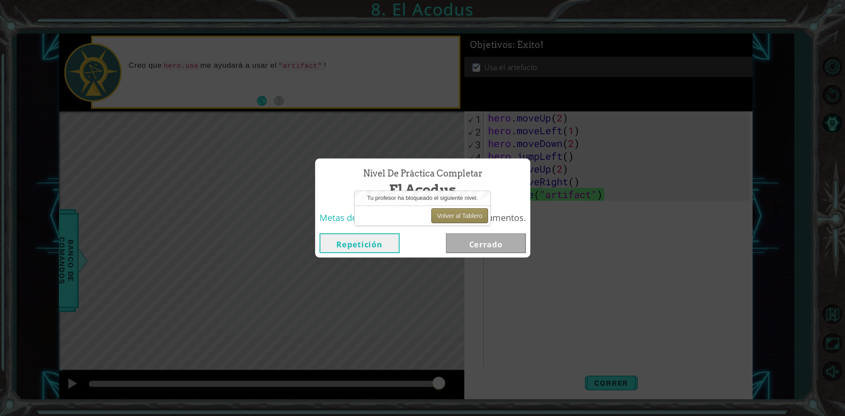
click at [453, 220] on button "Volver al Tablero" at bounding box center [459, 215] width 57 height 15
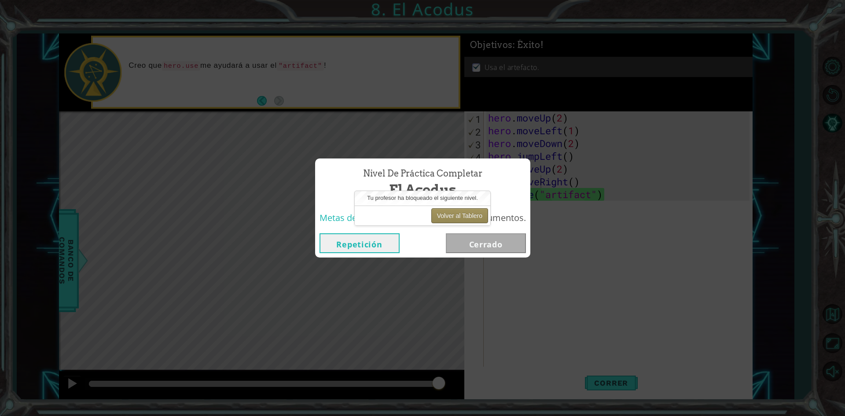
click at [453, 220] on button "Volver al Tablero" at bounding box center [459, 215] width 57 height 15
click at [329, 247] on button "Repetición" at bounding box center [359, 243] width 80 height 20
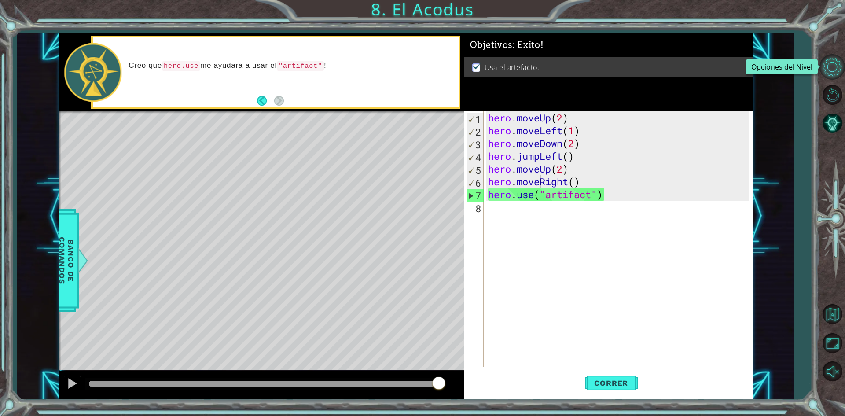
click at [837, 65] on button "Opciones del Nivel" at bounding box center [832, 67] width 26 height 26
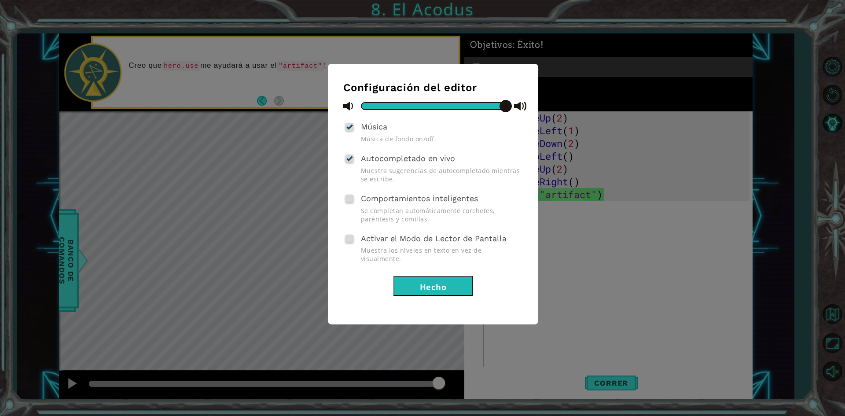
drag, startPoint x: 604, startPoint y: 253, endPoint x: 704, endPoint y: 240, distance: 100.7
click at [619, 253] on div "Configuración del editor Música Música de fondo on/off. Autocompletado en vivo …" at bounding box center [422, 208] width 845 height 416
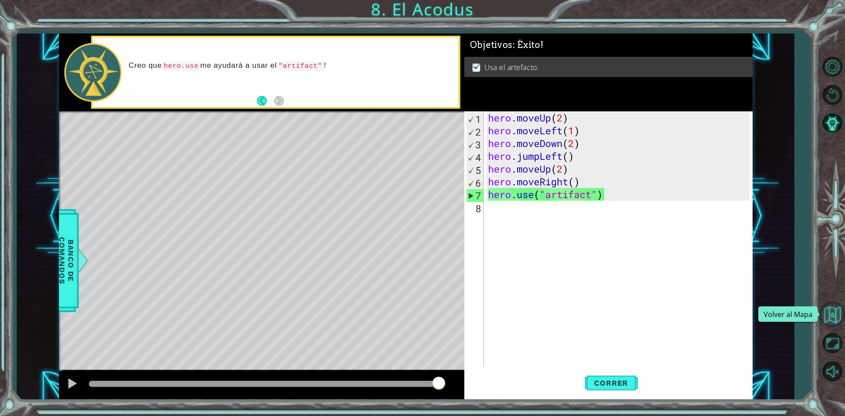
click at [836, 312] on button "Volver al Mapa" at bounding box center [832, 314] width 26 height 26
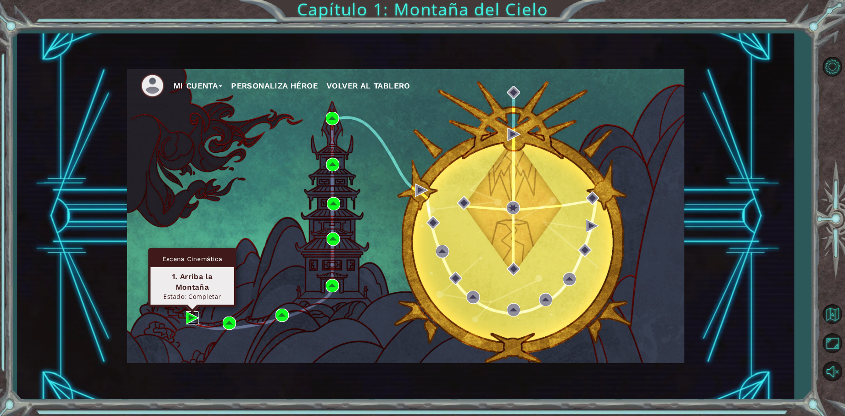
click at [193, 315] on img at bounding box center [192, 317] width 13 height 13
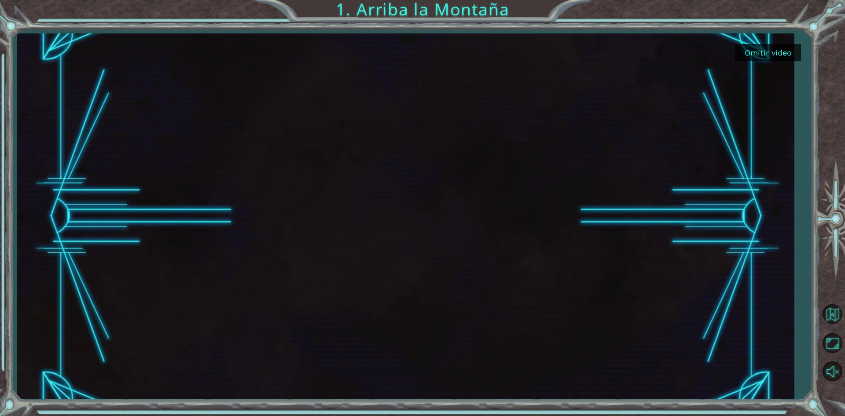
click at [779, 48] on button "Omitir video" at bounding box center [768, 52] width 66 height 17
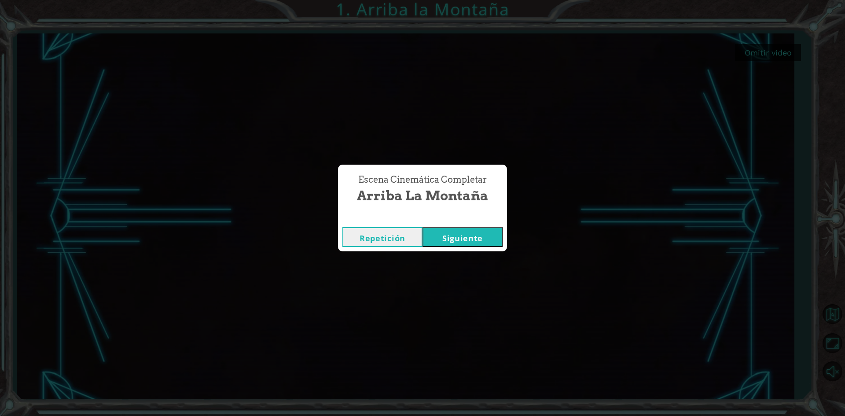
click at [450, 235] on button "Siguiente" at bounding box center [462, 237] width 80 height 20
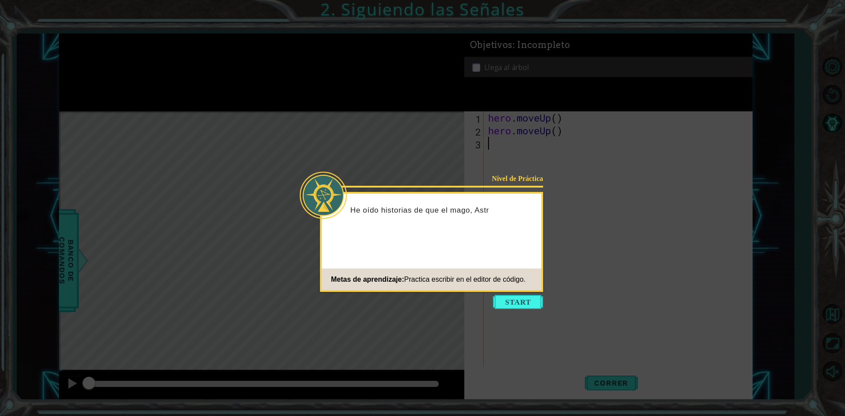
click at [555, 161] on icon at bounding box center [422, 208] width 845 height 416
click at [518, 294] on icon at bounding box center [422, 208] width 845 height 416
click at [514, 300] on button "Start" at bounding box center [518, 302] width 50 height 14
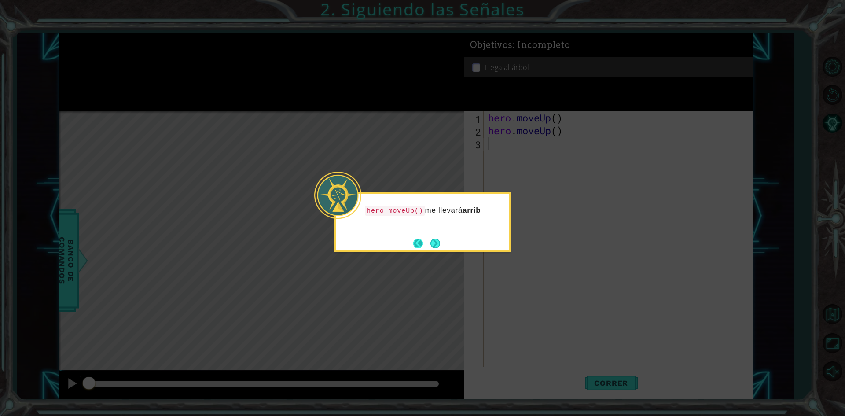
click at [422, 239] on button "Back" at bounding box center [421, 243] width 17 height 10
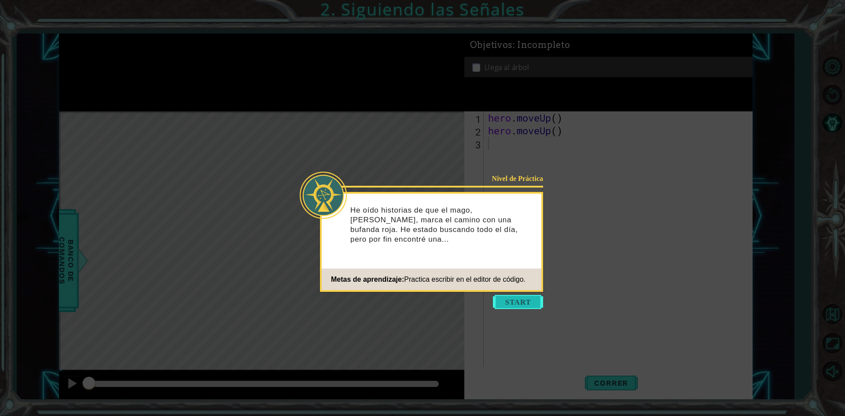
click at [502, 306] on button "Start" at bounding box center [518, 302] width 50 height 14
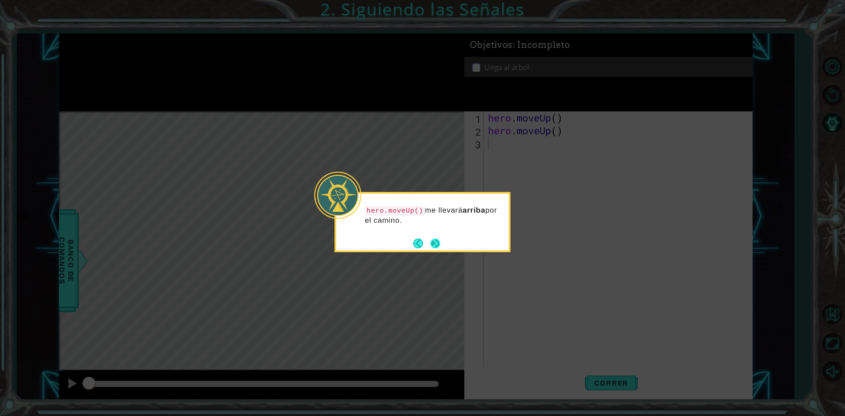
click at [440, 240] on button "Next" at bounding box center [435, 243] width 12 height 12
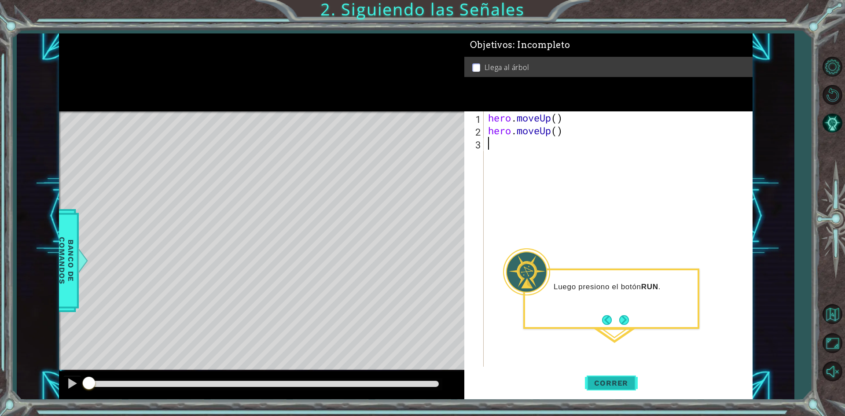
click at [601, 378] on button "Correr" at bounding box center [611, 383] width 53 height 29
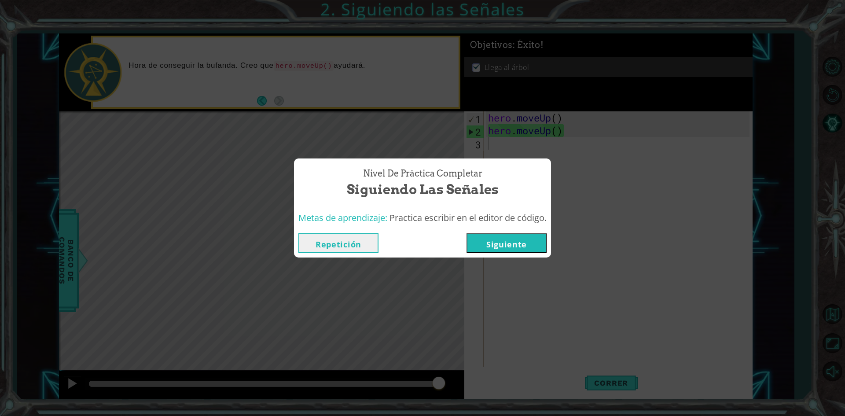
click at [521, 244] on button "Siguiente" at bounding box center [506, 243] width 80 height 20
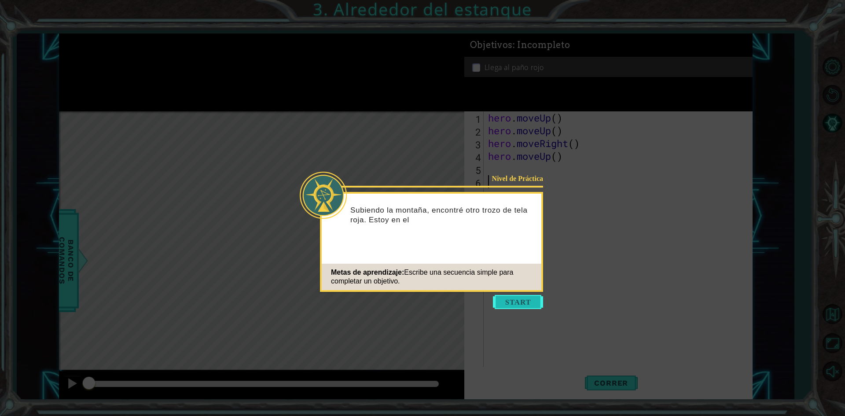
click at [505, 302] on button "Start" at bounding box center [518, 302] width 50 height 14
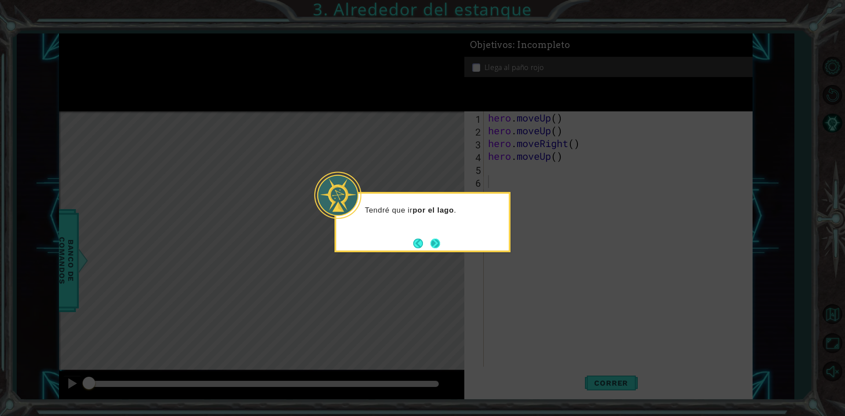
click at [434, 245] on button "Next" at bounding box center [435, 243] width 11 height 11
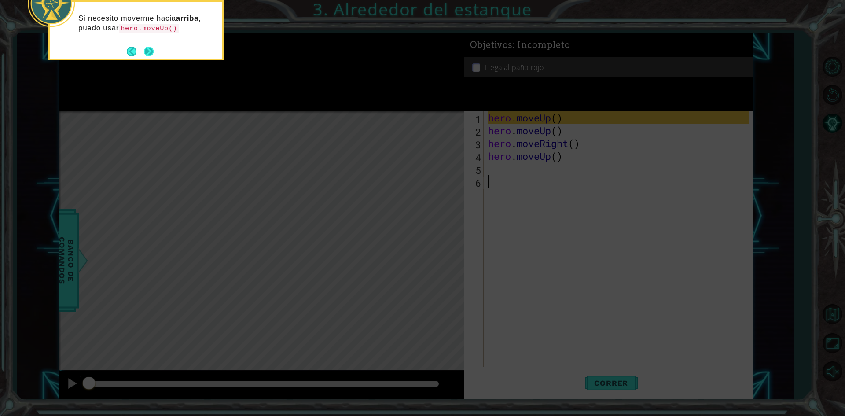
click at [146, 55] on button "Next" at bounding box center [148, 51] width 13 height 13
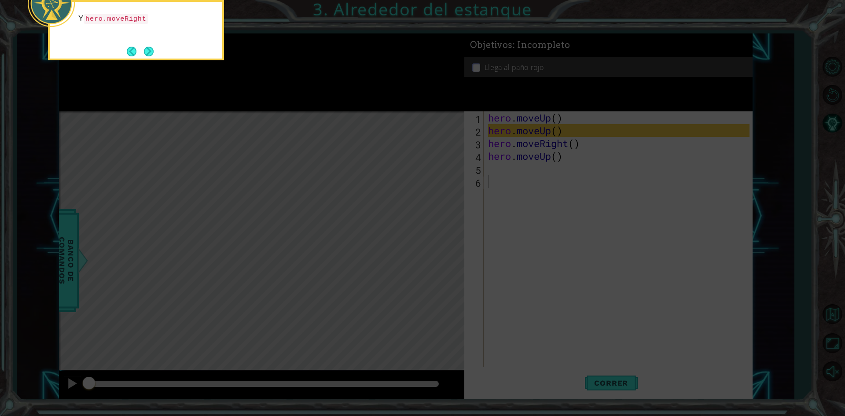
click at [146, 55] on button "Next" at bounding box center [149, 52] width 16 height 16
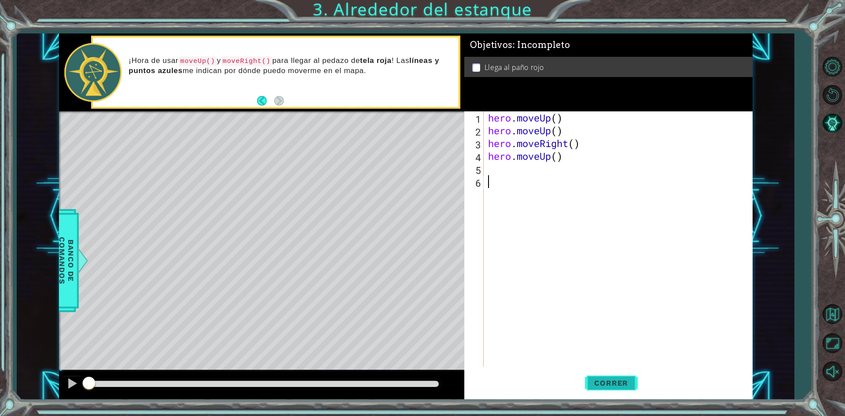
click at [590, 374] on button "Correr" at bounding box center [611, 383] width 53 height 29
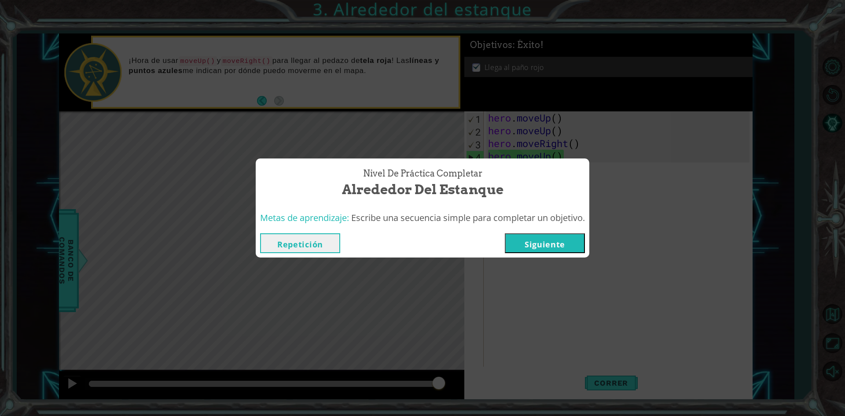
click at [524, 245] on button "Siguiente" at bounding box center [545, 243] width 80 height 20
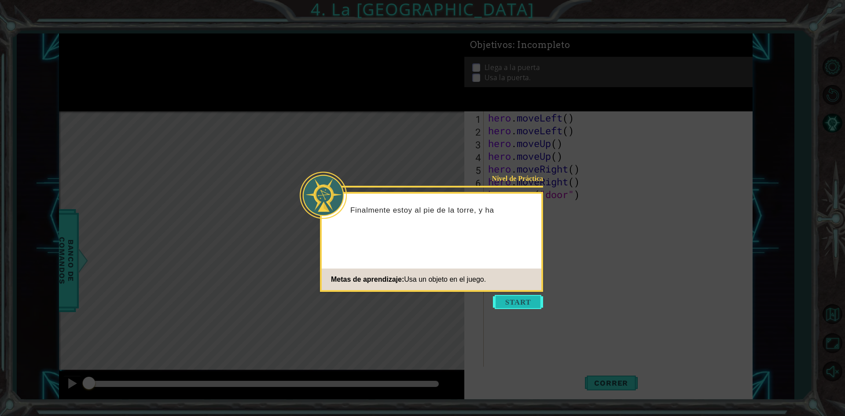
click at [521, 302] on button "Start" at bounding box center [518, 302] width 50 height 14
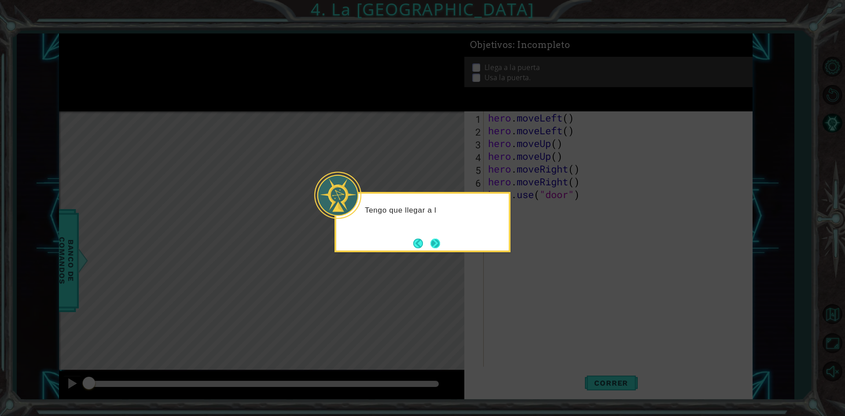
click at [437, 244] on button "Next" at bounding box center [435, 243] width 15 height 15
click at [437, 244] on button "Next" at bounding box center [435, 243] width 13 height 13
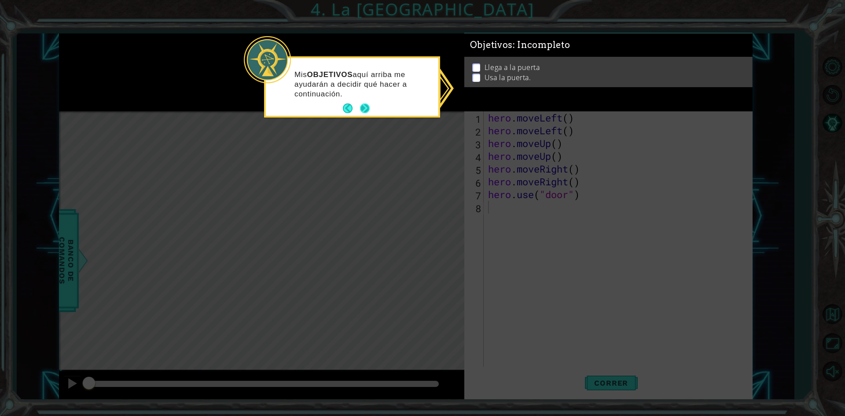
click at [367, 111] on button "Next" at bounding box center [365, 108] width 10 height 10
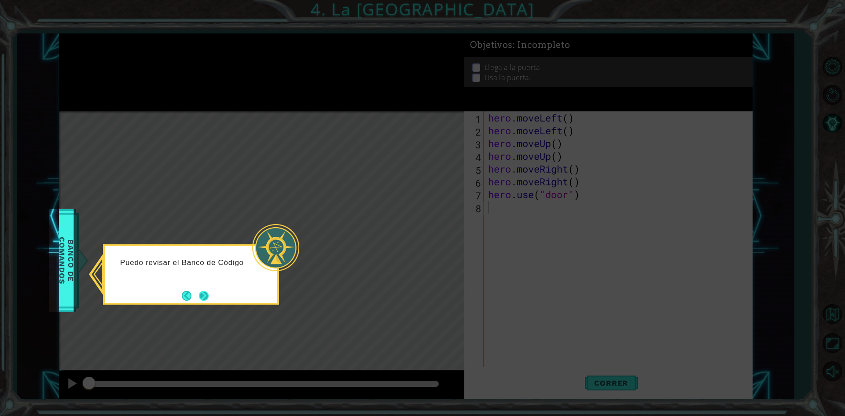
click at [201, 295] on button "Next" at bounding box center [203, 295] width 15 height 15
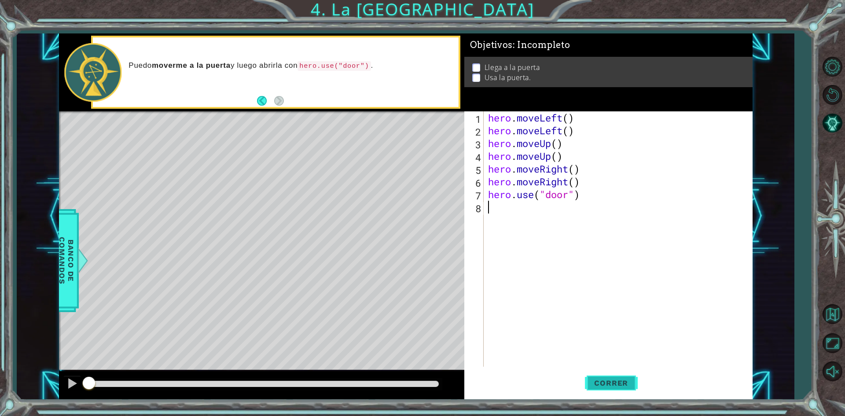
click at [622, 374] on button "Correr" at bounding box center [611, 383] width 53 height 29
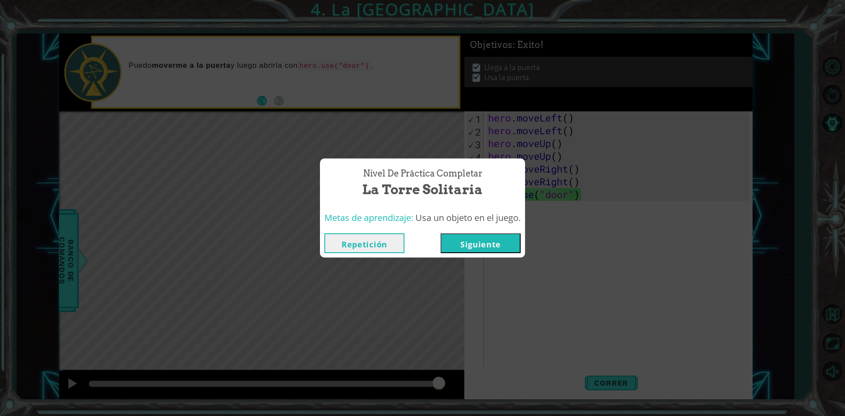
click at [493, 245] on button "Siguiente" at bounding box center [480, 243] width 80 height 20
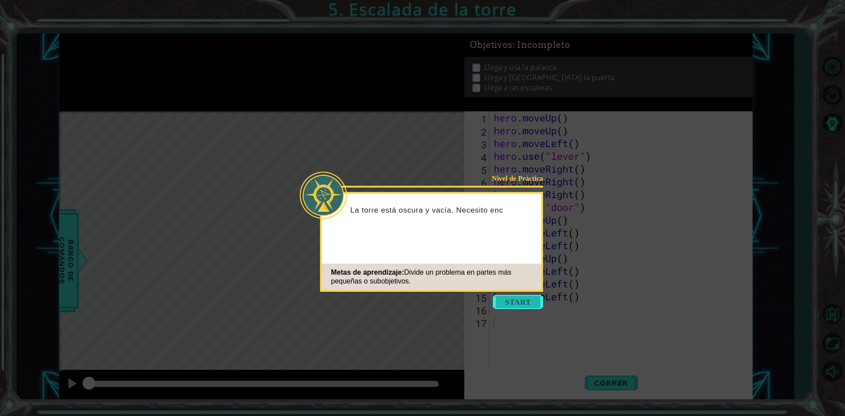
click at [510, 301] on button "Start" at bounding box center [518, 302] width 50 height 14
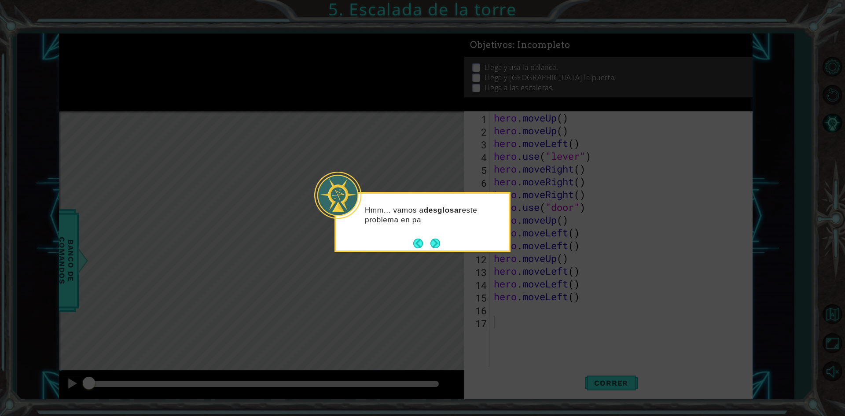
click at [435, 238] on button "Next" at bounding box center [435, 243] width 15 height 15
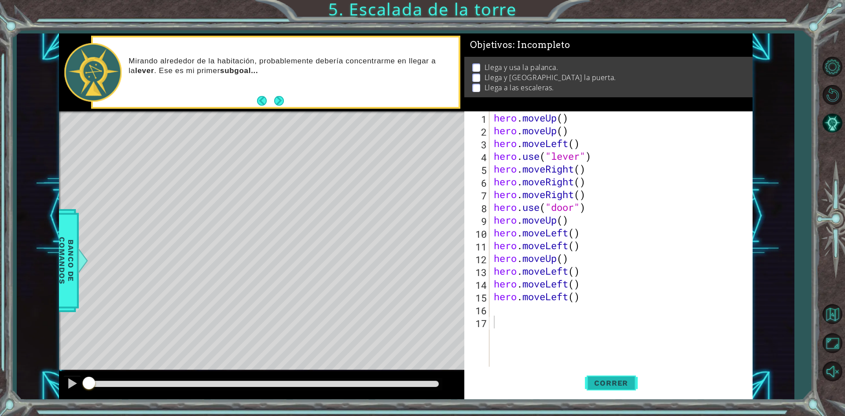
click at [596, 374] on button "Correr" at bounding box center [611, 383] width 53 height 29
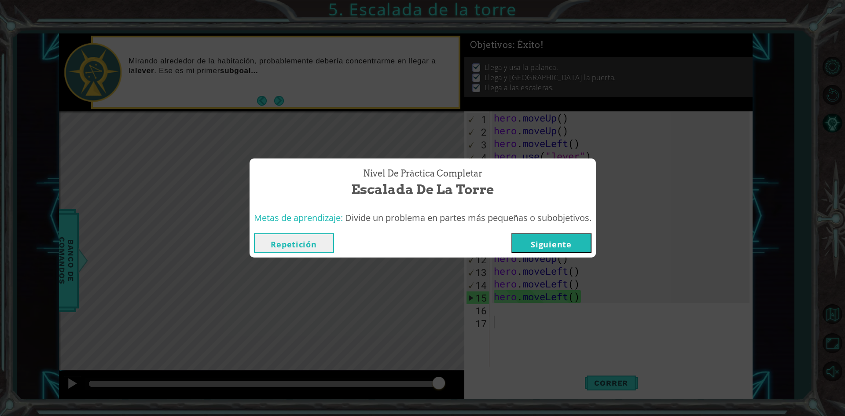
click at [576, 237] on button "Siguiente" at bounding box center [551, 243] width 80 height 20
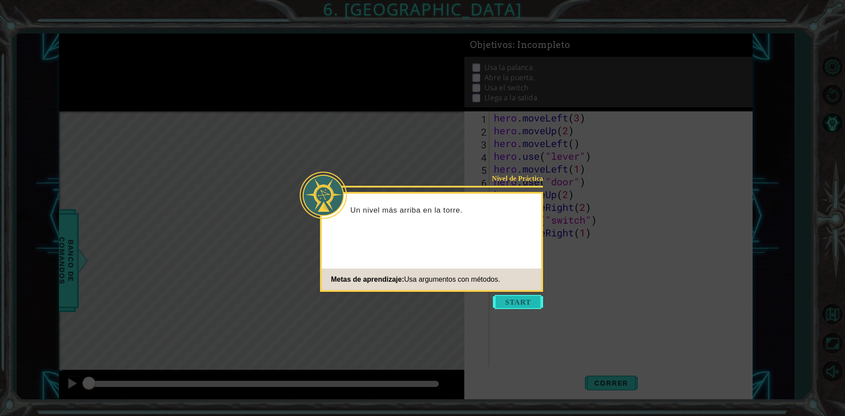
click at [527, 304] on button "Start" at bounding box center [518, 302] width 50 height 14
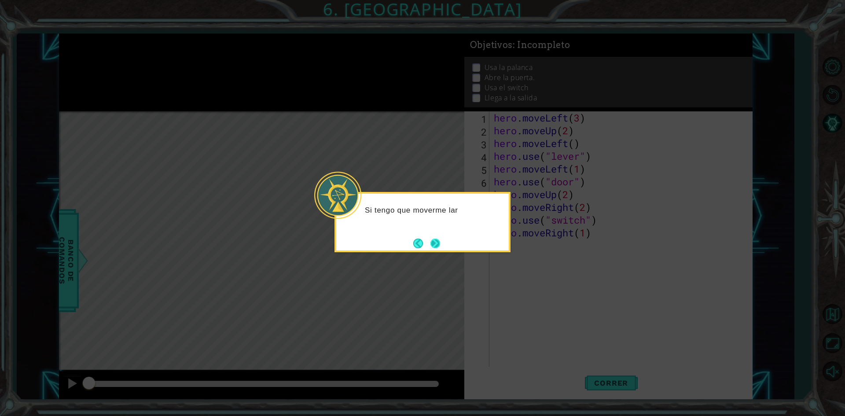
click at [431, 247] on button "Next" at bounding box center [435, 243] width 16 height 16
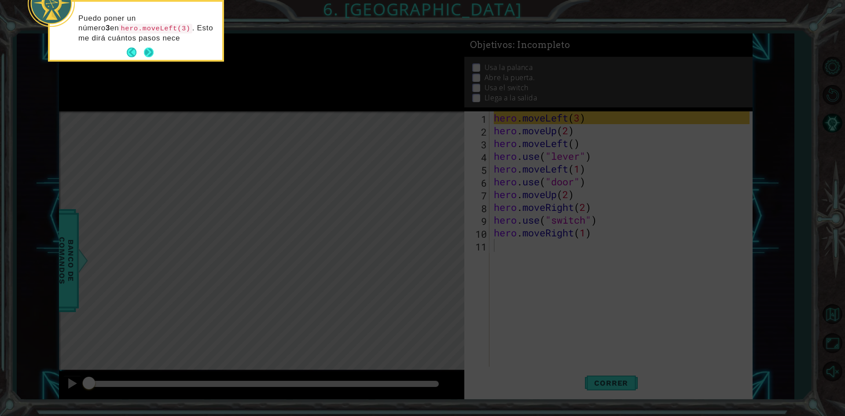
click at [153, 51] on button "Next" at bounding box center [149, 52] width 16 height 16
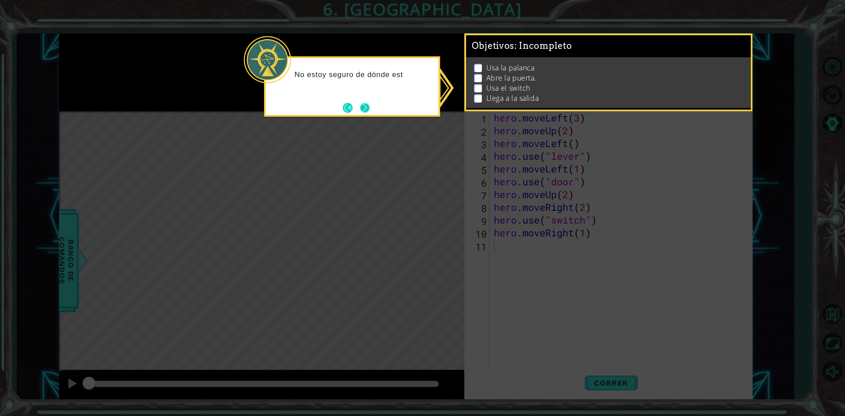
click at [366, 104] on button "Next" at bounding box center [365, 108] width 12 height 12
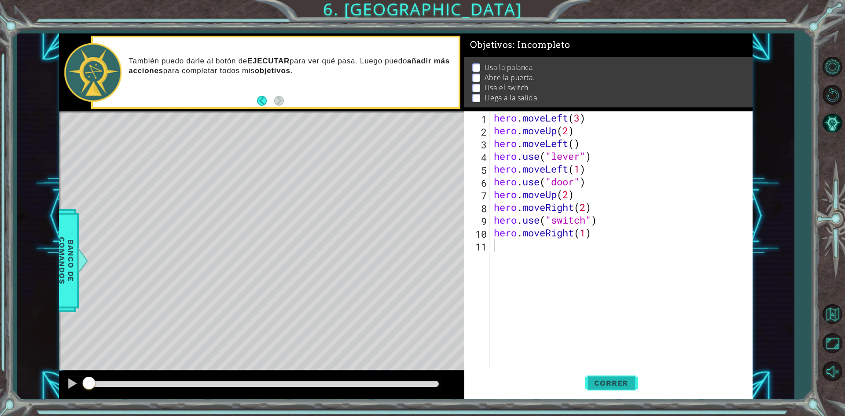
click at [608, 388] on button "Correr" at bounding box center [611, 383] width 53 height 29
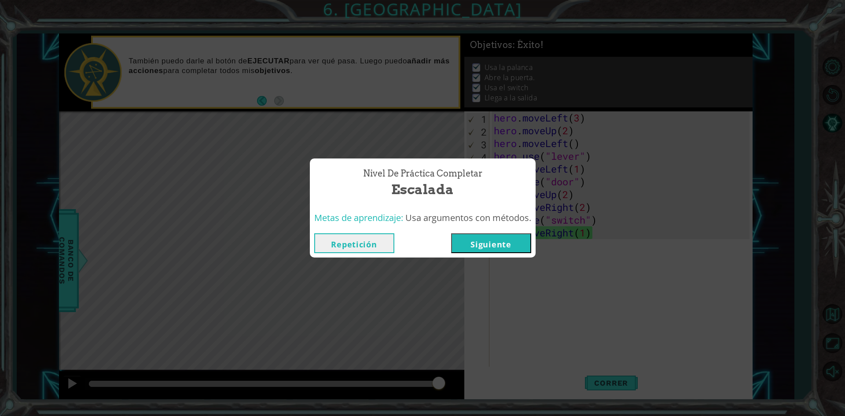
click at [497, 232] on div "Repetición [GEOGRAPHIC_DATA]" at bounding box center [423, 243] width 226 height 29
click at [500, 247] on button "Siguiente" at bounding box center [491, 243] width 80 height 20
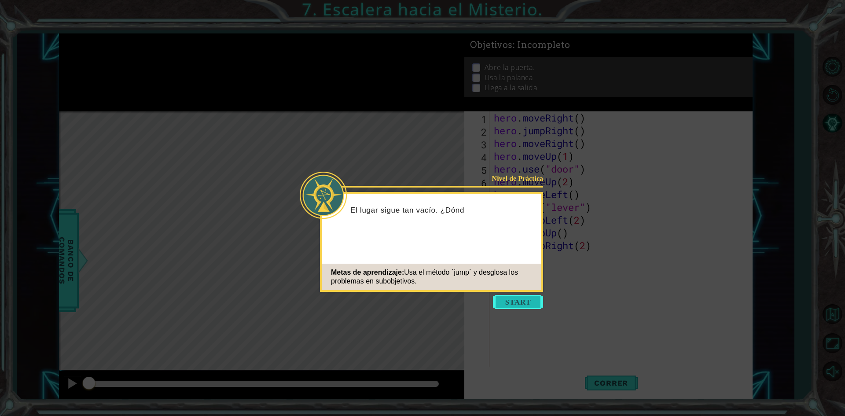
click at [530, 304] on button "Start" at bounding box center [518, 302] width 50 height 14
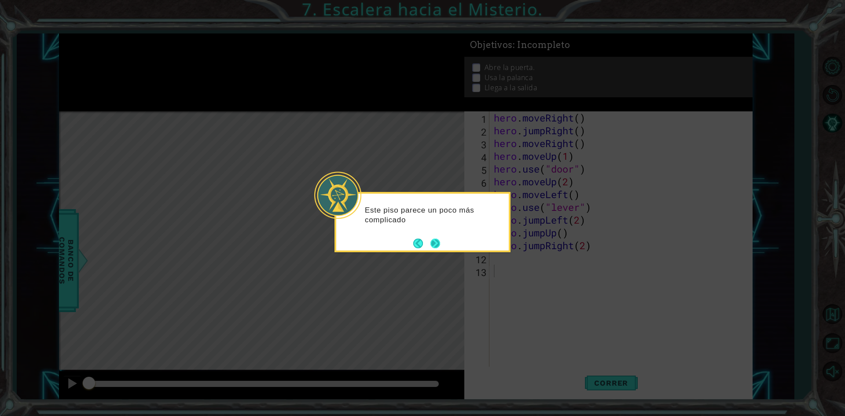
click at [442, 238] on button "Next" at bounding box center [435, 243] width 15 height 15
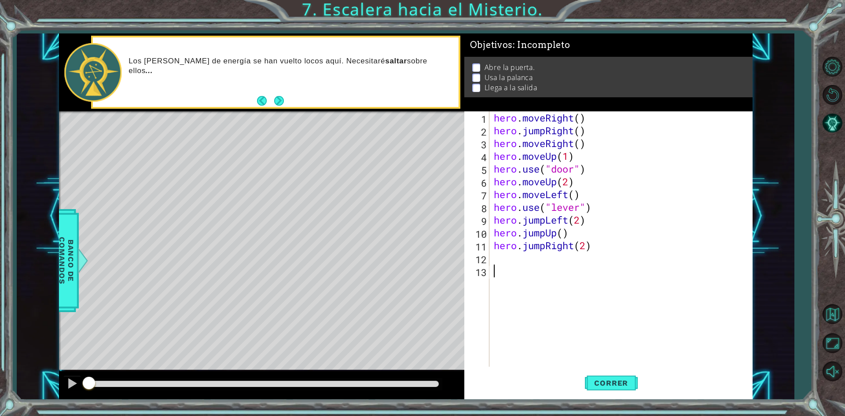
click at [633, 162] on div "hero . moveRight ( ) hero . jumpRight ( ) hero . moveRight ( ) hero . moveUp ( …" at bounding box center [623, 251] width 262 height 281
type textarea "hero.moveUp(1)"
click at [620, 380] on span "Correr" at bounding box center [610, 382] width 51 height 9
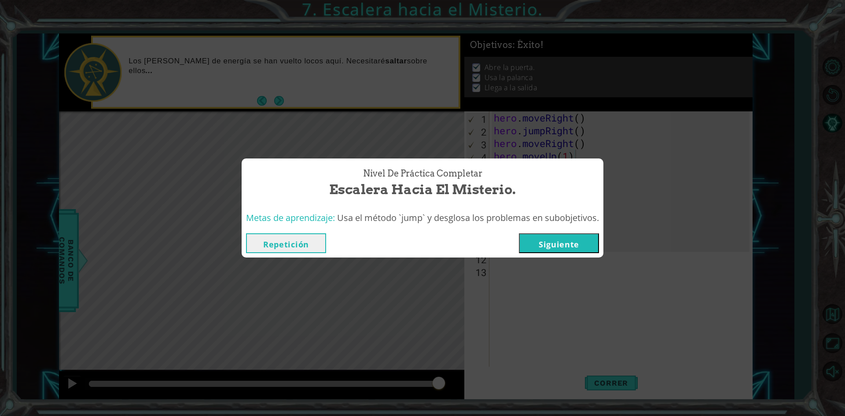
click at [545, 249] on button "Siguiente" at bounding box center [559, 243] width 80 height 20
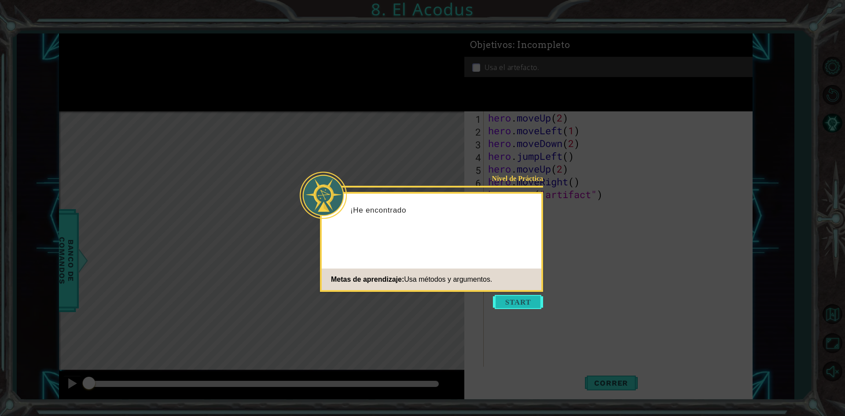
click at [524, 300] on button "Start" at bounding box center [518, 302] width 50 height 14
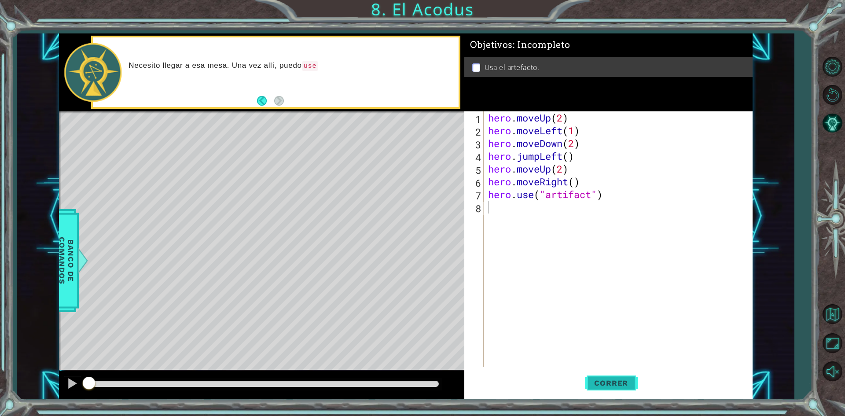
click at [600, 385] on span "Correr" at bounding box center [610, 382] width 51 height 9
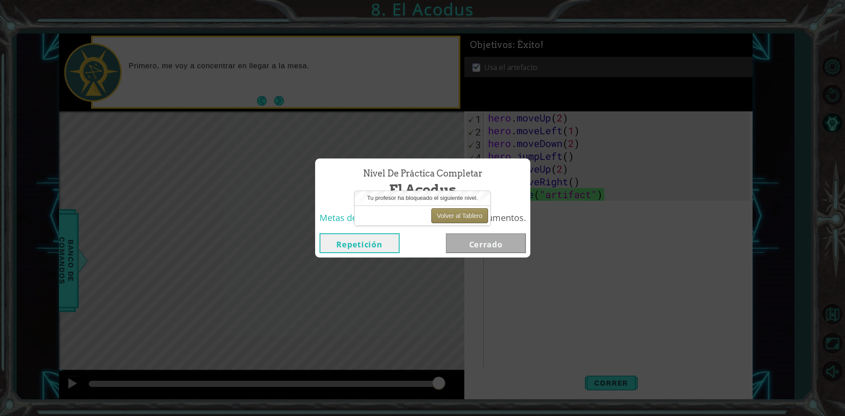
click at [447, 218] on button "Volver al Tablero" at bounding box center [459, 215] width 57 height 15
